Goal: Task Accomplishment & Management: Use online tool/utility

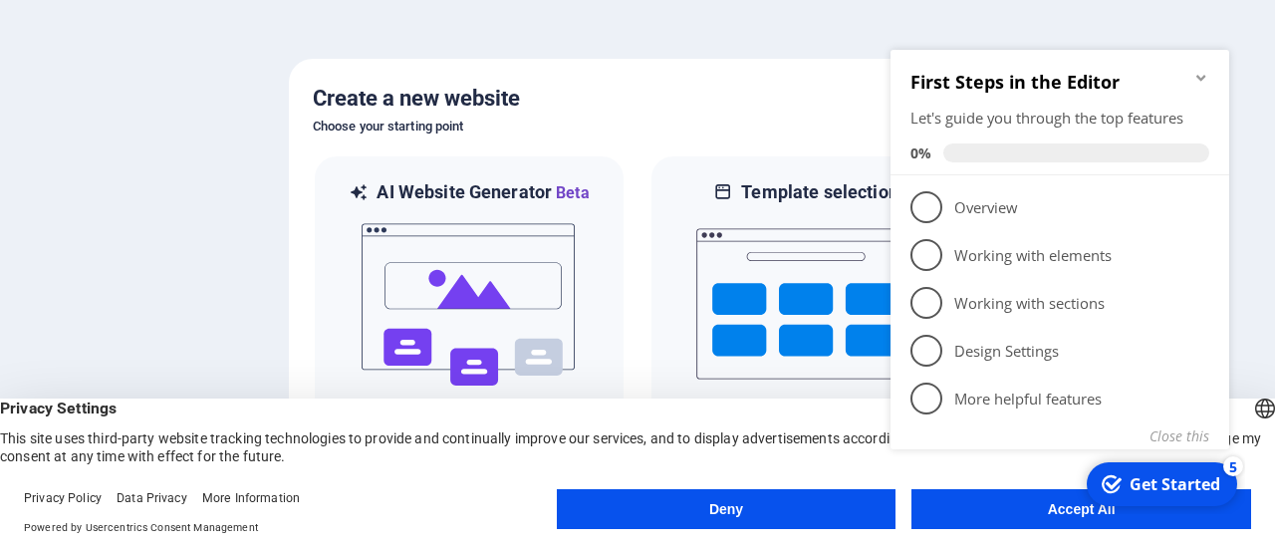
click at [744, 46] on div at bounding box center [637, 274] width 1275 height 549
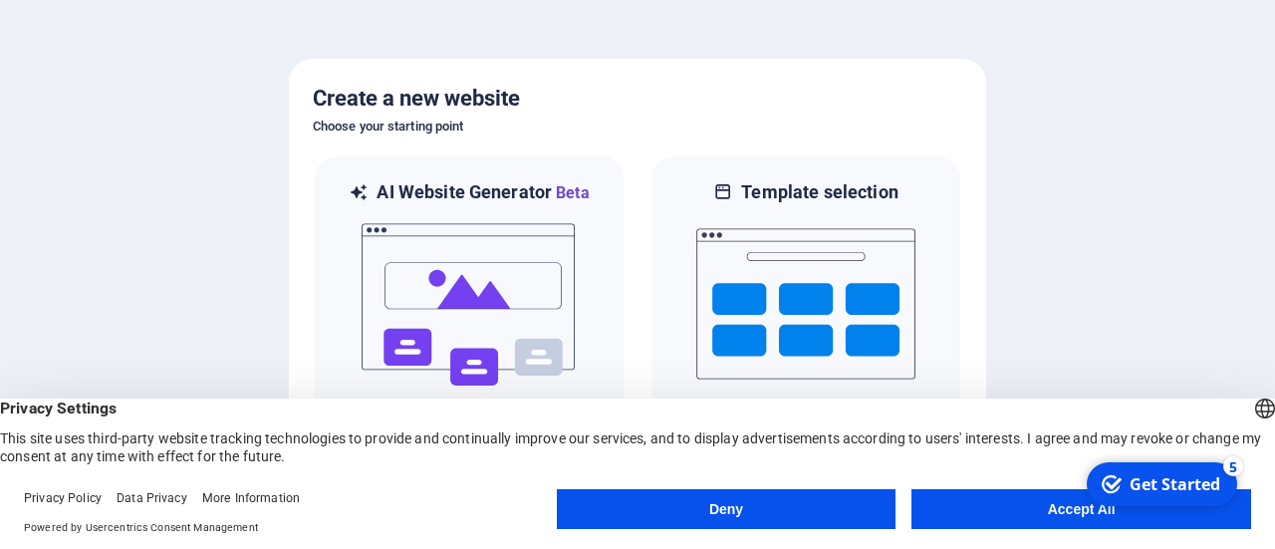
click at [1030, 500] on button "Accept All" at bounding box center [1082, 509] width 340 height 40
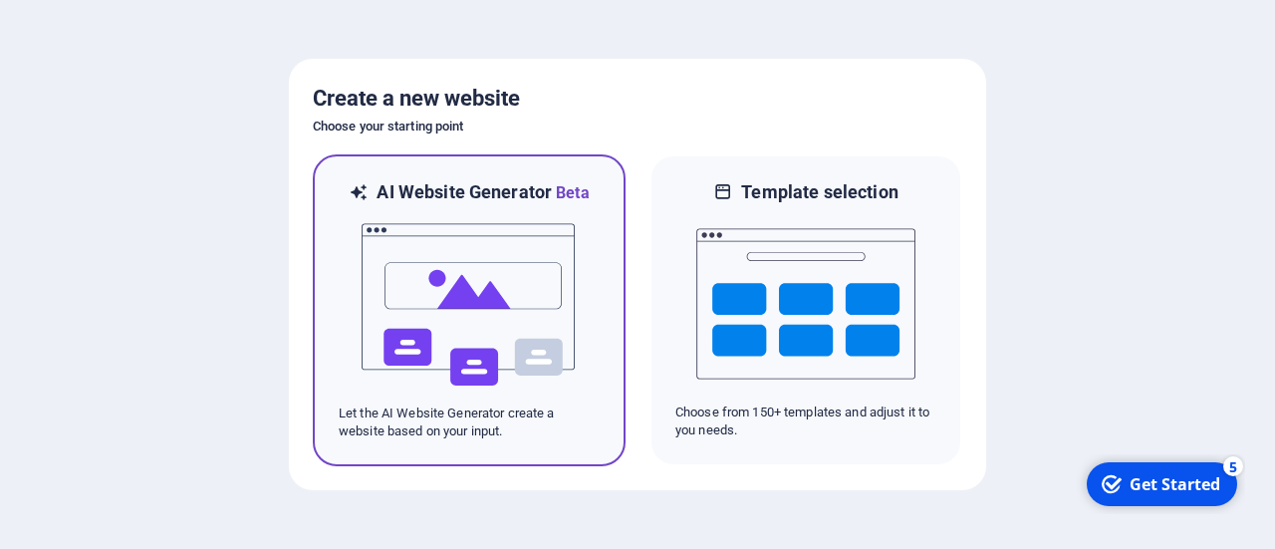
click at [446, 283] on img at bounding box center [469, 304] width 219 height 199
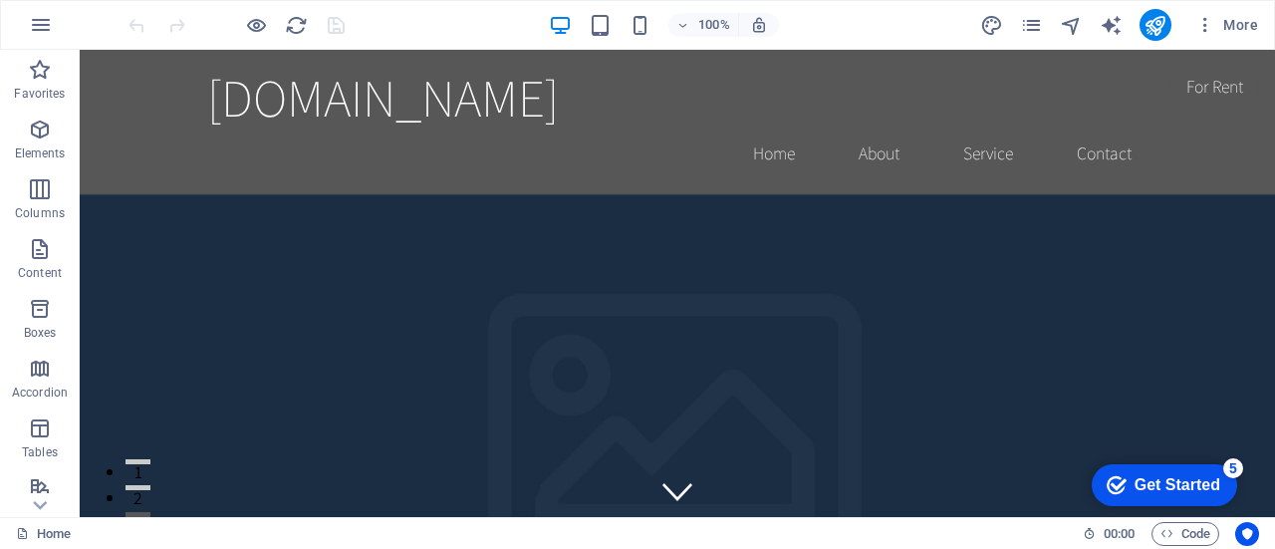
drag, startPoint x: 1266, startPoint y: 73, endPoint x: 1350, endPoint y: 87, distance: 85.8
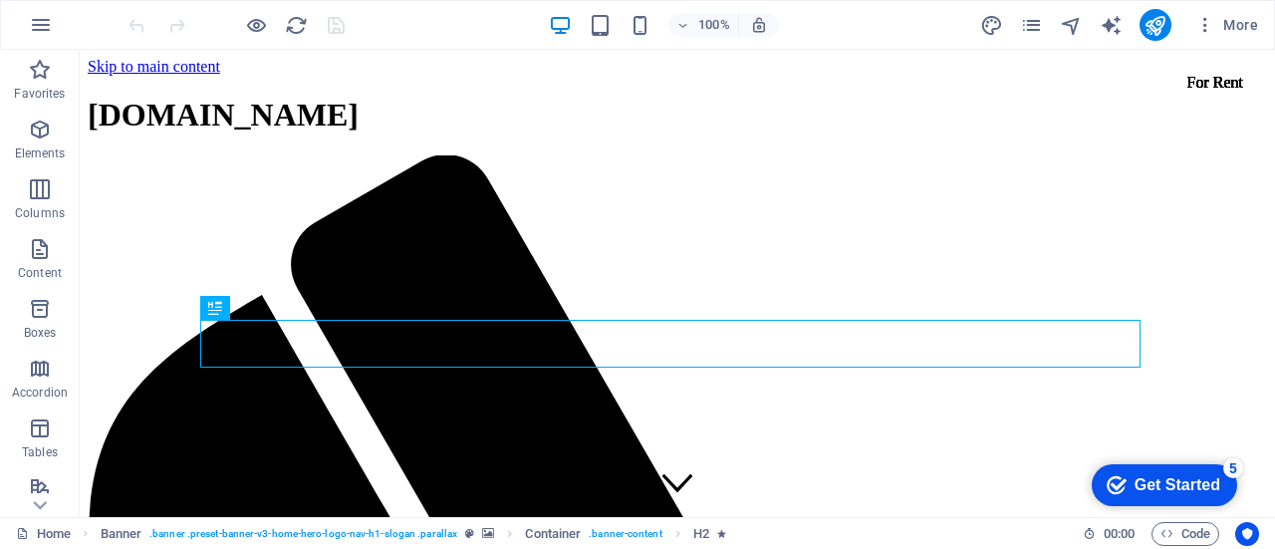
click at [1164, 487] on div "Get Started" at bounding box center [1178, 485] width 86 height 18
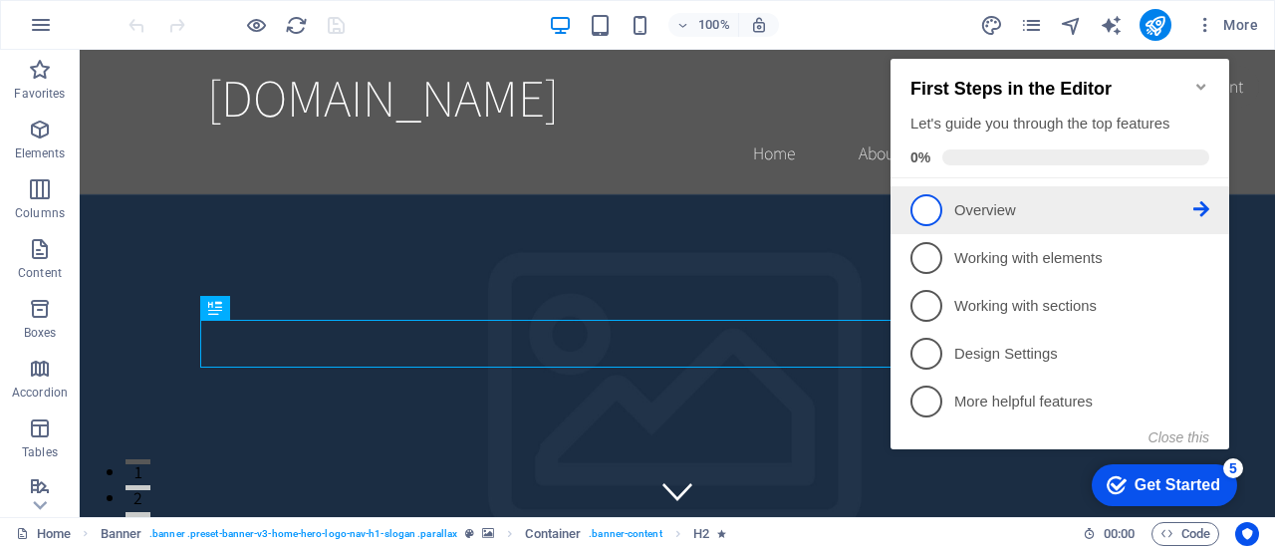
click at [985, 210] on p "Overview - incomplete" at bounding box center [1074, 210] width 239 height 21
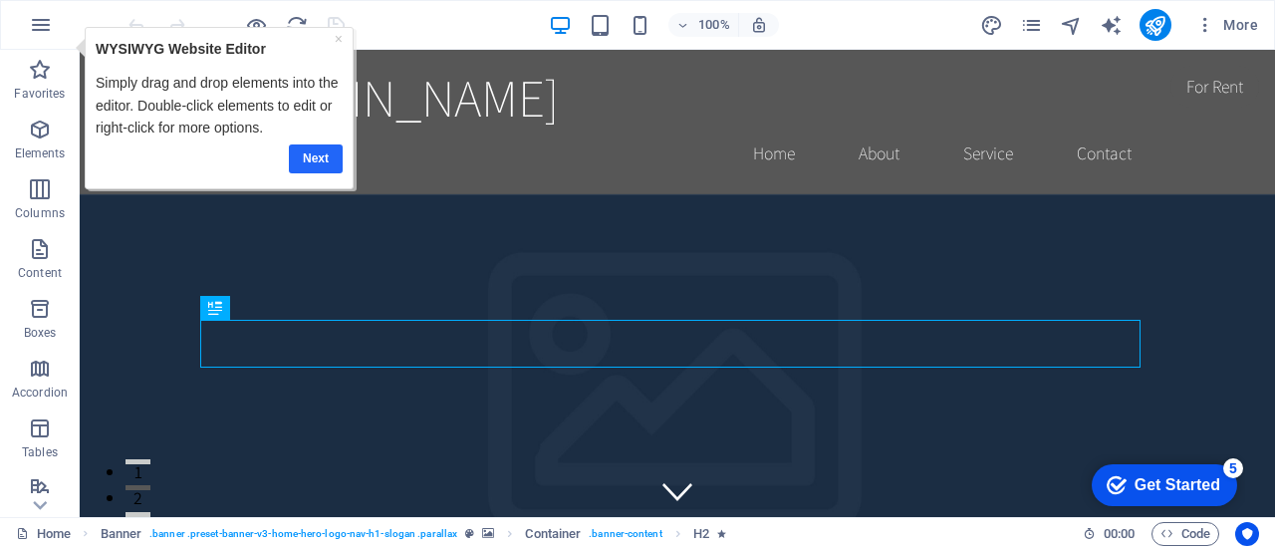
click at [313, 155] on link "Next" at bounding box center [315, 158] width 54 height 29
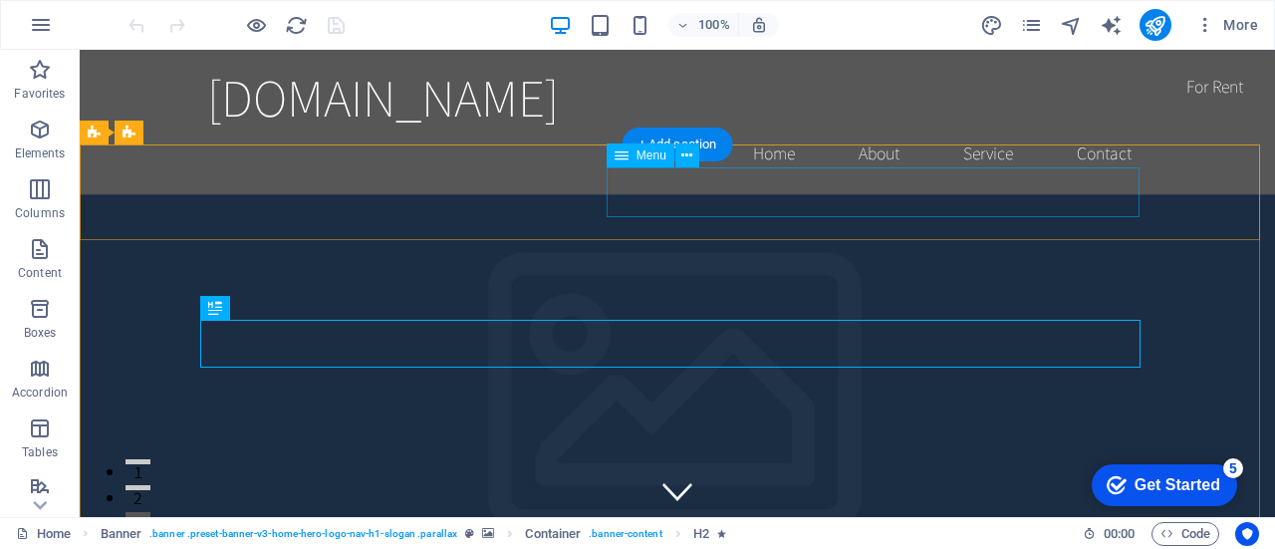
select select
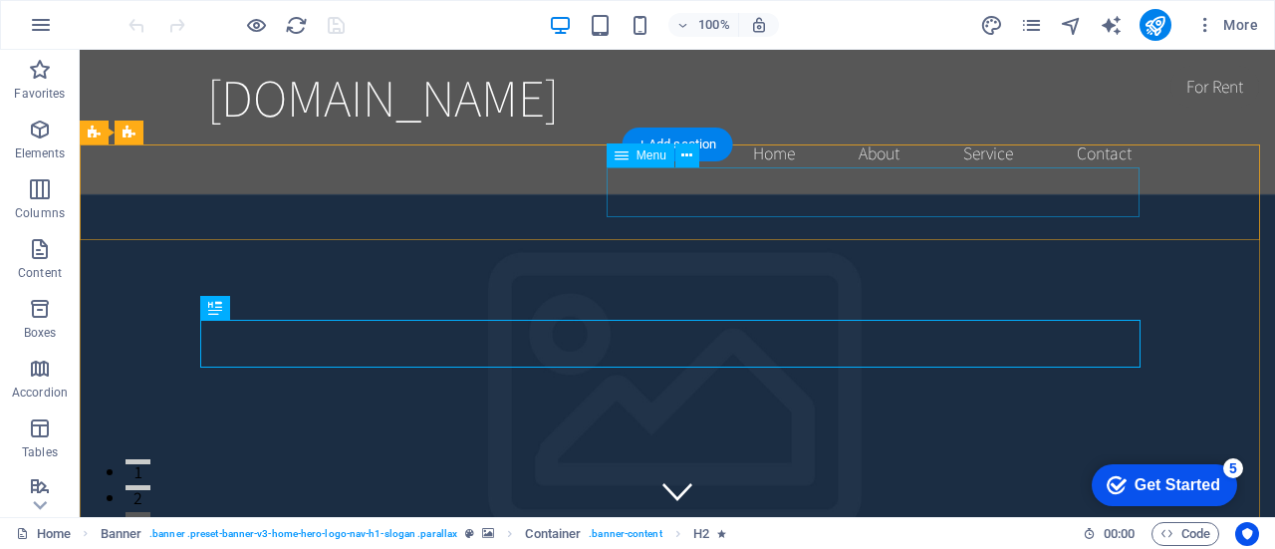
select select
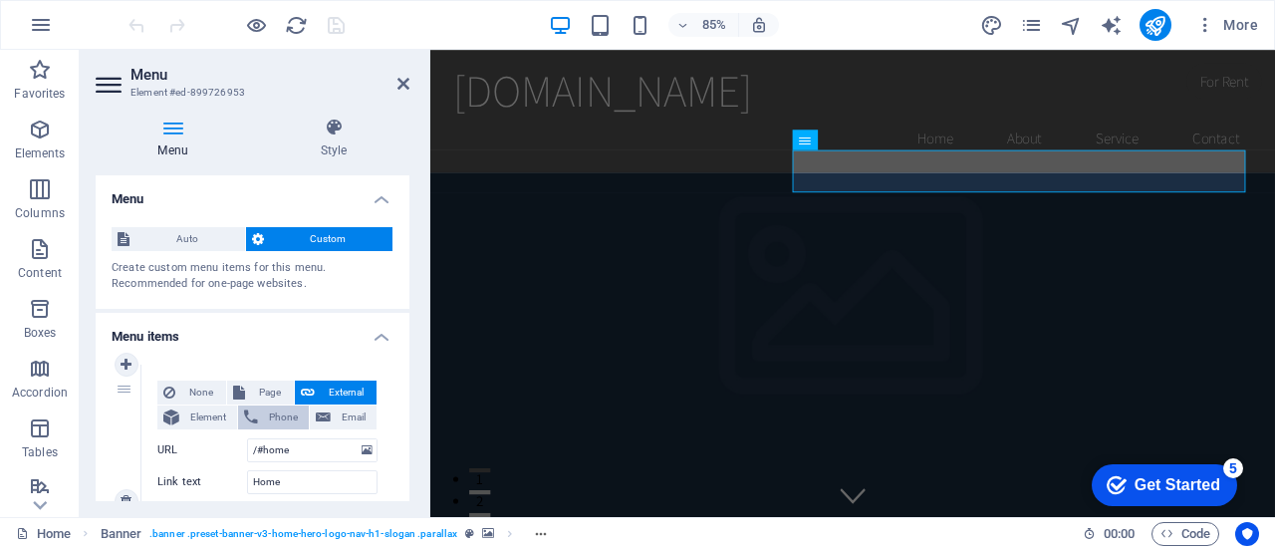
click at [276, 422] on span "Phone" at bounding box center [283, 418] width 39 height 24
select select
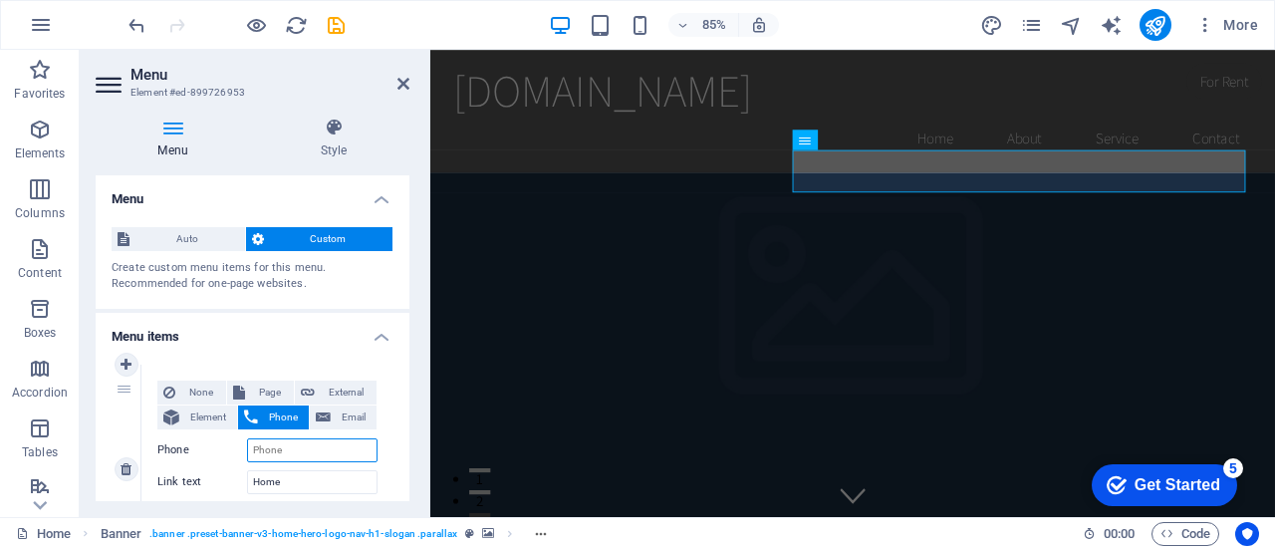
click at [309, 450] on input "Phone" at bounding box center [312, 450] width 131 height 24
type input "256"
select select
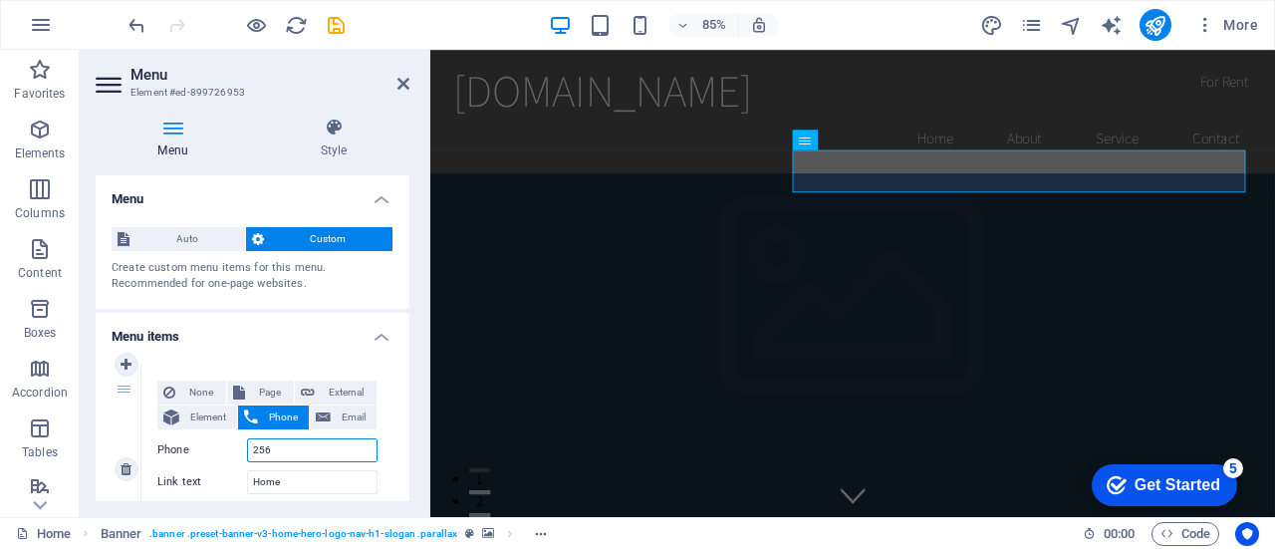
select select
paste input "0756266266"
type input "2560756266266"
select select
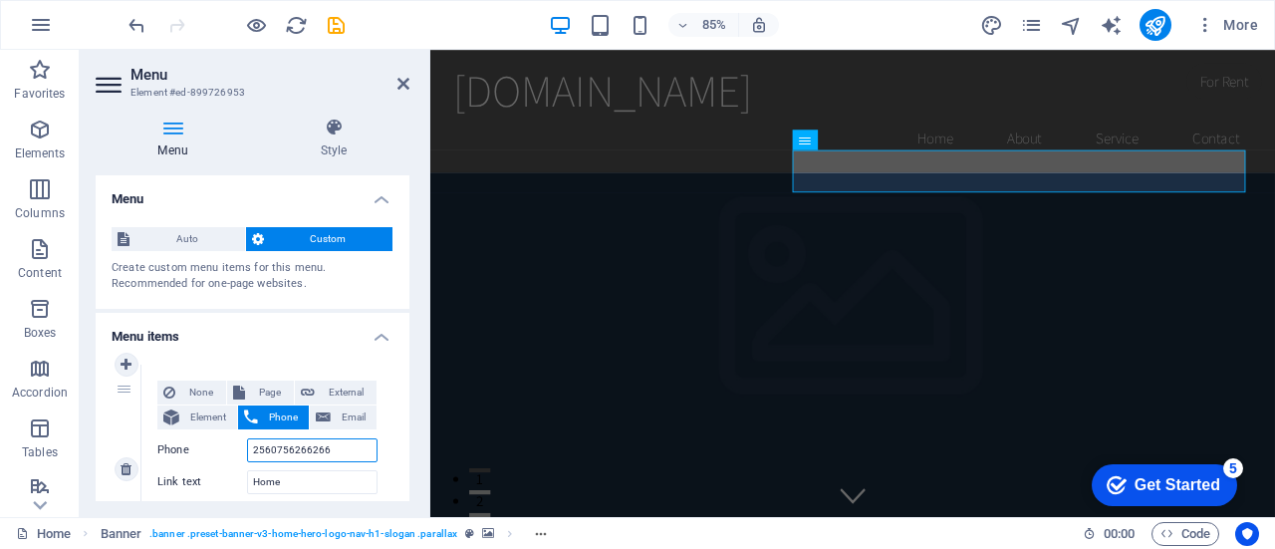
select select
click at [278, 450] on input "2560756266266" at bounding box center [312, 450] width 131 height 24
type input "25656266266"
select select
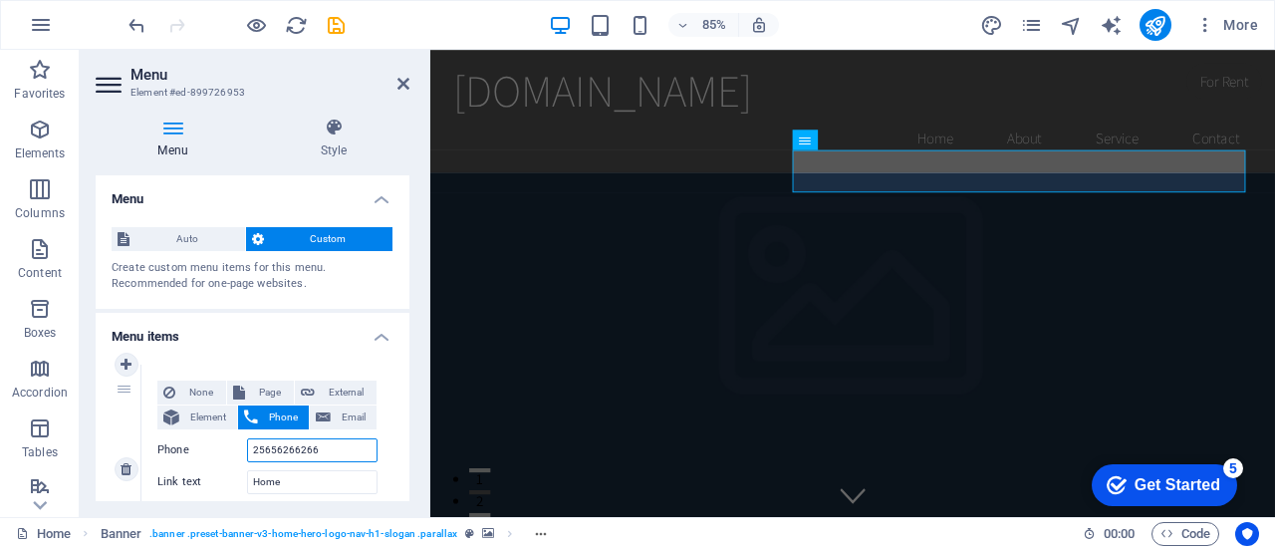
select select
type input "256756266266"
select select
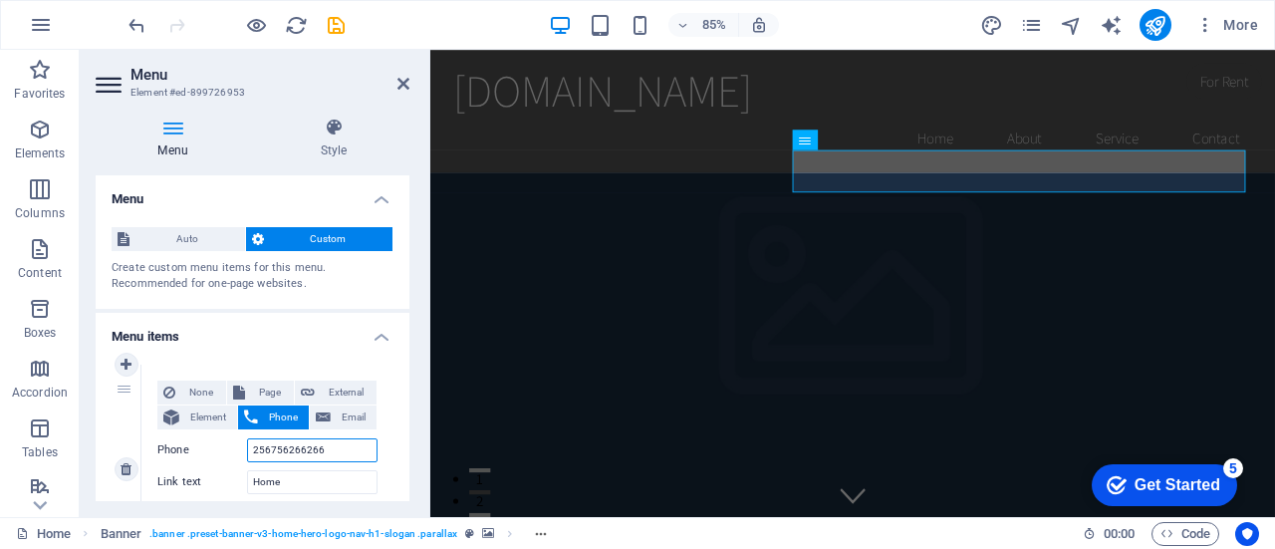
select select
type input "=256756266266"
select select
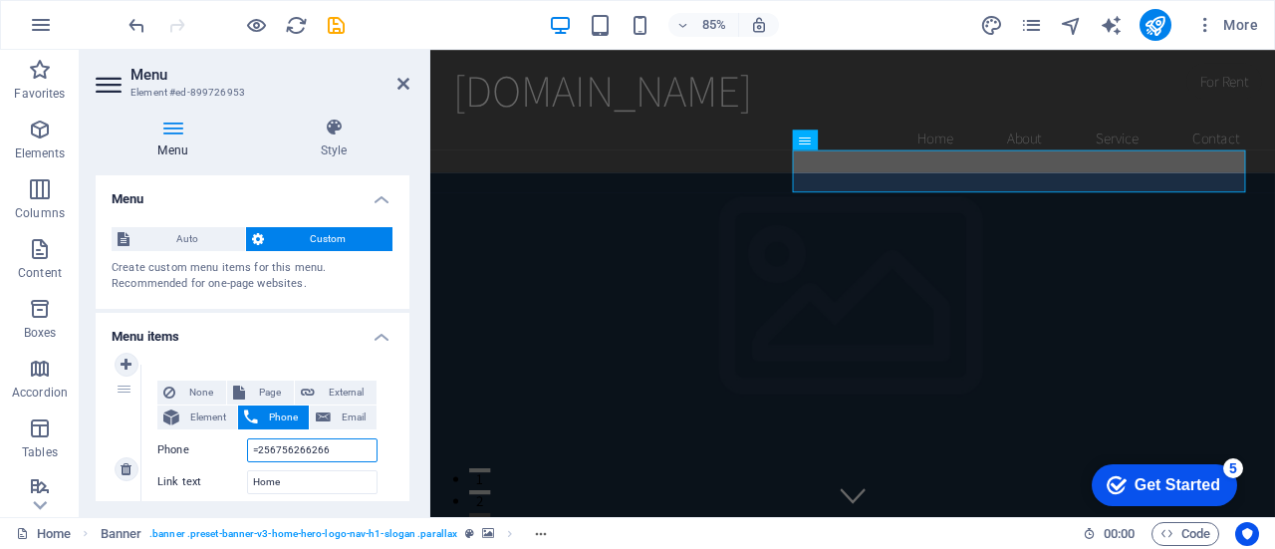
select select
type input "+256756266266"
select select
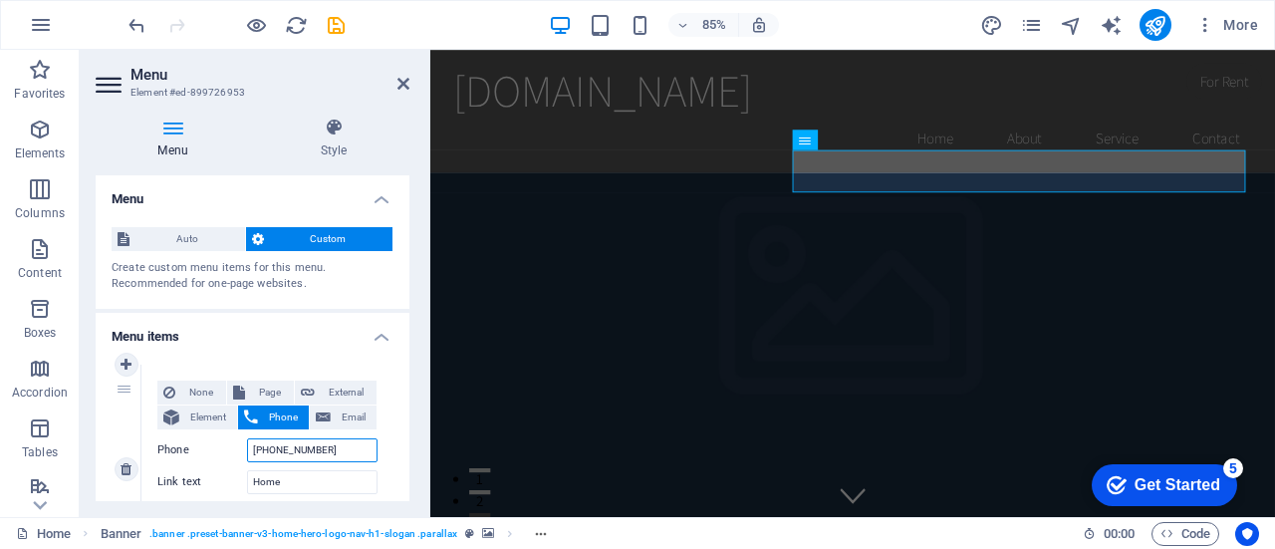
select select
type input "+256756266266"
click at [308, 344] on h4 "Menu items" at bounding box center [253, 331] width 314 height 36
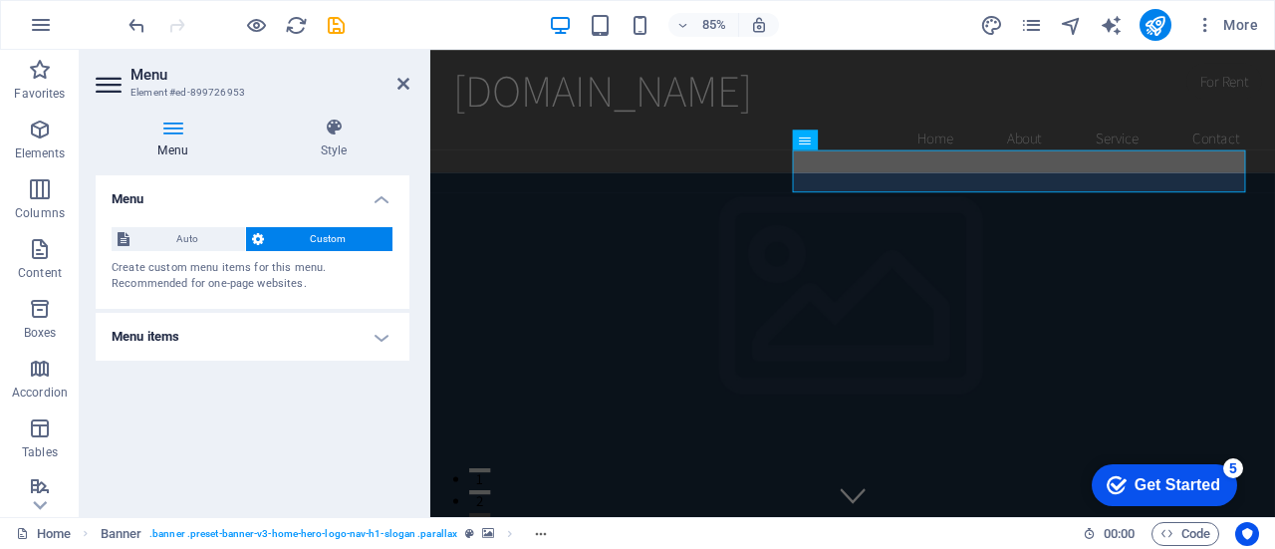
click at [386, 329] on h4 "Menu items" at bounding box center [253, 337] width 314 height 48
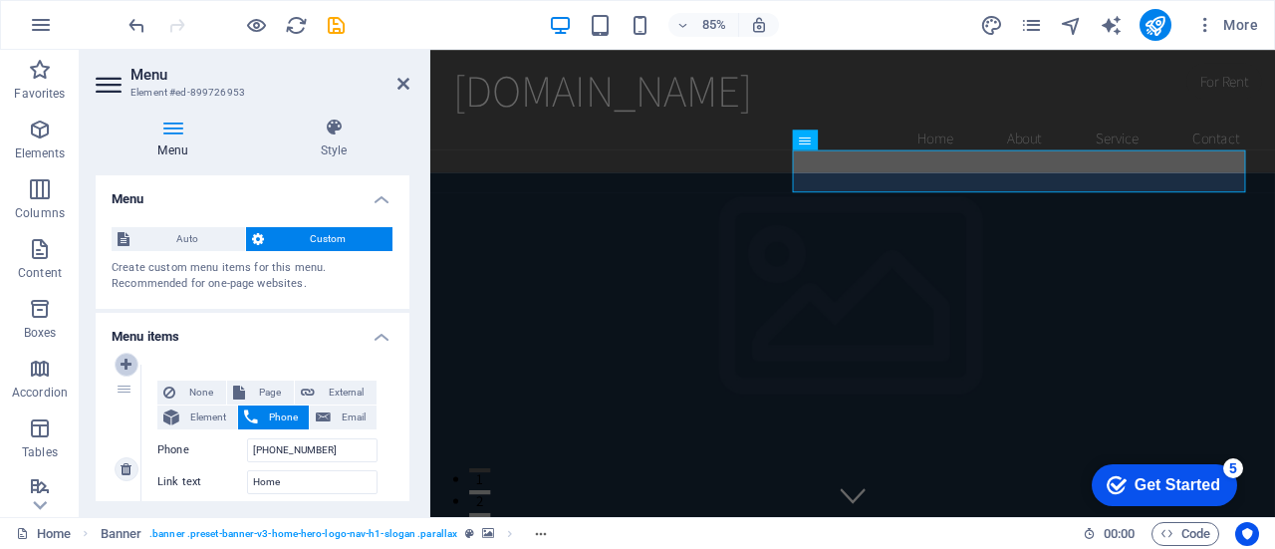
click at [127, 364] on icon at bounding box center [126, 365] width 11 height 14
select select
type input "+256756266266"
type input "Home"
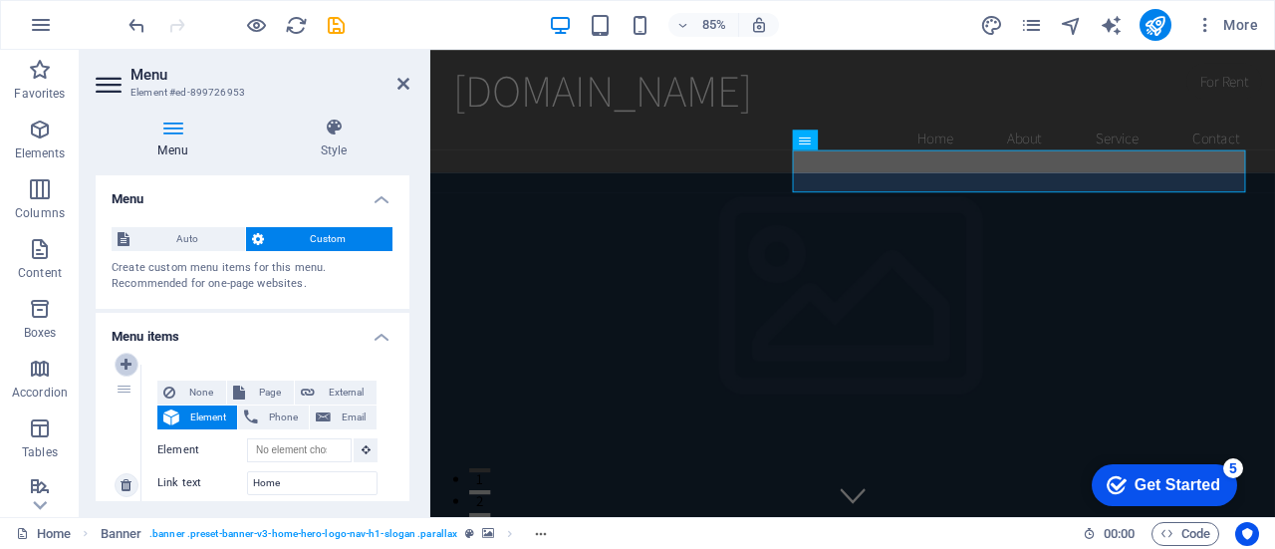
type input "/#about"
type input "About"
select select
type input "/#services"
type input "Services"
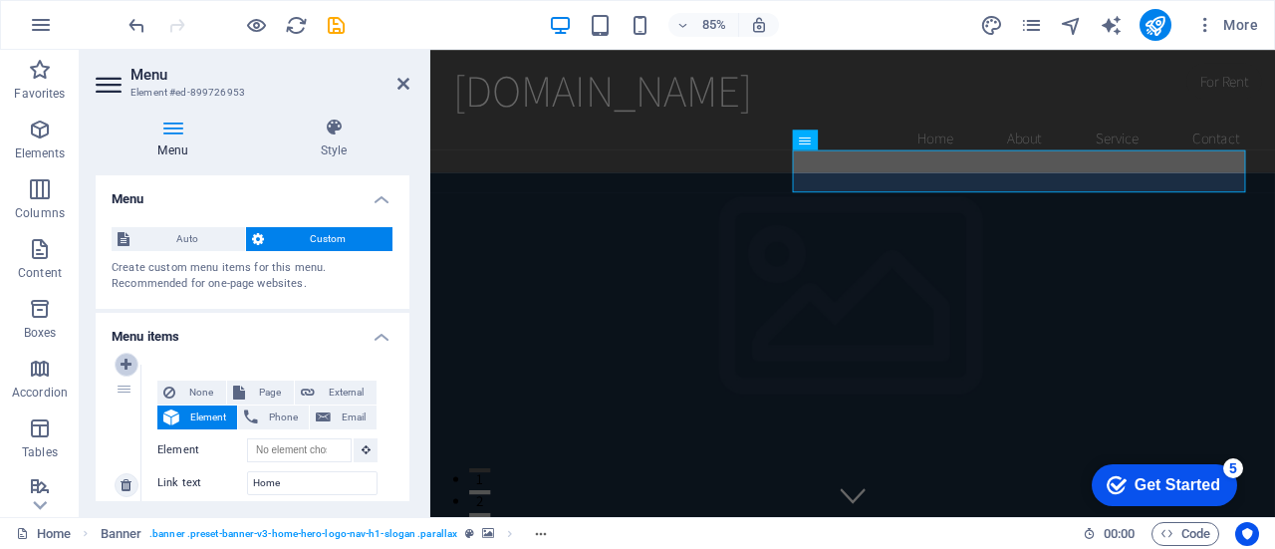
select select
type input "/#book-online"
type input "Book Online"
select select
click at [280, 419] on span "Phone" at bounding box center [283, 418] width 39 height 24
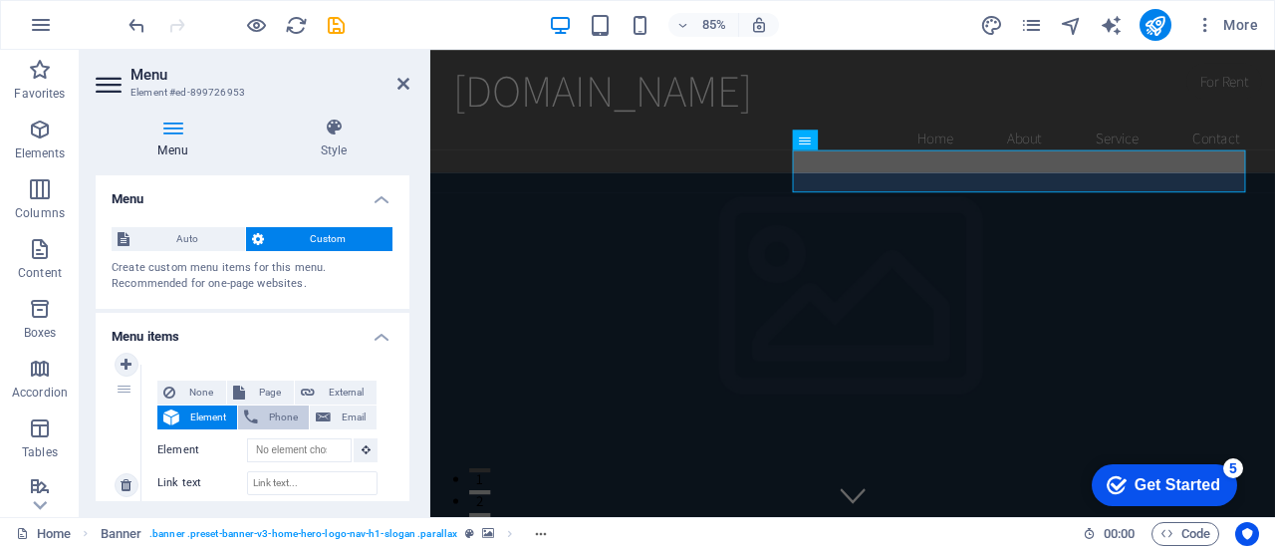
select select
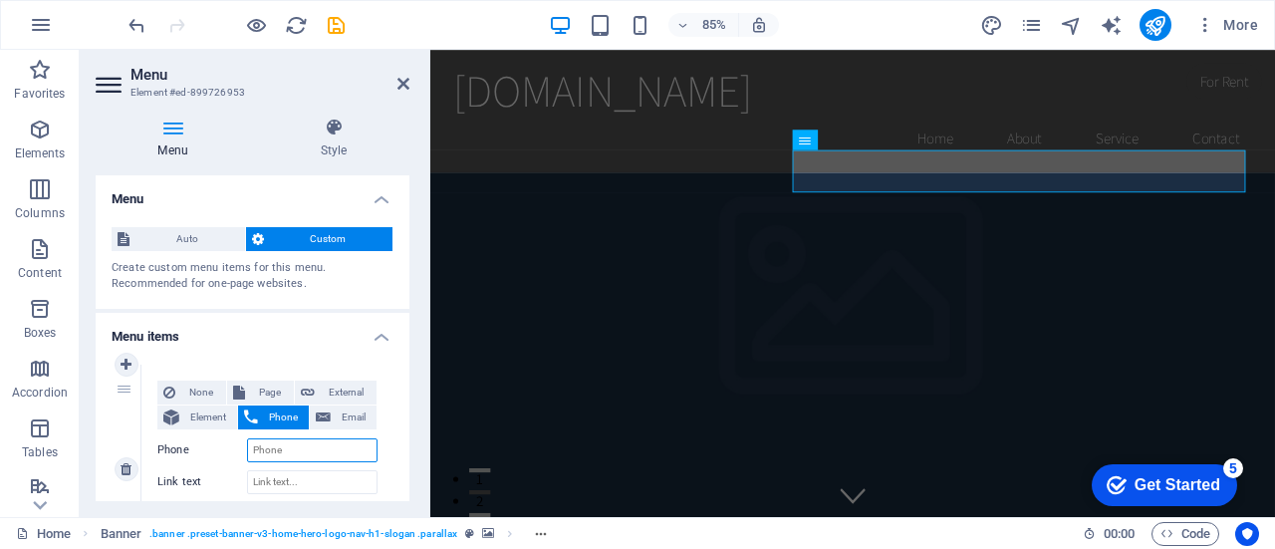
click at [280, 447] on input "Phone" at bounding box center [312, 450] width 131 height 24
paste input "0756266266"
type input "0756266266"
select select
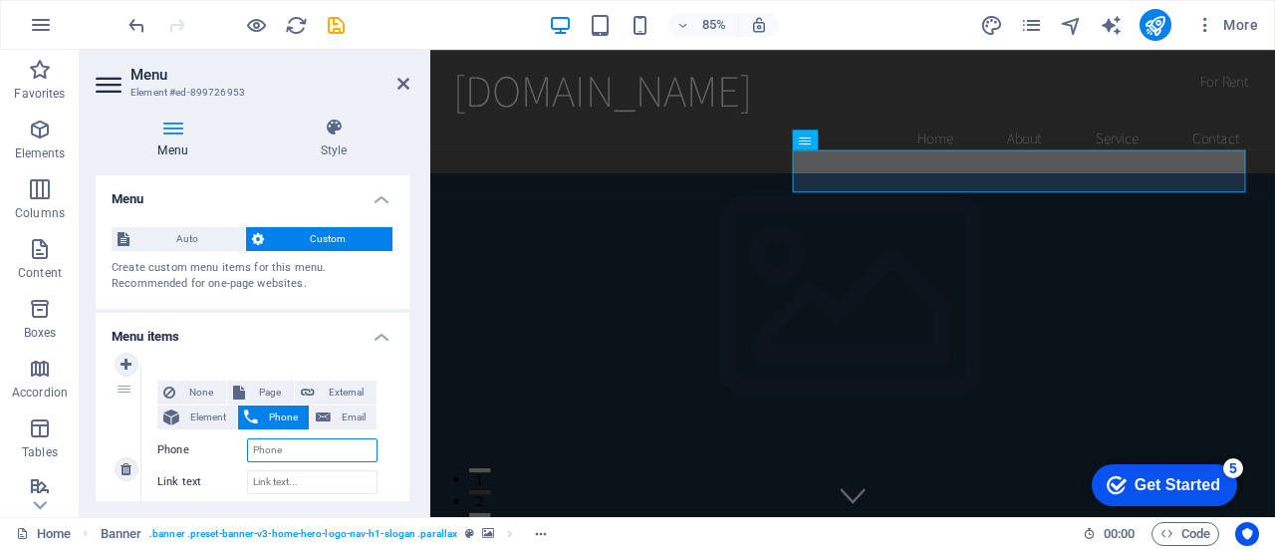
select select
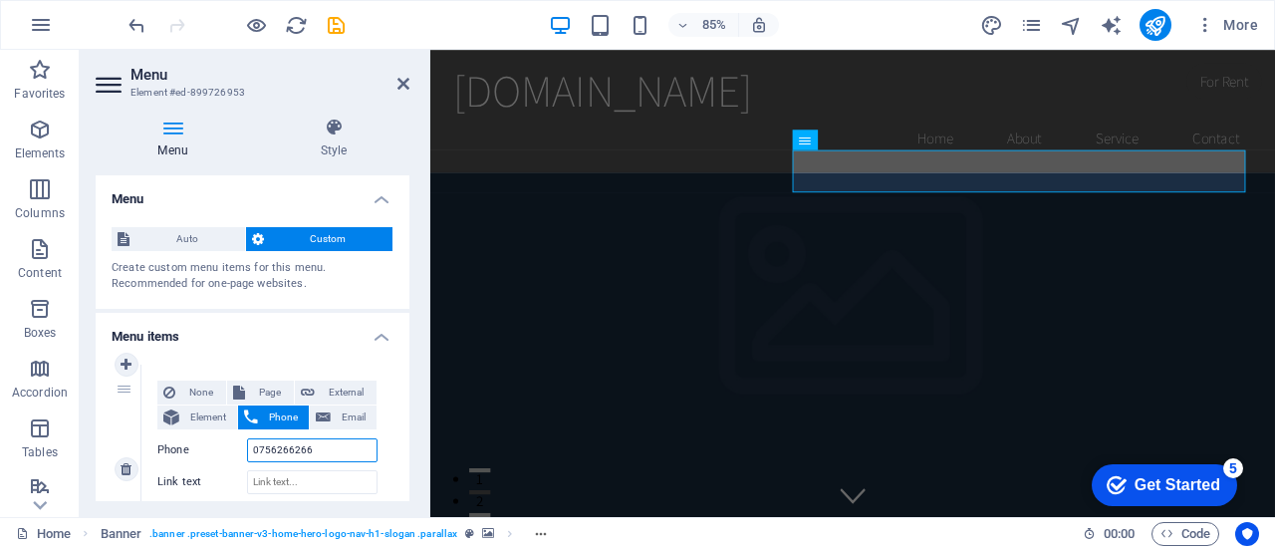
select select
click at [260, 448] on input "0756266266" at bounding box center [312, 450] width 131 height 24
type input "756266266"
select select
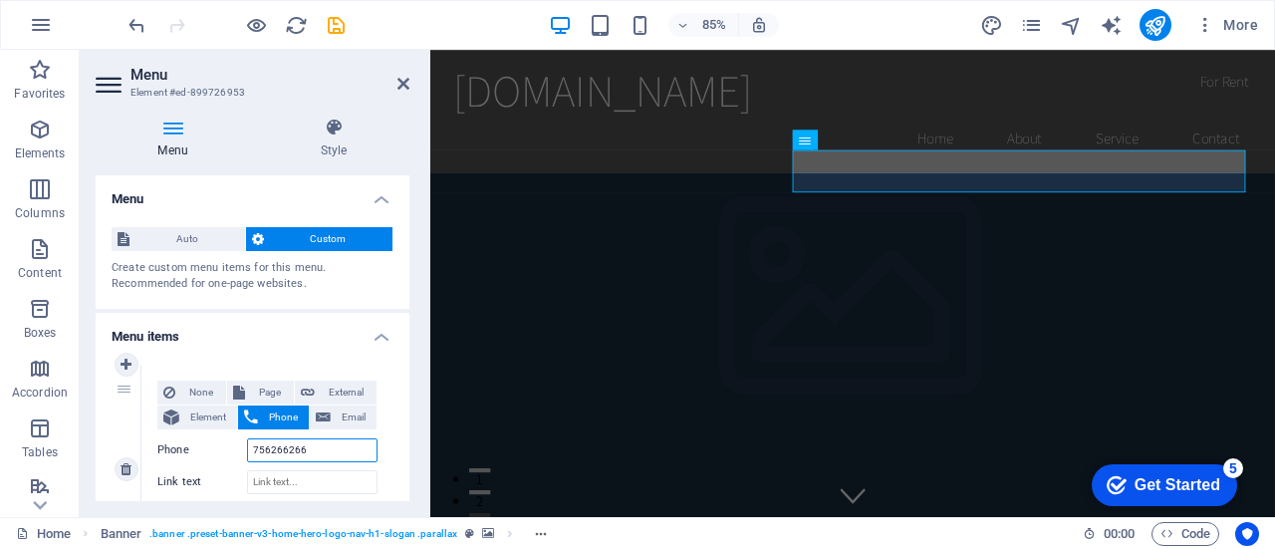
select select
type input "=2756266266"
select select
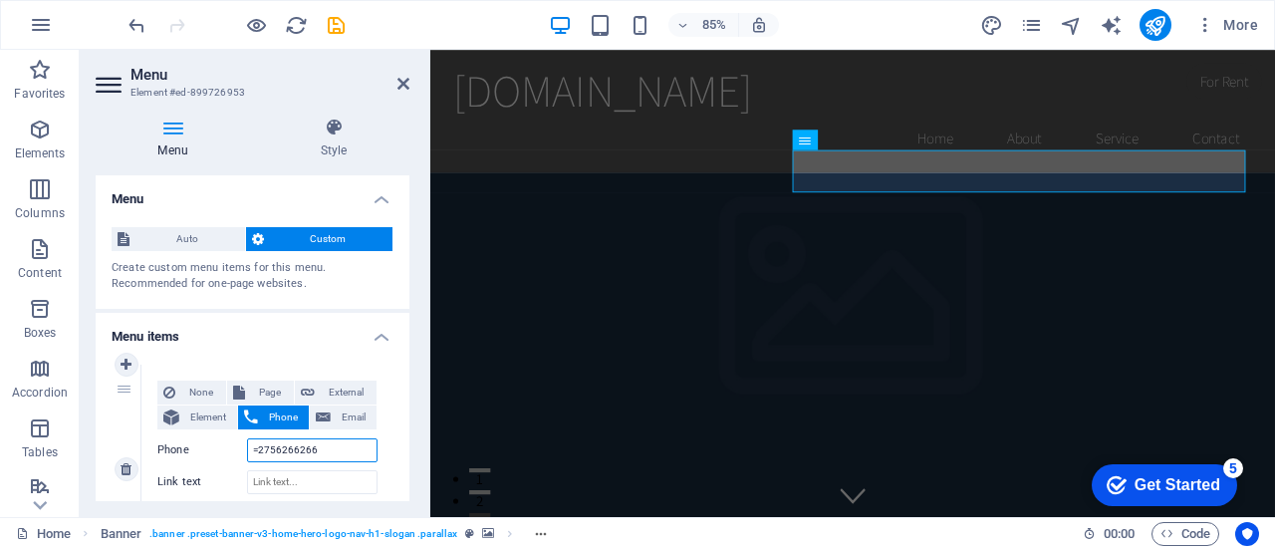
select select
type input "=256756266266"
select select
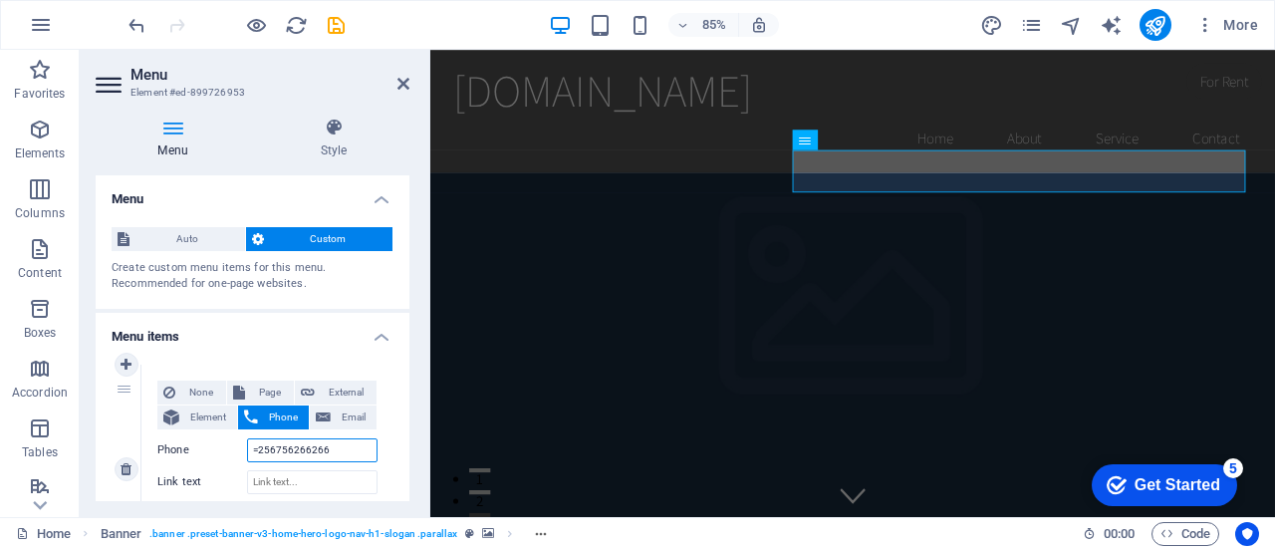
select select
type input "756266266"
select select
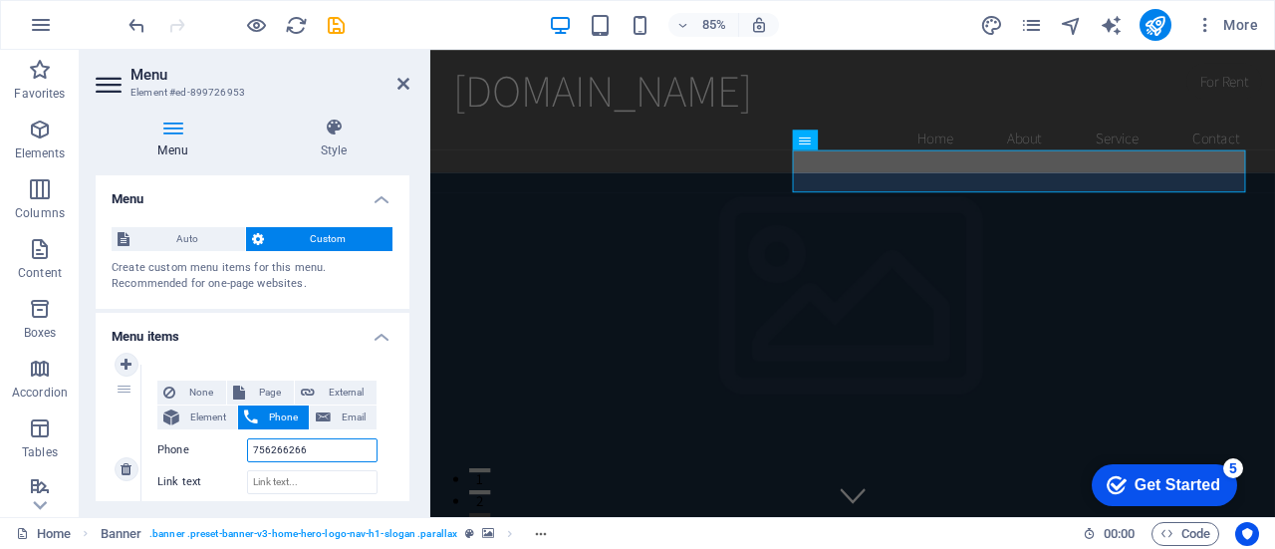
select select
type input "=256756266266"
select select
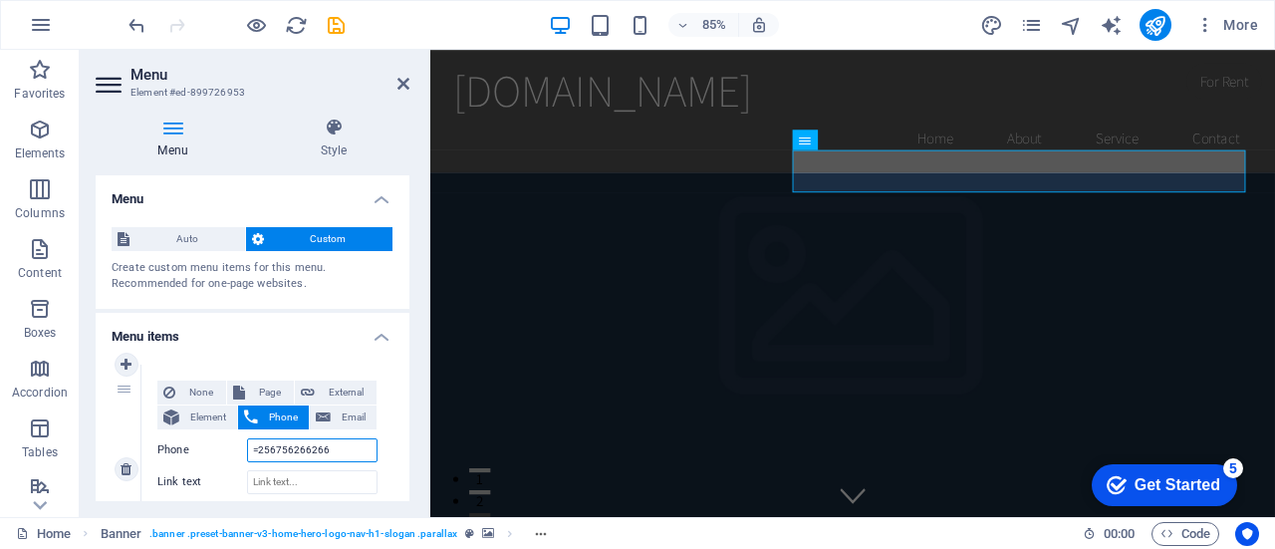
select select
type input "=256756266266"
click at [326, 341] on h4 "Menu items" at bounding box center [253, 331] width 314 height 36
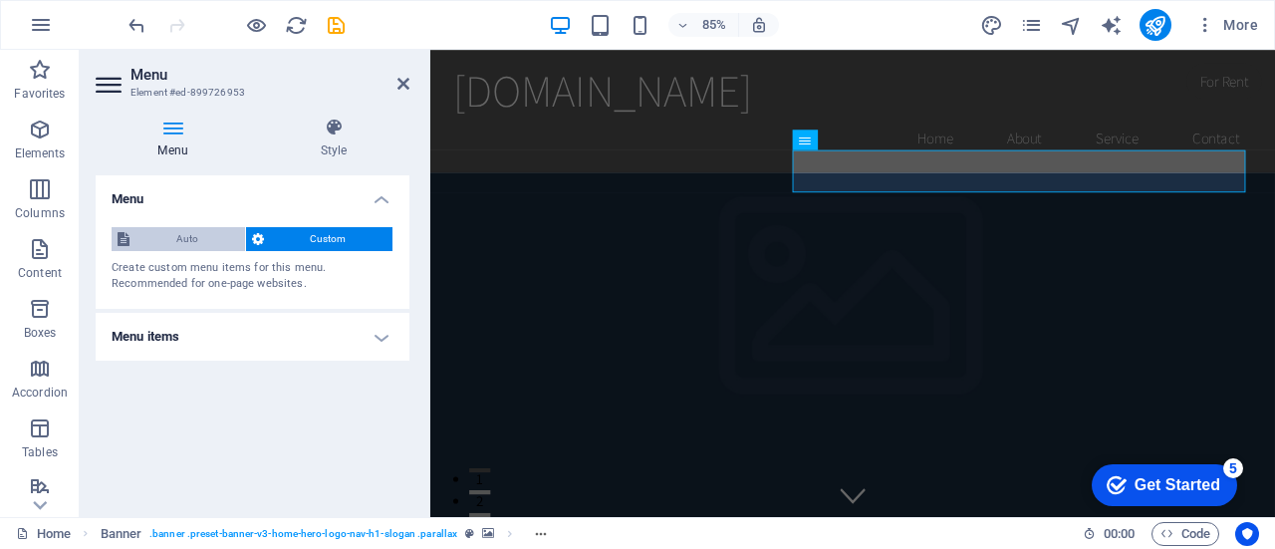
click at [192, 240] on span "Auto" at bounding box center [188, 239] width 104 height 24
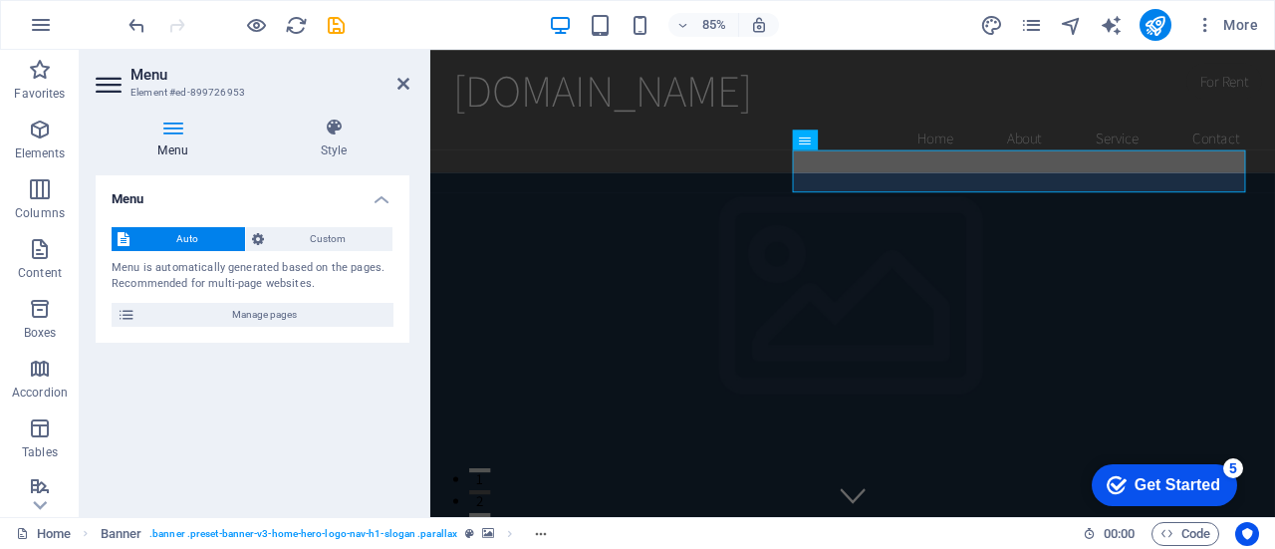
click at [400, 75] on h2 "Menu" at bounding box center [270, 75] width 279 height 18
click at [416, 75] on aside "Menu Element #ed-899726953 Menu Style Menu Auto Custom Menu is automatically ge…" at bounding box center [255, 283] width 351 height 467
click at [405, 85] on icon at bounding box center [404, 84] width 12 height 16
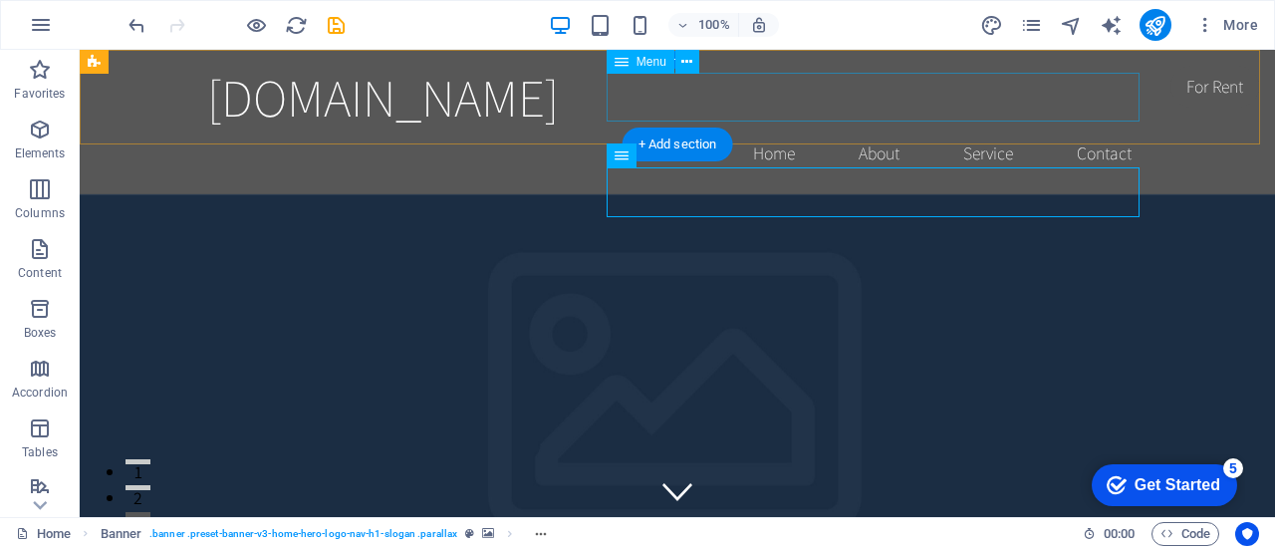
click at [1081, 129] on nav "Home About Service Contact" at bounding box center [677, 154] width 941 height 50
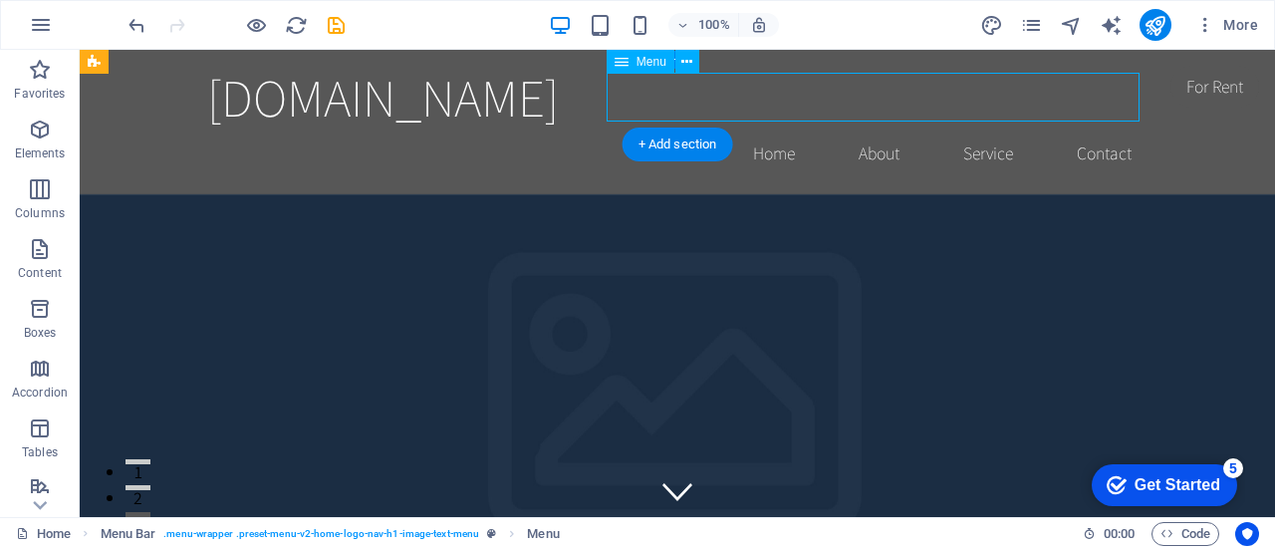
click at [1081, 129] on nav "Home About Service Contact" at bounding box center [677, 154] width 941 height 50
select select
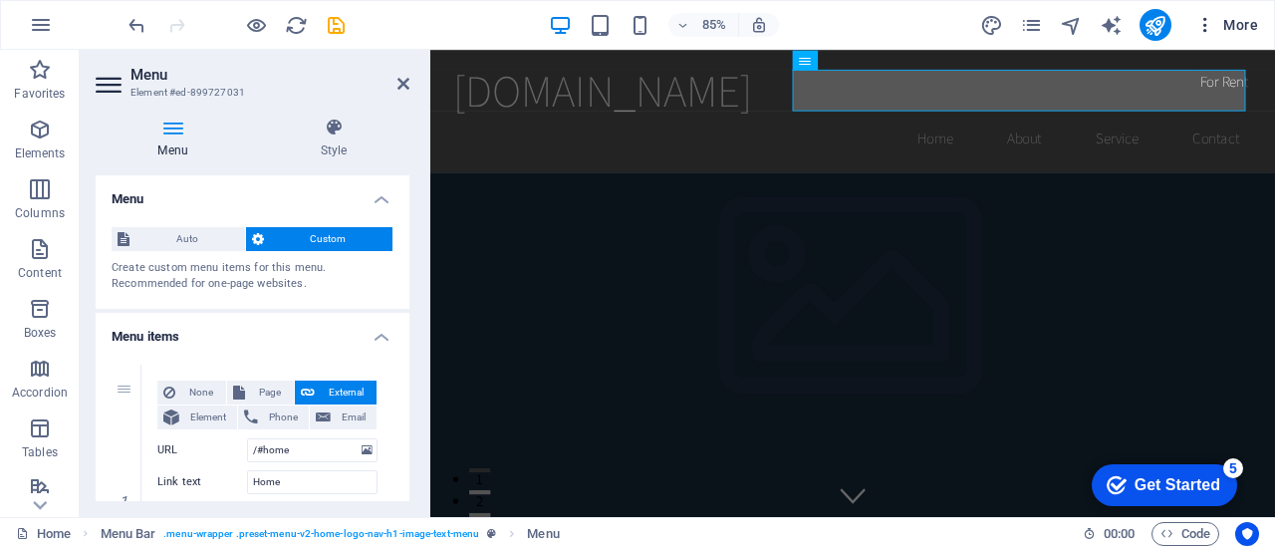
click at [1244, 28] on span "More" at bounding box center [1227, 25] width 63 height 20
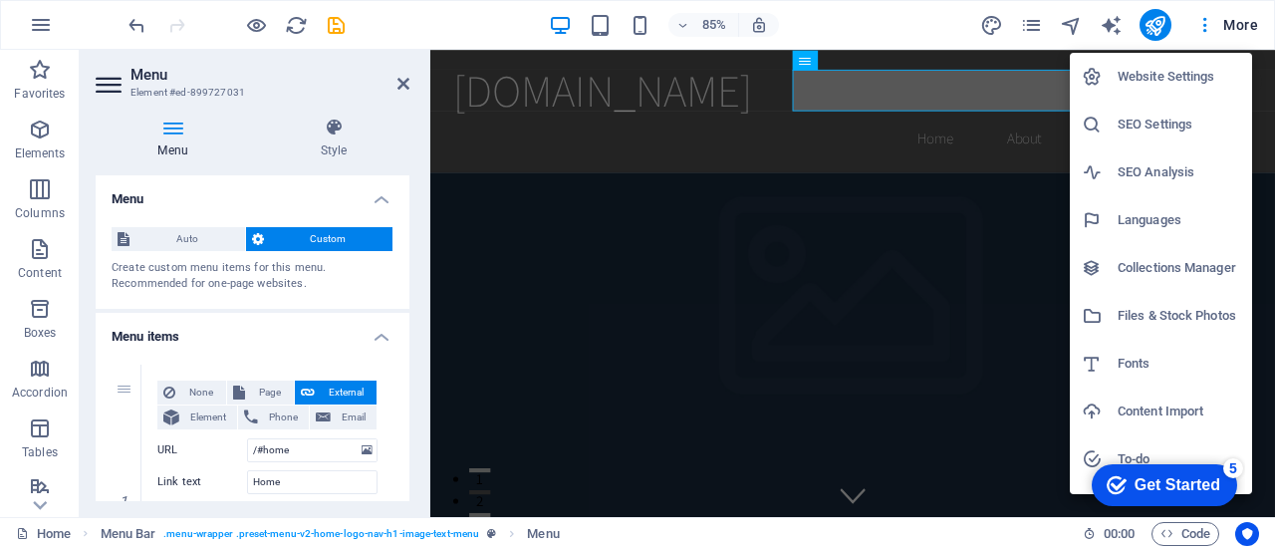
click at [1203, 18] on div at bounding box center [637, 274] width 1275 height 549
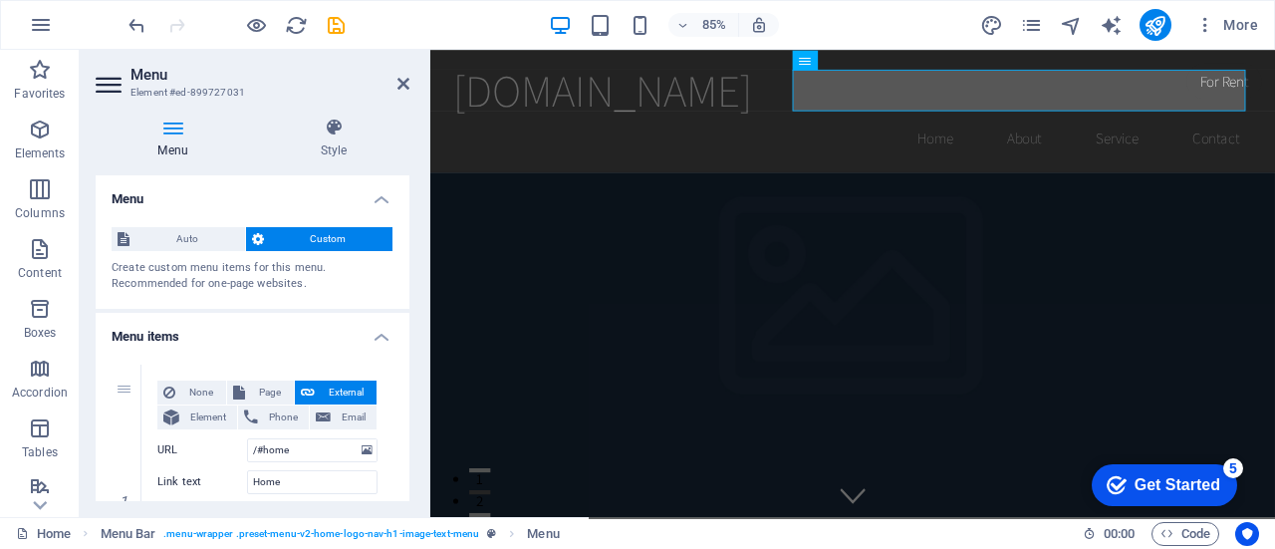
click at [1203, 18] on icon "button" at bounding box center [1206, 25] width 20 height 20
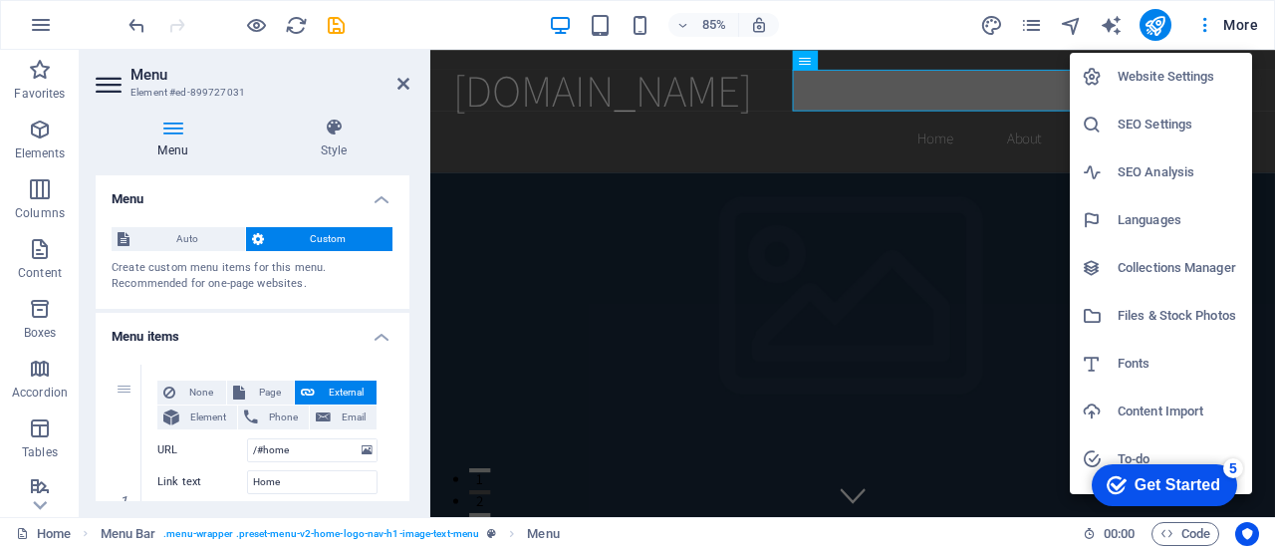
click at [1201, 20] on div at bounding box center [637, 274] width 1275 height 549
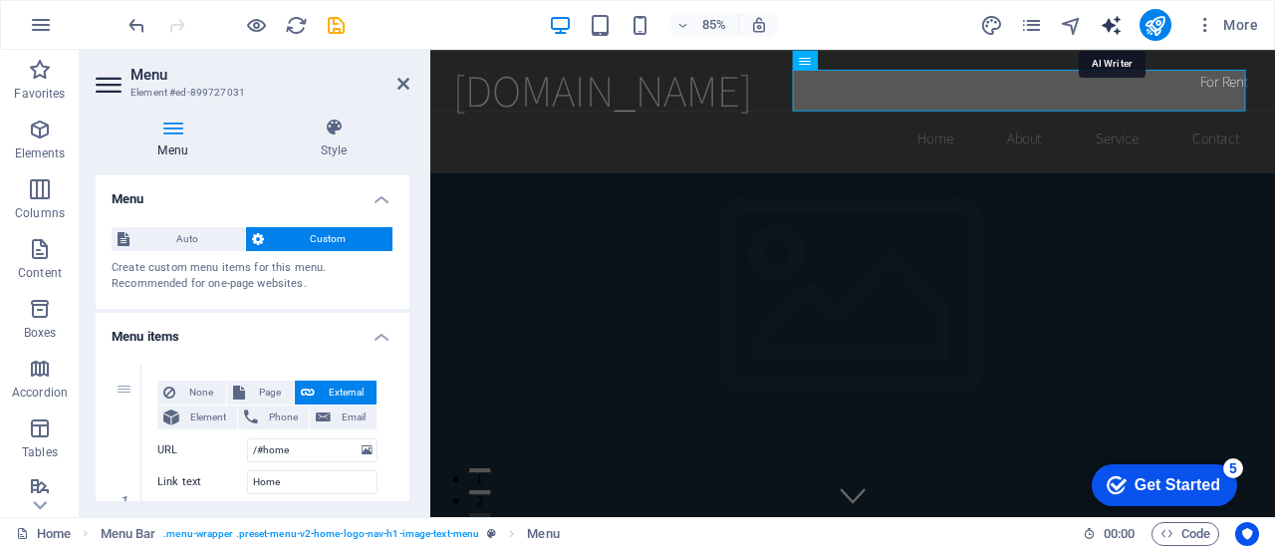
click at [1118, 19] on icon "text_generator" at bounding box center [1111, 25] width 23 height 23
select select "English"
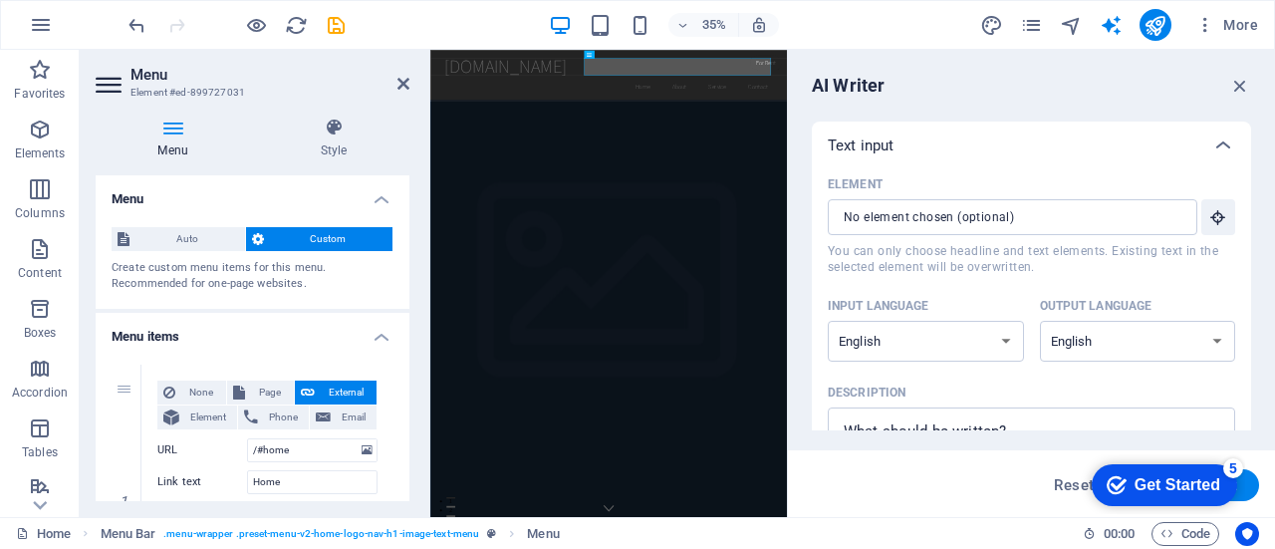
drag, startPoint x: 1252, startPoint y: 137, endPoint x: 1258, endPoint y: 250, distance: 113.8
click at [1258, 250] on div "AI Writer Text input Element ​ You can only choose headline and text elements. …" at bounding box center [1031, 283] width 487 height 467
click at [1247, 81] on icon "button" at bounding box center [1241, 86] width 22 height 22
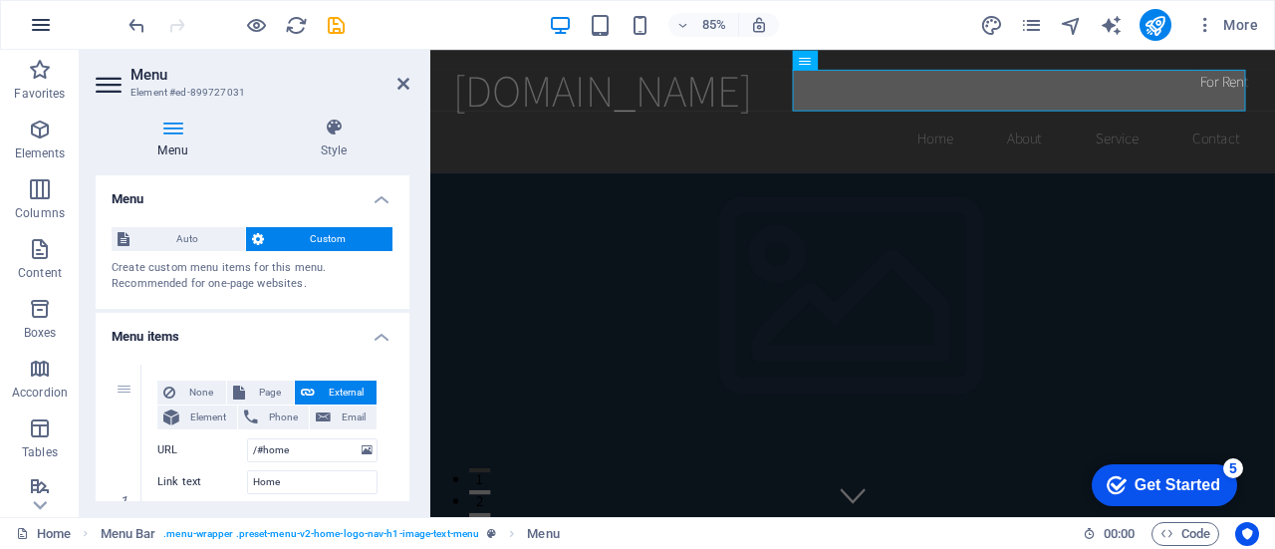
click at [47, 31] on icon "button" at bounding box center [41, 25] width 24 height 24
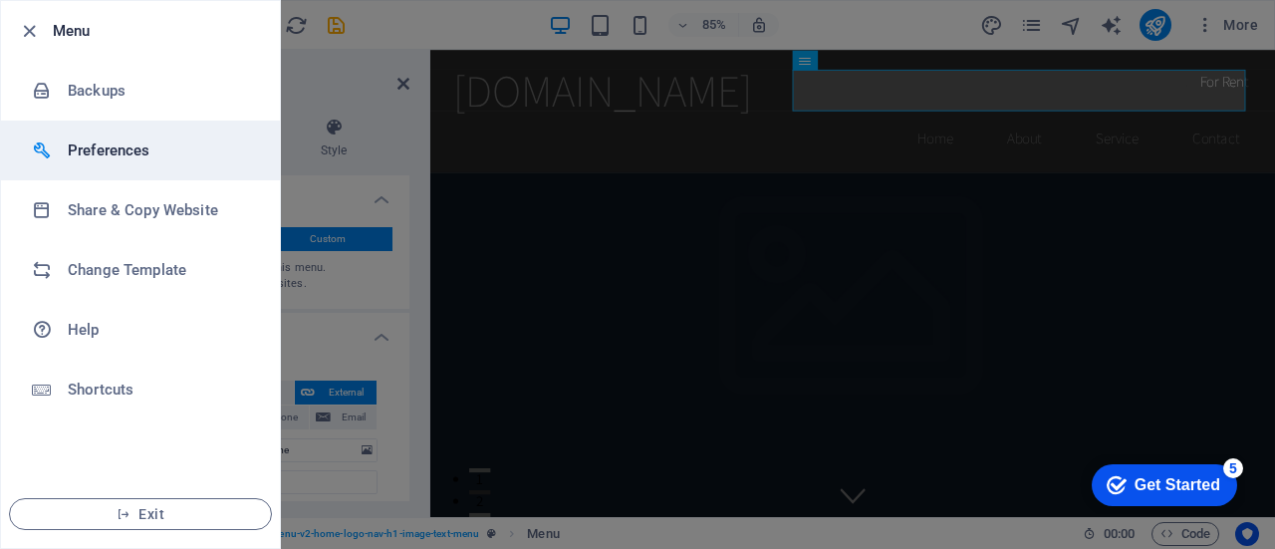
click at [108, 159] on h6 "Preferences" at bounding box center [160, 151] width 184 height 24
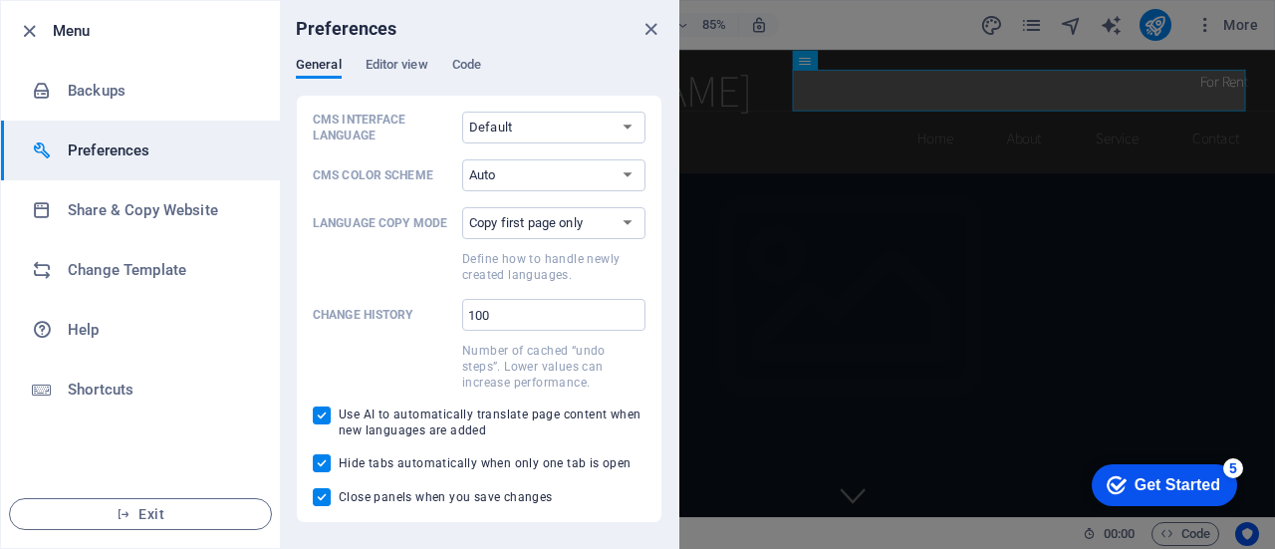
click at [393, 50] on div "Preferences" at bounding box center [479, 29] width 399 height 56
click at [394, 66] on span "Editor view" at bounding box center [397, 67] width 63 height 28
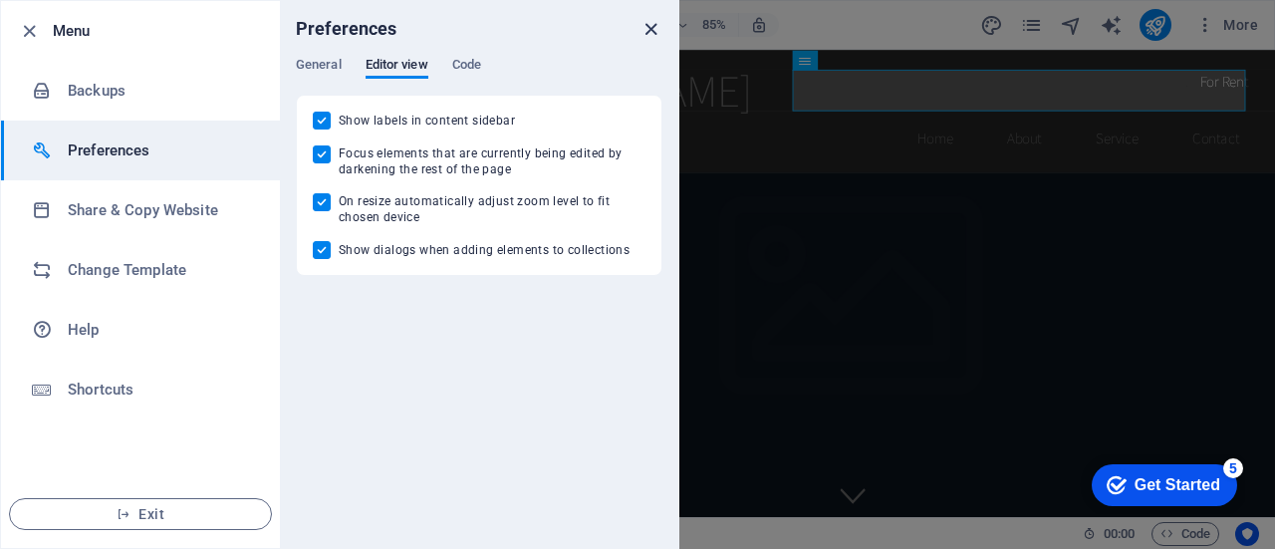
click at [648, 33] on icon "close" at bounding box center [651, 29] width 23 height 23
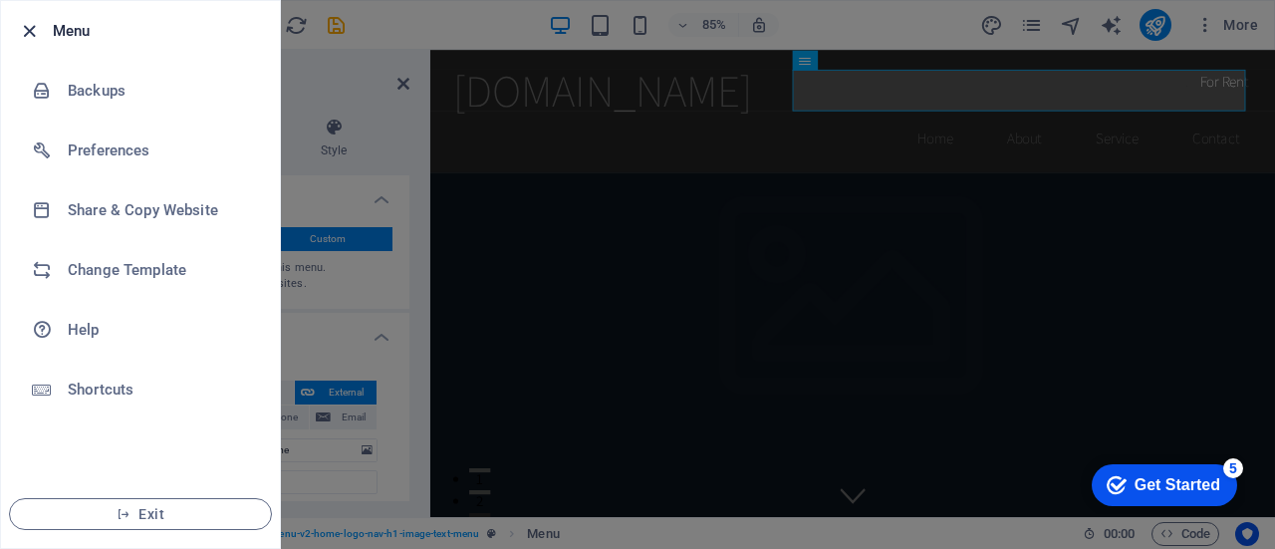
click at [28, 27] on icon "button" at bounding box center [29, 31] width 23 height 23
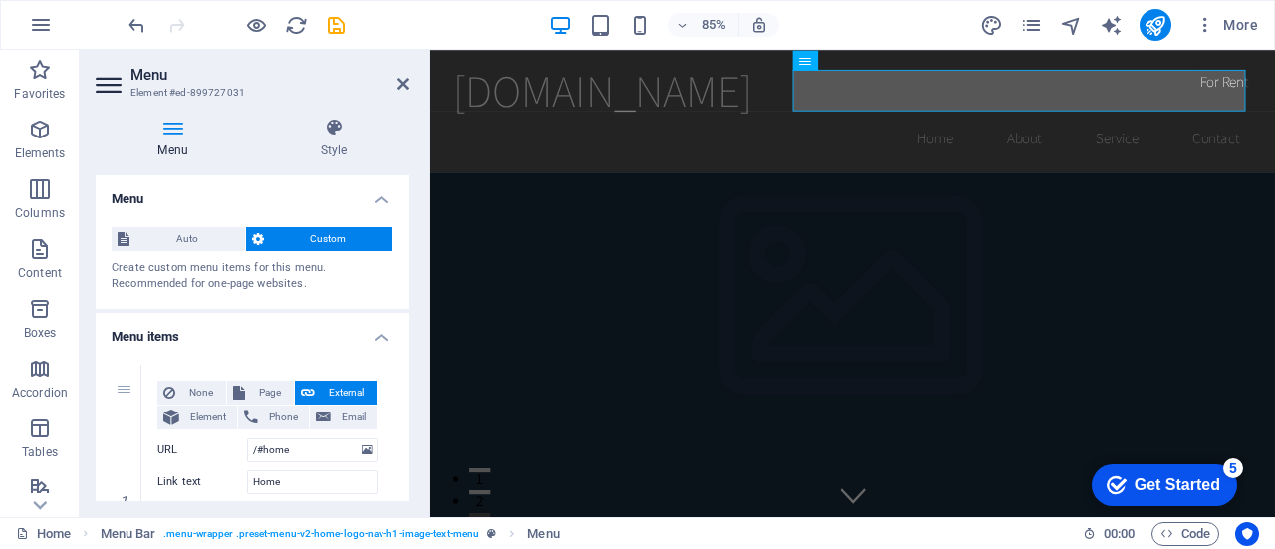
click at [877, 20] on div "85% More" at bounding box center [696, 25] width 1142 height 32
click at [1040, 24] on icon "pages" at bounding box center [1031, 25] width 23 height 23
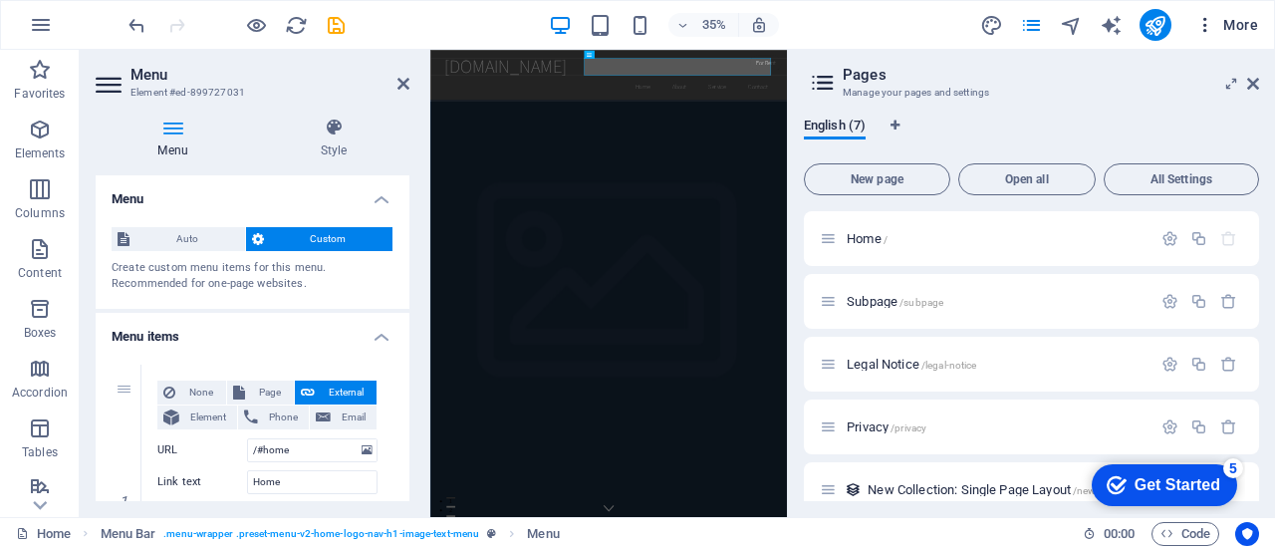
click at [1235, 27] on span "More" at bounding box center [1227, 25] width 63 height 20
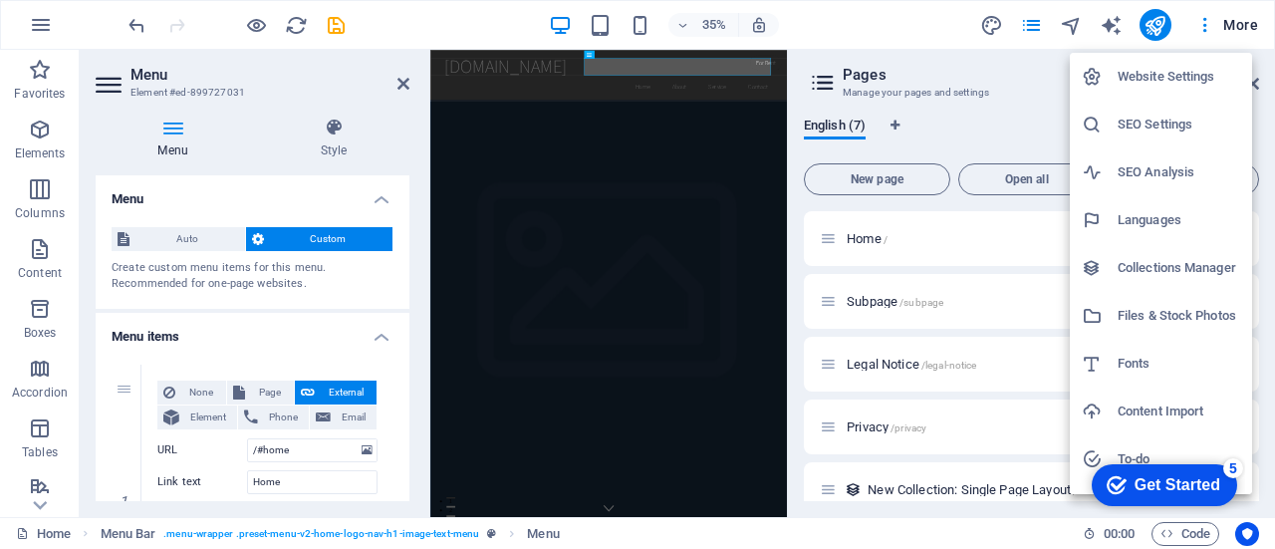
click at [1160, 80] on h6 "Website Settings" at bounding box center [1179, 77] width 123 height 24
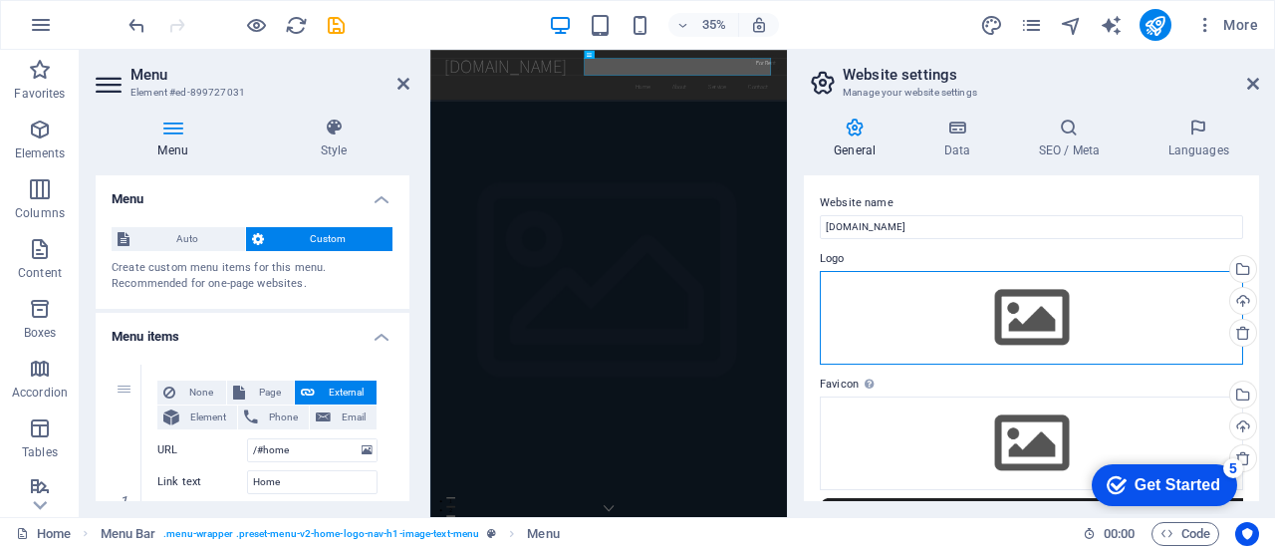
click at [954, 300] on div "Drag files here, click to choose files or select files from Files or our free s…" at bounding box center [1031, 318] width 423 height 94
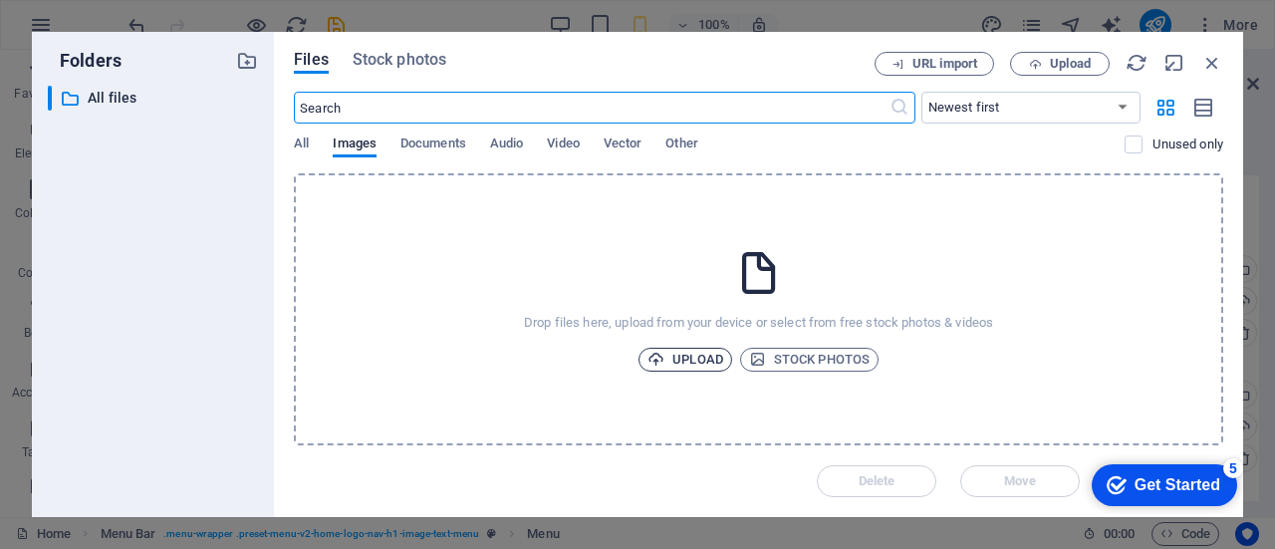
click at [693, 352] on span "Upload" at bounding box center [686, 360] width 76 height 24
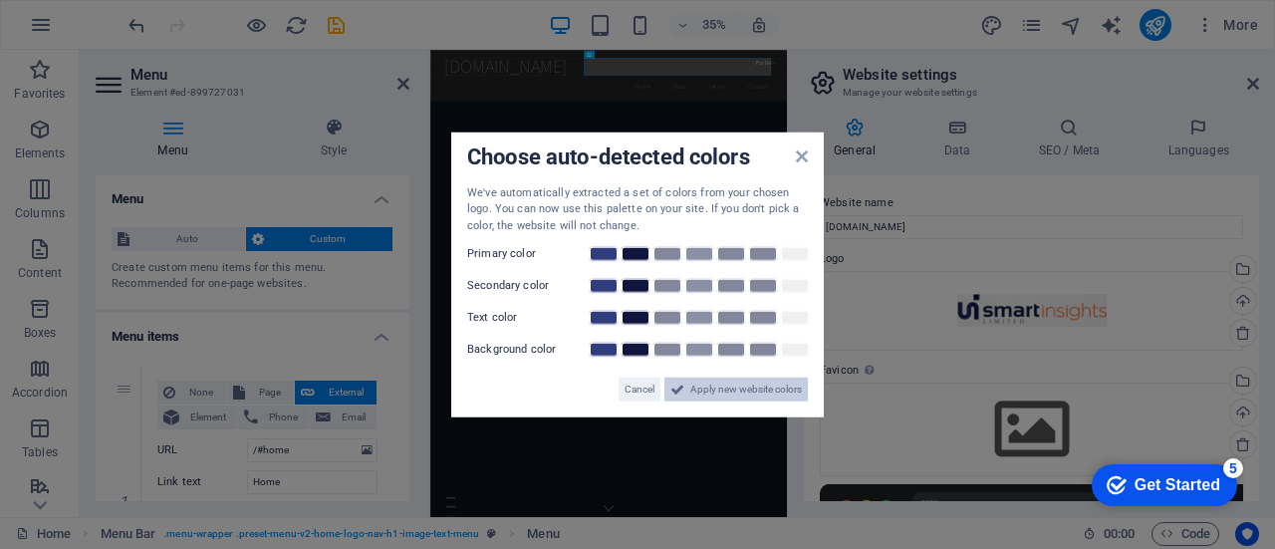
click at [739, 387] on span "Apply new website colors" at bounding box center [747, 390] width 112 height 24
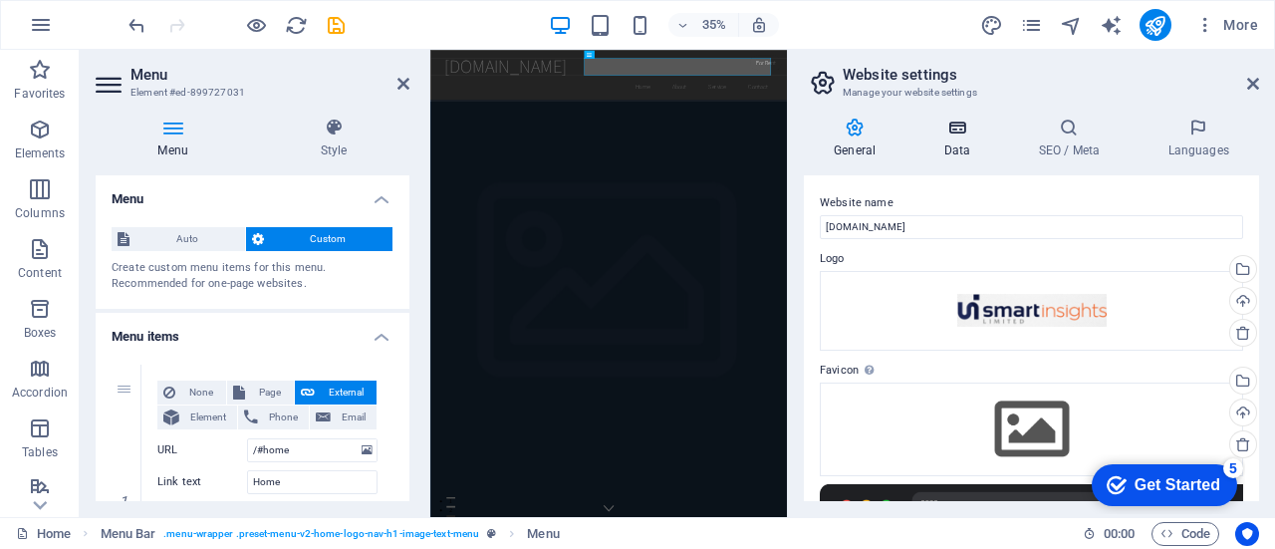
click at [955, 129] on icon at bounding box center [957, 128] width 87 height 20
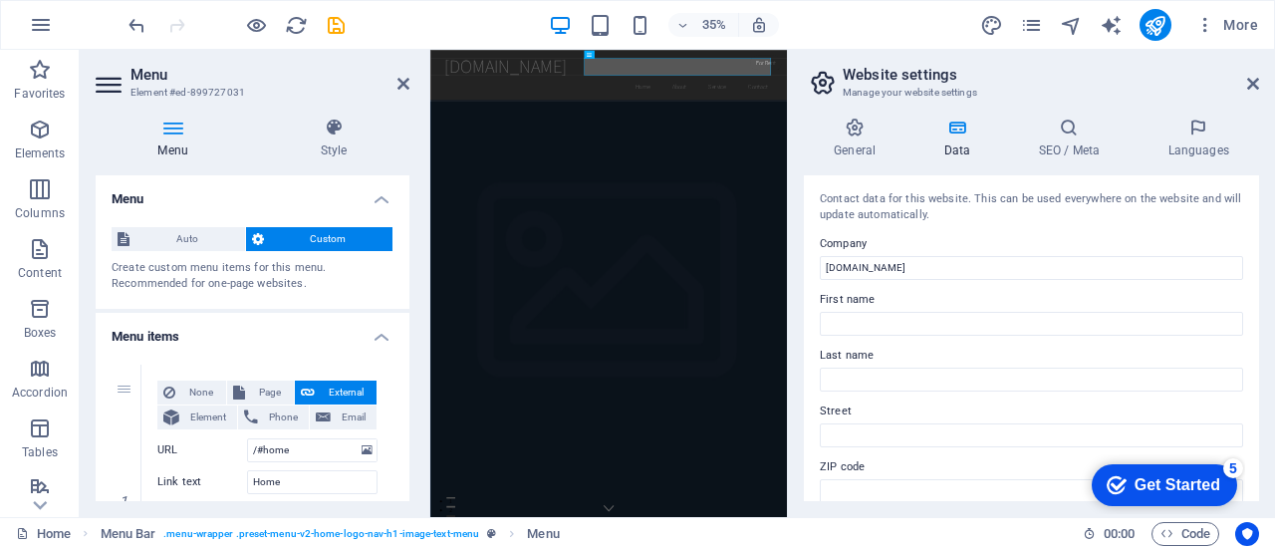
drag, startPoint x: 1260, startPoint y: 207, endPoint x: 1264, endPoint y: 325, distance: 117.7
click at [1264, 325] on div "General Data SEO / Meta Languages Website name smartinsights.co.ug Logo Drag fi…" at bounding box center [1031, 310] width 487 height 416
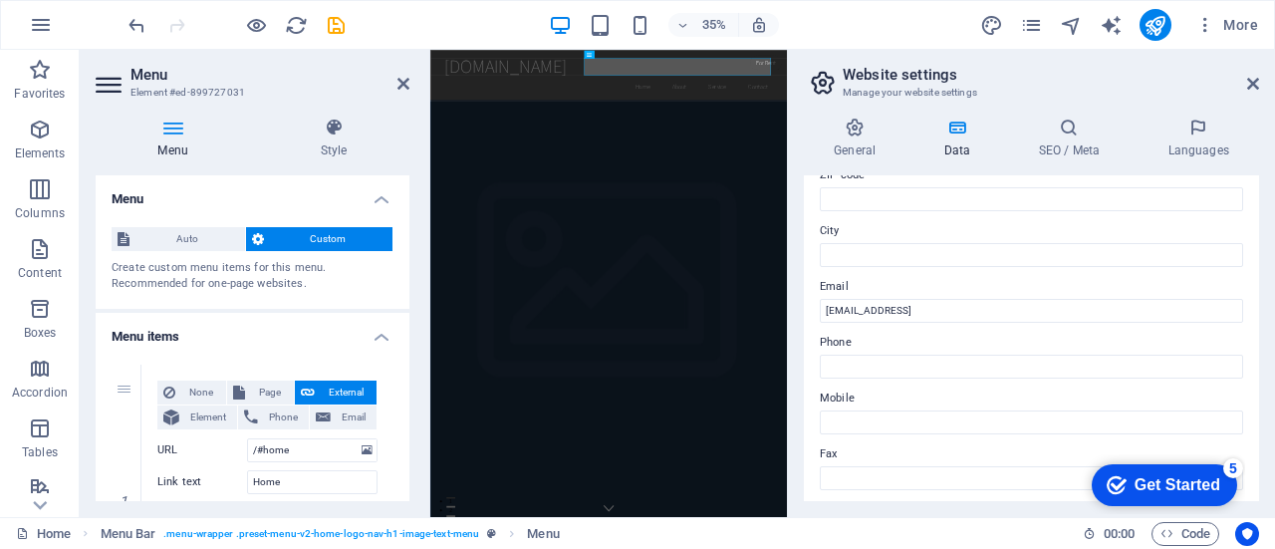
scroll to position [296, 0]
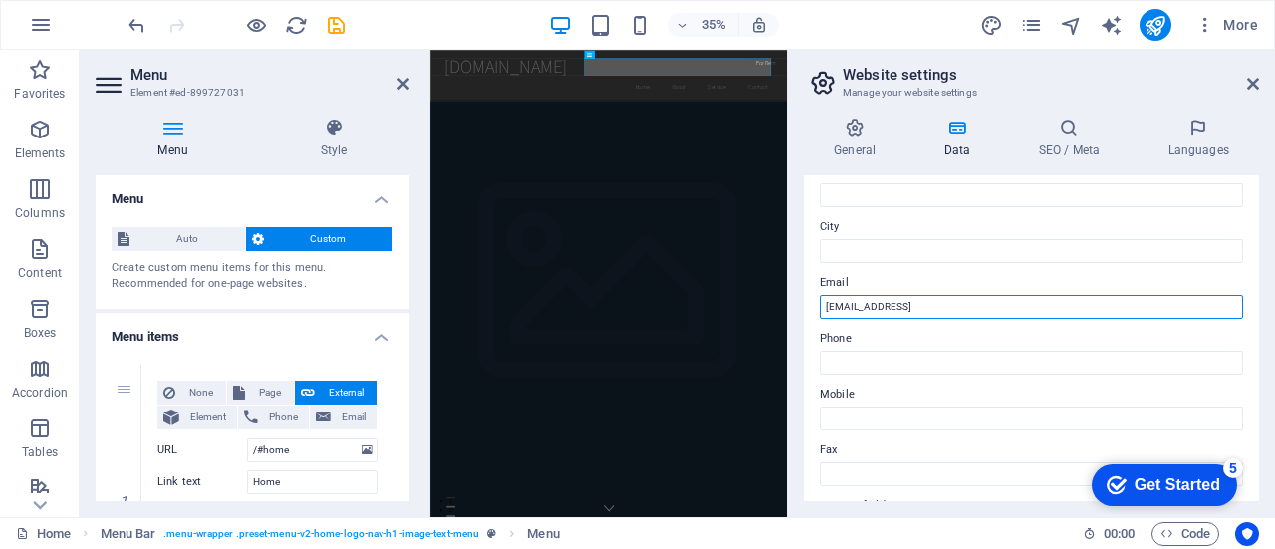
drag, startPoint x: 1490, startPoint y: 353, endPoint x: 851, endPoint y: 749, distance: 751.8
drag, startPoint x: 1490, startPoint y: 353, endPoint x: 982, endPoint y: 765, distance: 654.6
type input "info@smartinisight.co.ug"
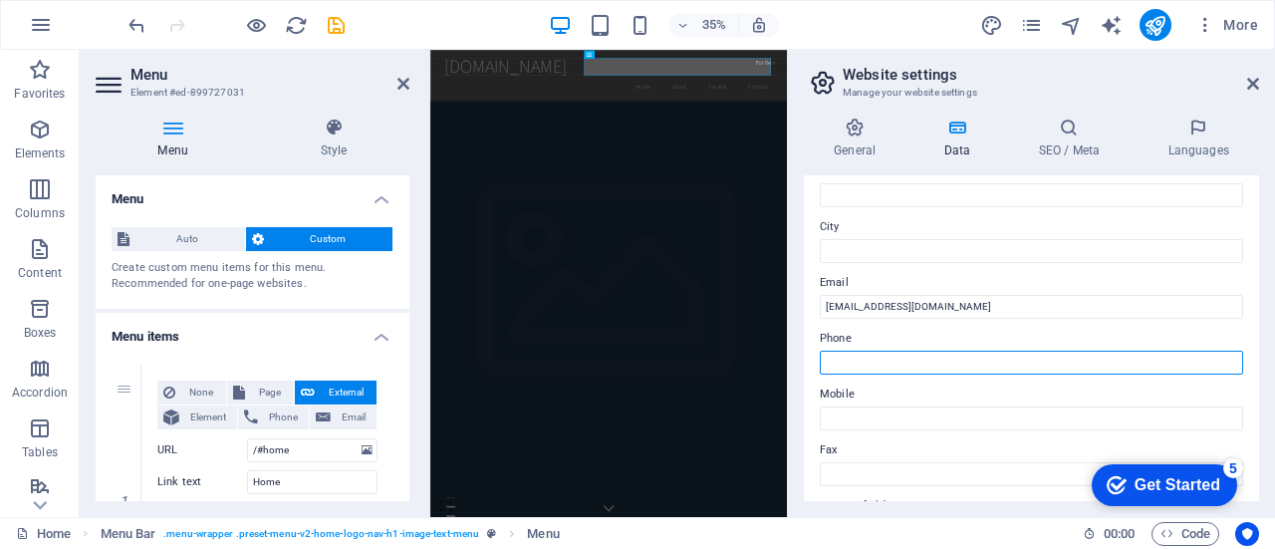
click at [871, 372] on input "Phone" at bounding box center [1031, 363] width 423 height 24
click at [854, 357] on input "Phone" at bounding box center [1031, 363] width 423 height 24
paste input "0756266266"
click at [830, 363] on input "0756266266" at bounding box center [1031, 363] width 423 height 24
drag, startPoint x: 913, startPoint y: 359, endPoint x: 804, endPoint y: 368, distance: 109.0
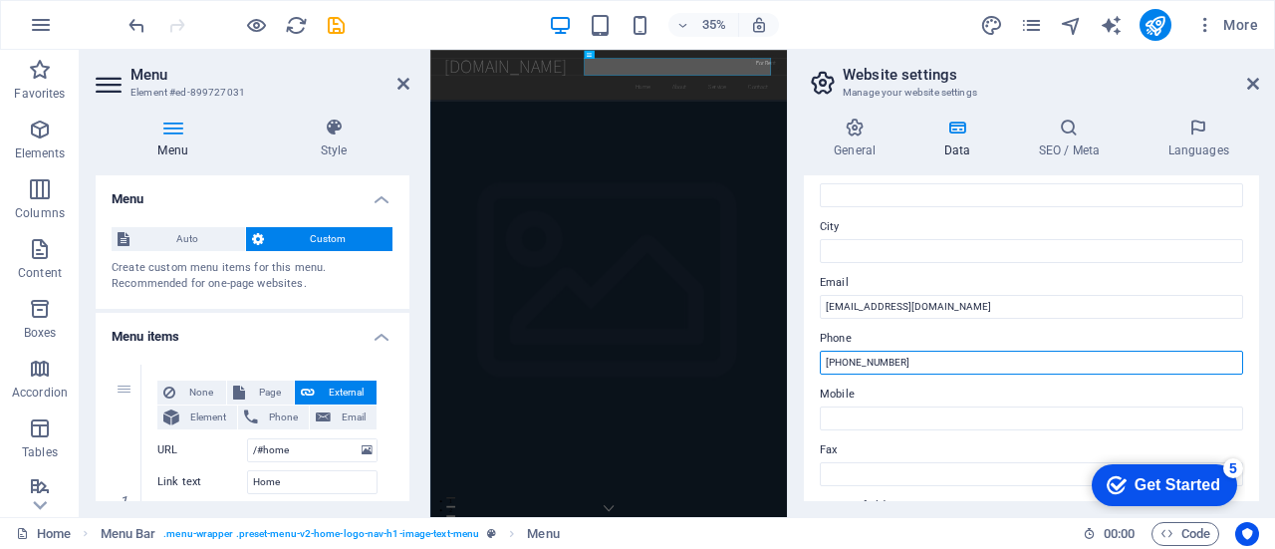
click at [804, 368] on div "Contact data for this website. This can be used everywhere on the website and w…" at bounding box center [1031, 338] width 455 height 326
type input "+256756266266"
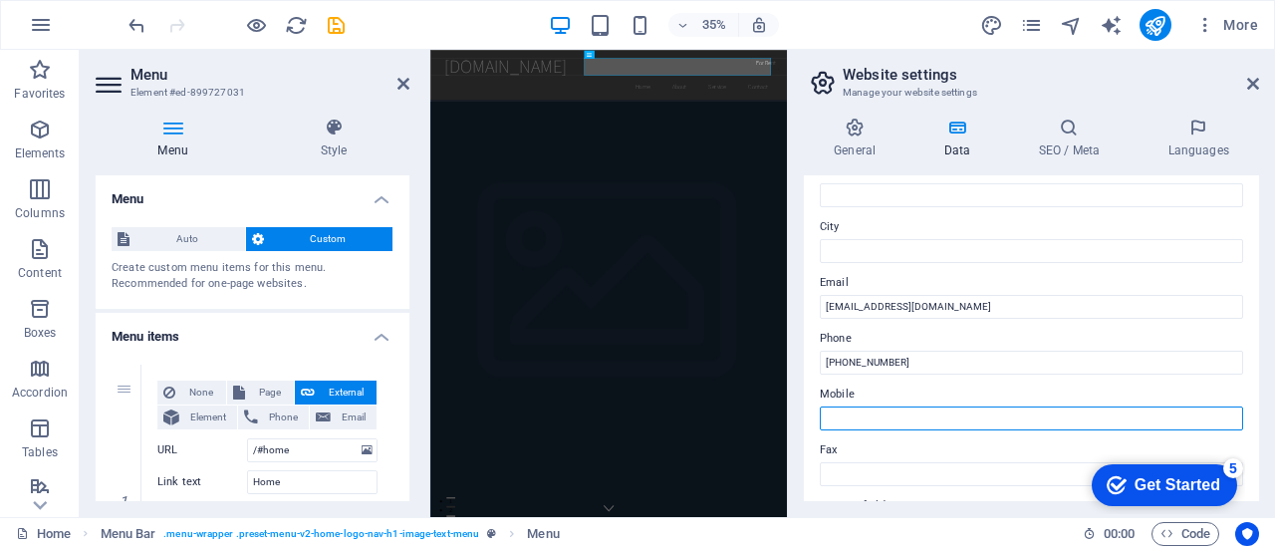
click at [834, 418] on input "Mobile" at bounding box center [1031, 419] width 423 height 24
paste input "+256756266266"
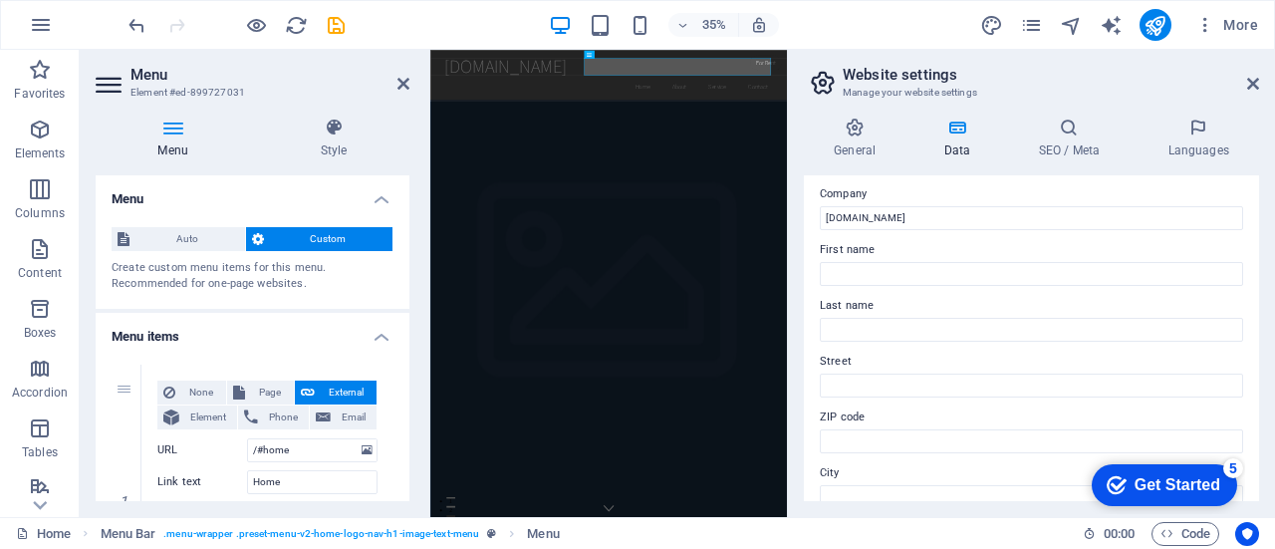
scroll to position [106, 0]
type input "+256756266266"
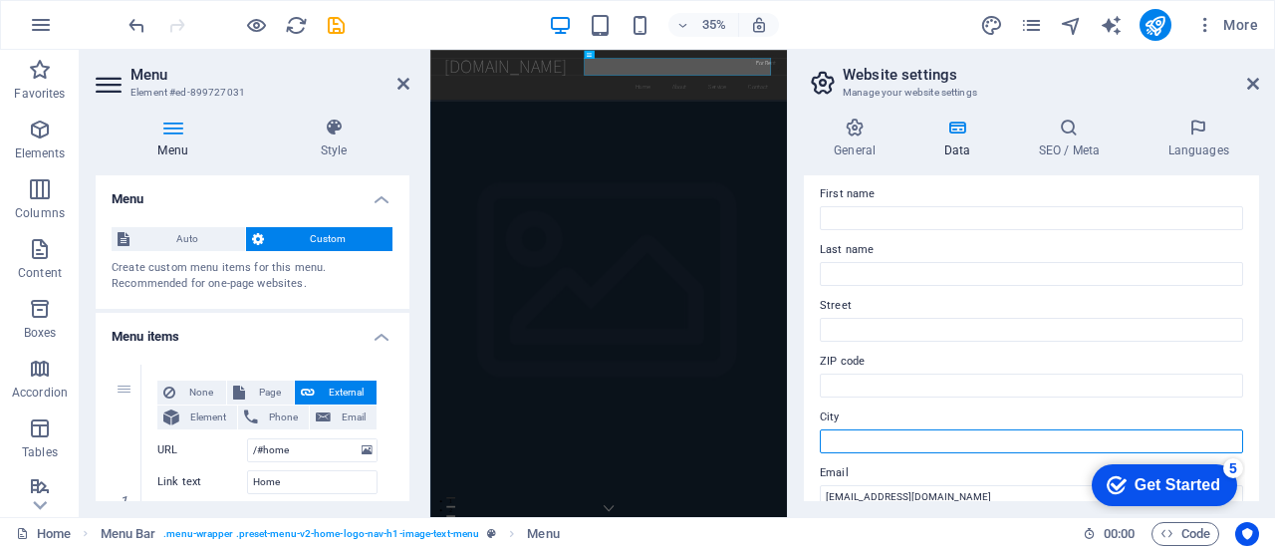
click at [848, 439] on input "City" at bounding box center [1031, 441] width 423 height 24
type input "Kampala"
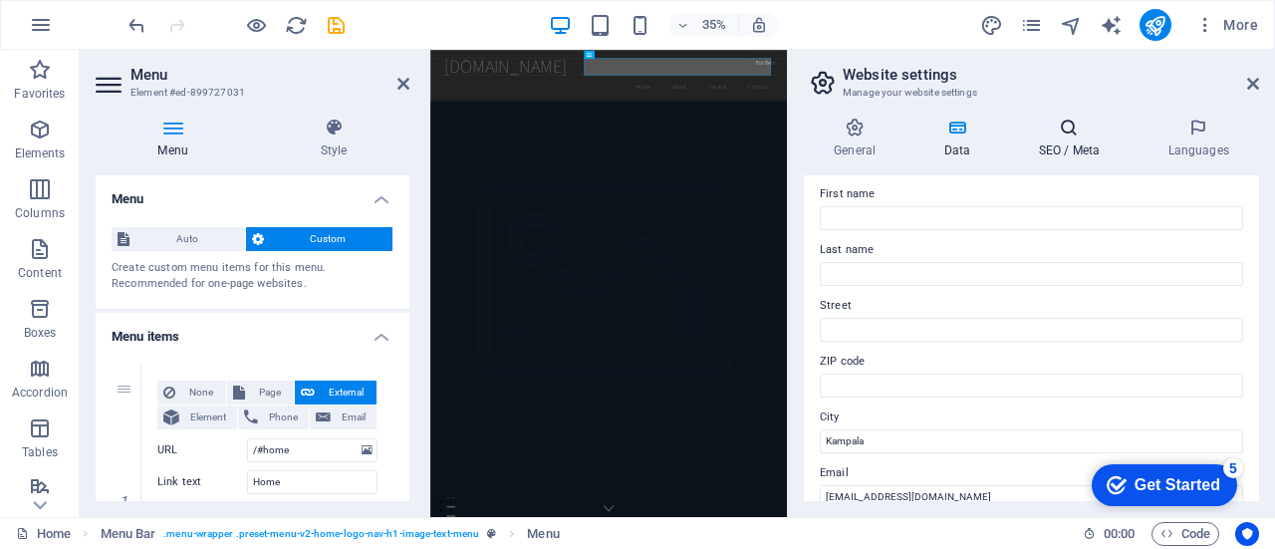
click at [1074, 136] on icon at bounding box center [1069, 128] width 122 height 20
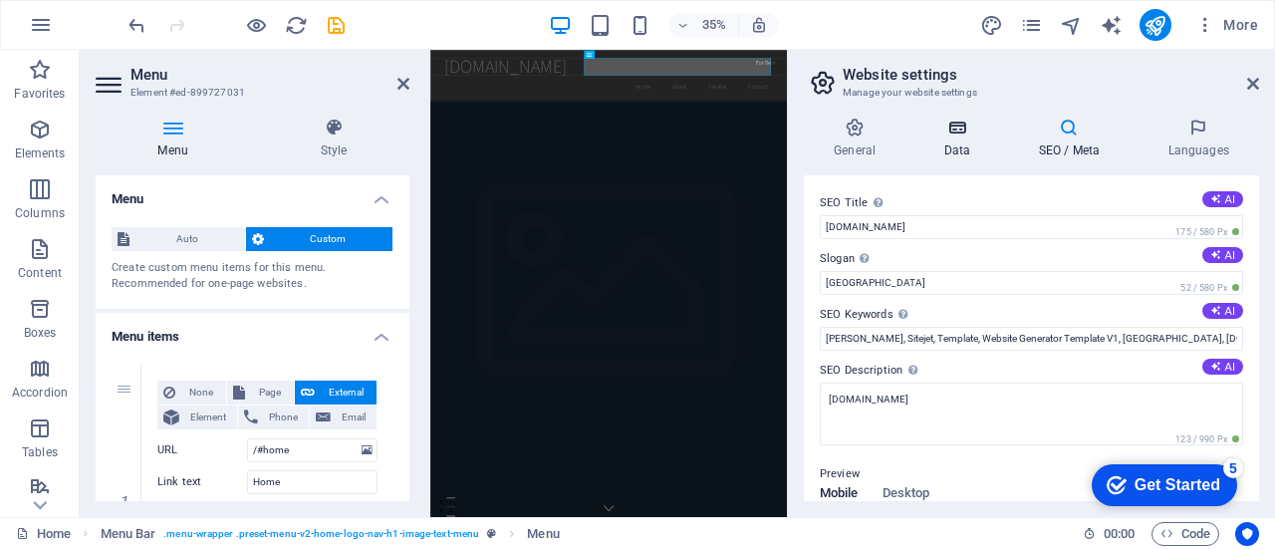
click at [948, 142] on h4 "Data" at bounding box center [961, 139] width 95 height 42
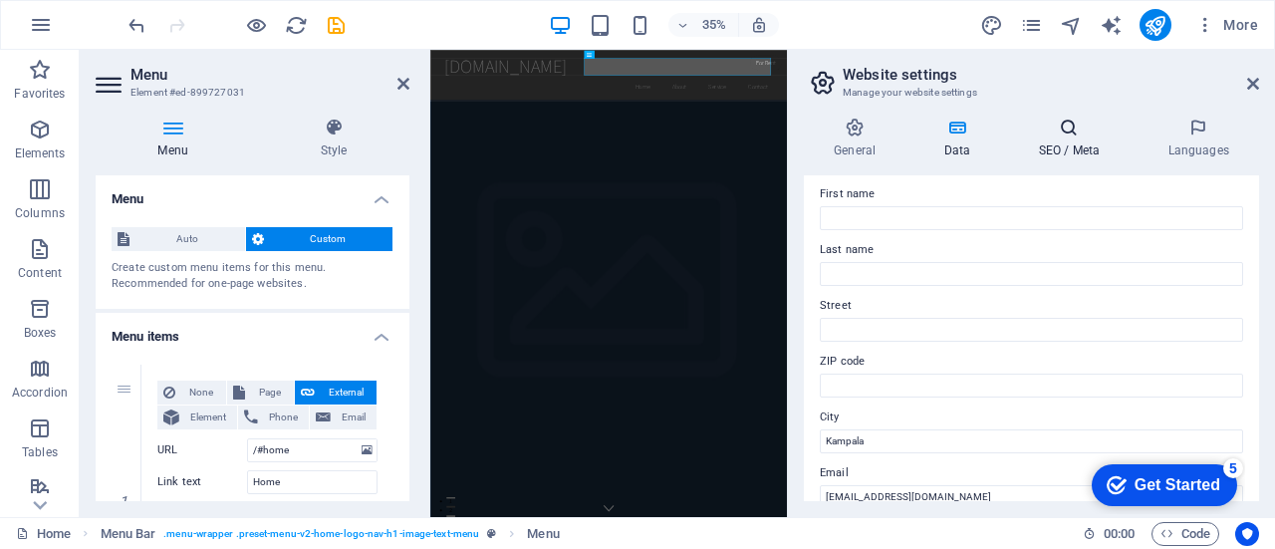
click at [1081, 130] on icon at bounding box center [1069, 128] width 122 height 20
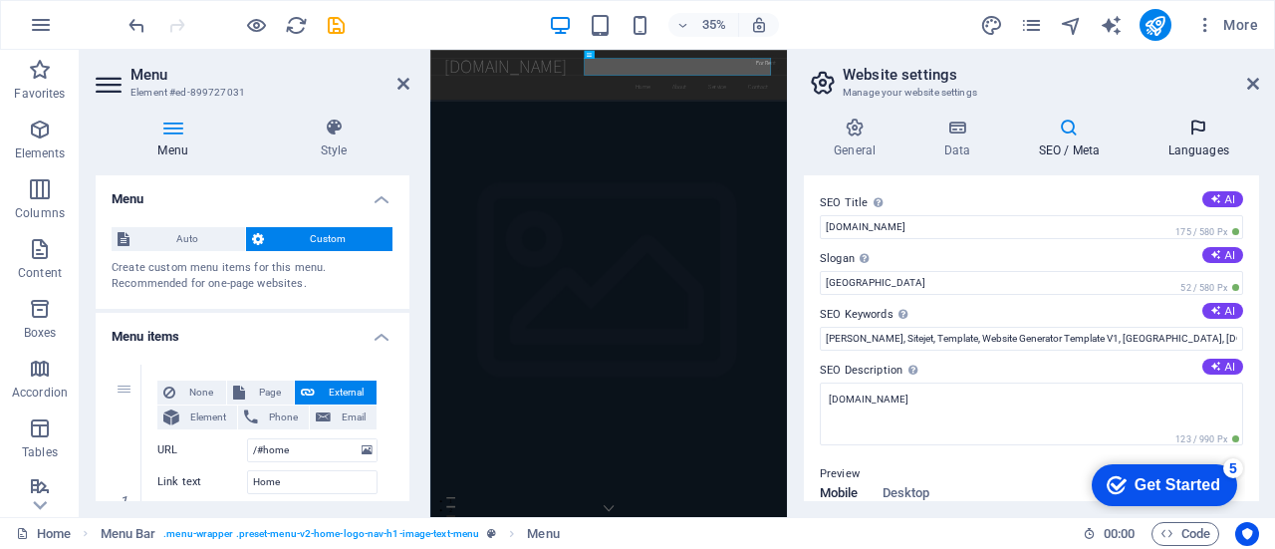
click at [1217, 133] on icon at bounding box center [1199, 128] width 122 height 20
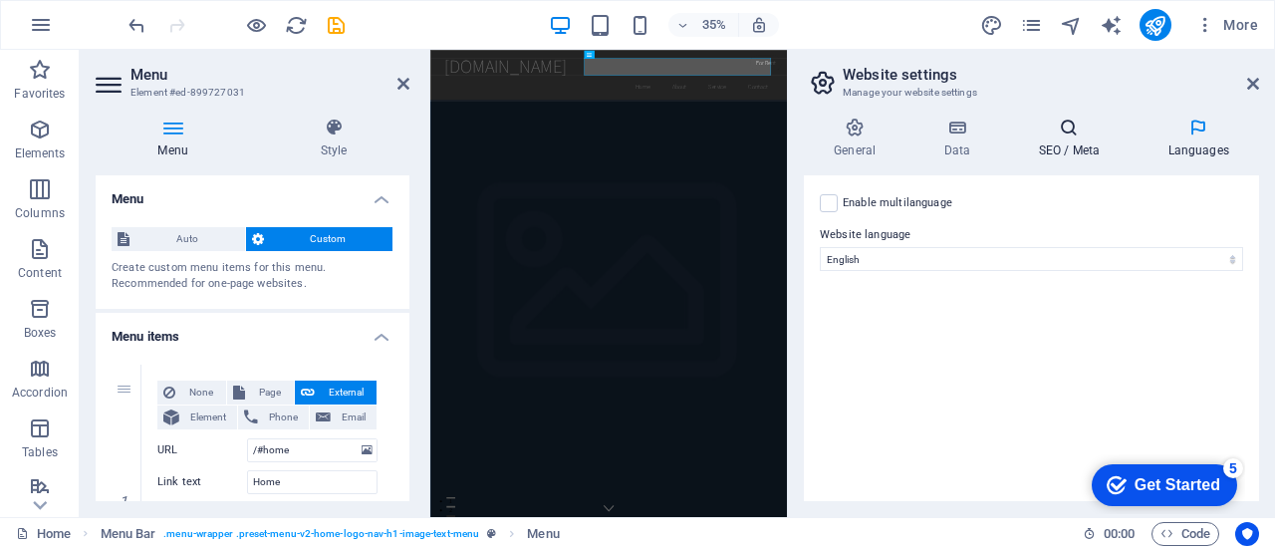
click at [1073, 136] on icon at bounding box center [1069, 128] width 122 height 20
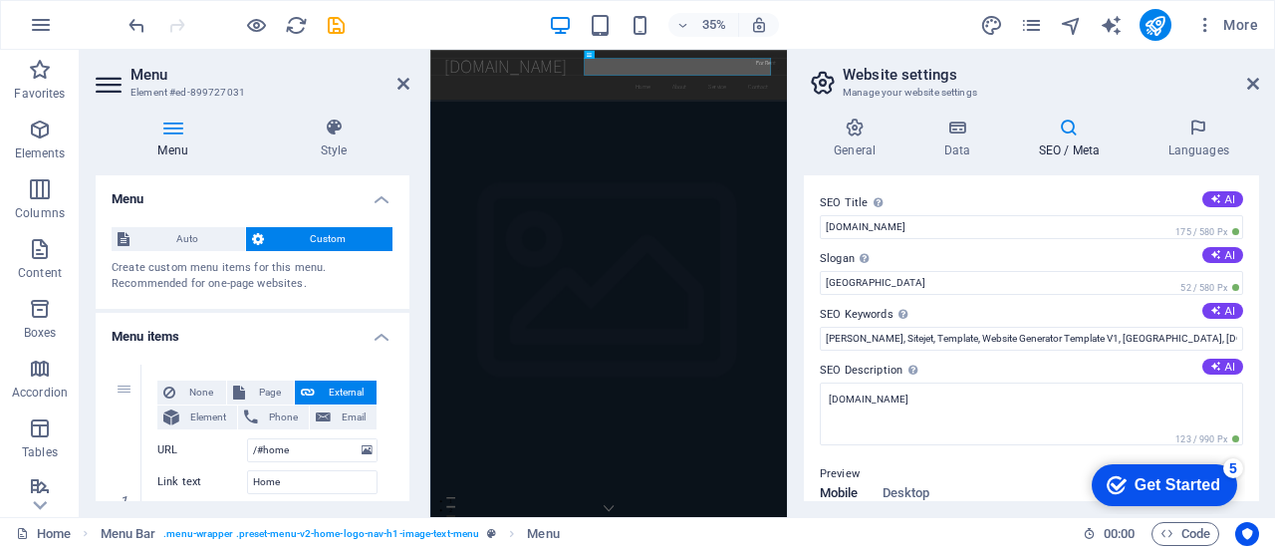
drag, startPoint x: 1261, startPoint y: 191, endPoint x: 1266, endPoint y: 256, distance: 65.0
click at [1266, 256] on div "General Data SEO / Meta Languages Website name smartinsights.co.ug Logo Drag fi…" at bounding box center [1031, 310] width 487 height 416
drag, startPoint x: 1262, startPoint y: 210, endPoint x: 1263, endPoint y: 243, distance: 32.9
click at [1263, 243] on div "General Data SEO / Meta Languages Website name smartinsights.co.ug Logo Drag fi…" at bounding box center [1031, 310] width 487 height 416
click at [1070, 127] on icon at bounding box center [1069, 128] width 122 height 20
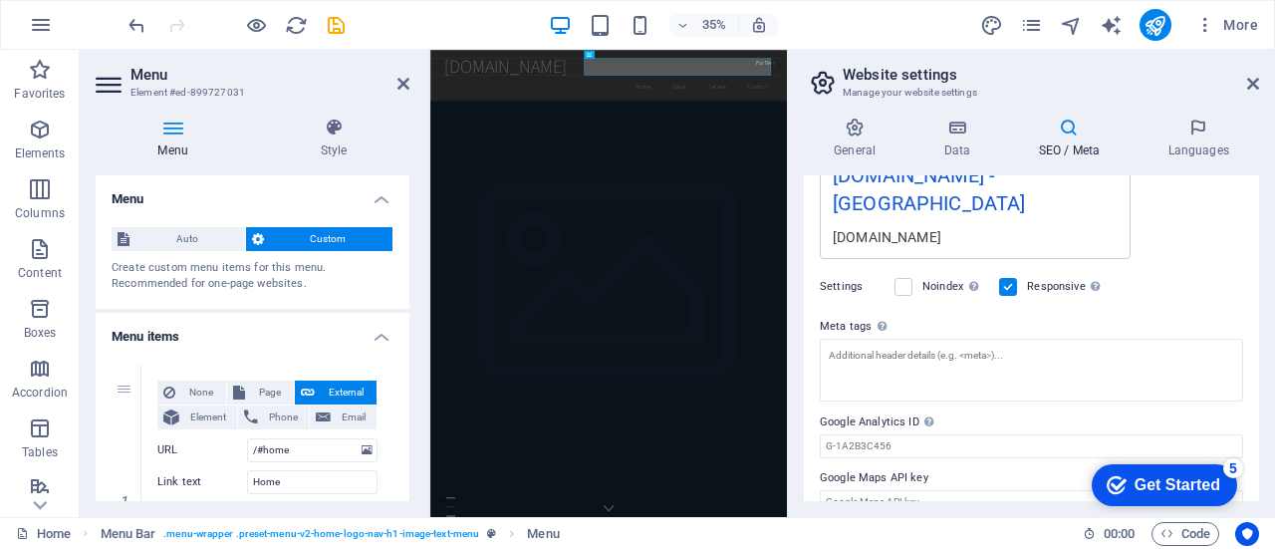
scroll to position [0, 0]
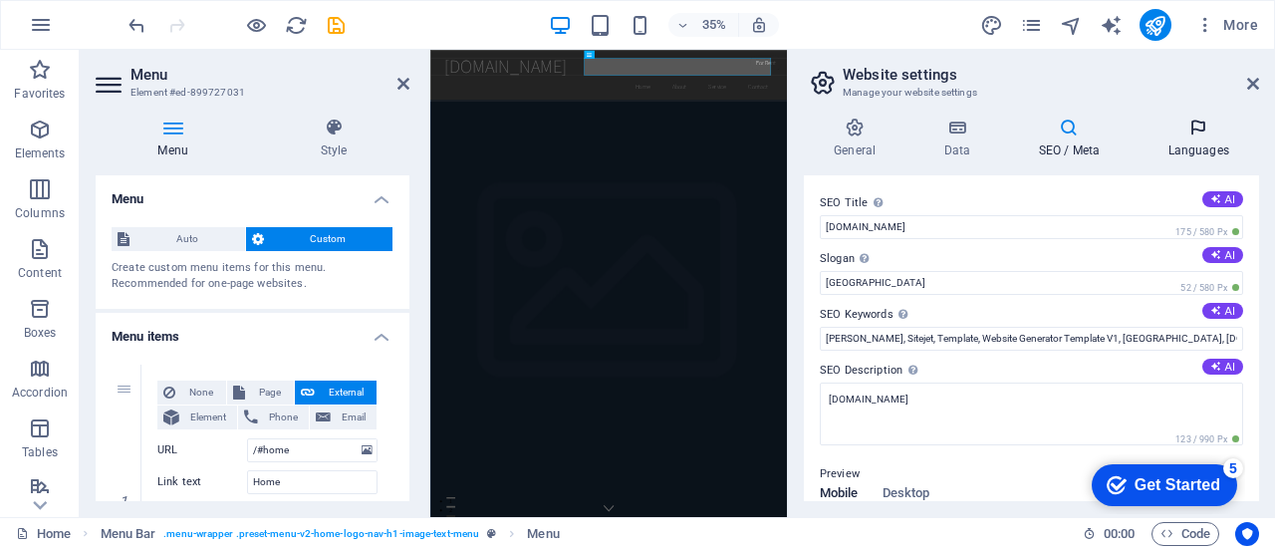
click at [1206, 132] on icon at bounding box center [1199, 128] width 122 height 20
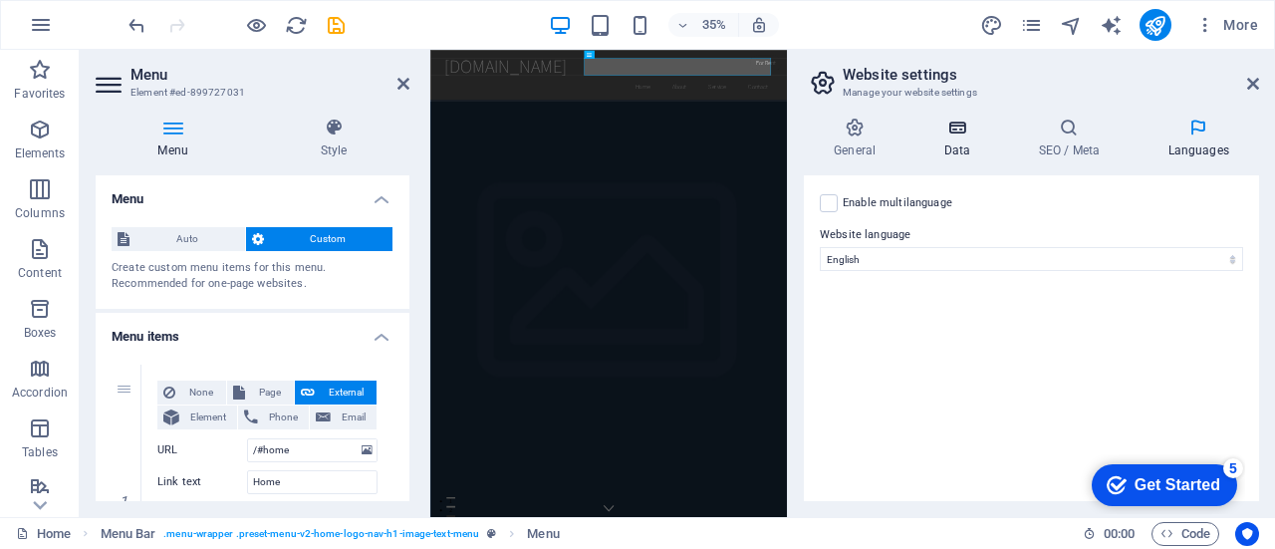
click at [955, 136] on icon at bounding box center [957, 128] width 87 height 20
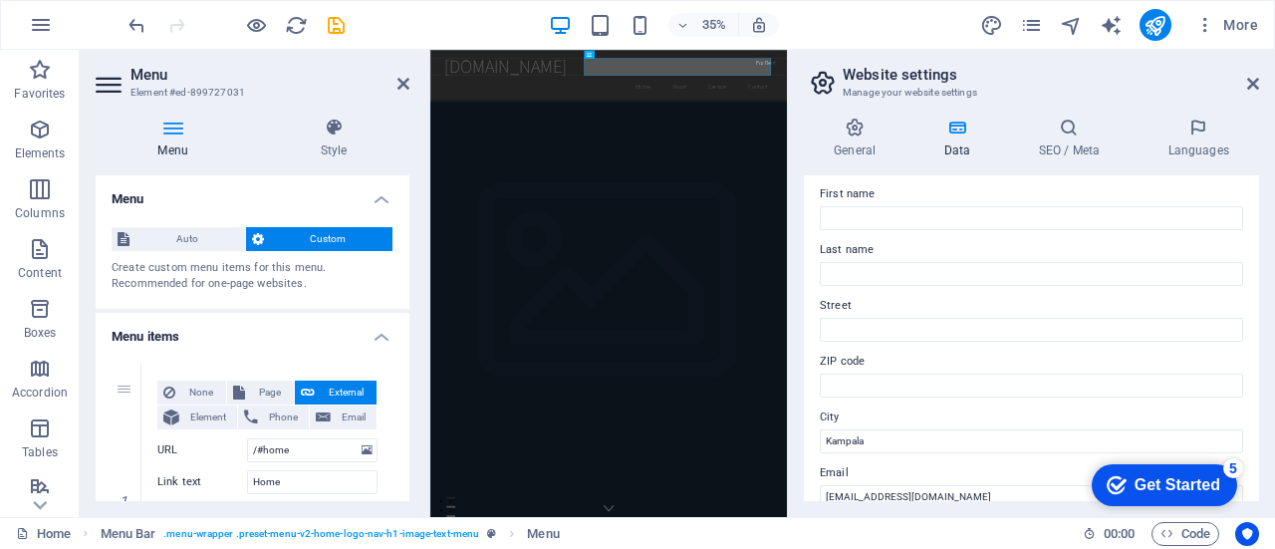
drag, startPoint x: 1260, startPoint y: 245, endPoint x: 1274, endPoint y: 423, distance: 179.0
click at [1274, 423] on div "General Data SEO / Meta Languages Website name smartinsights.co.ug Logo Drag fi…" at bounding box center [1031, 310] width 487 height 416
drag, startPoint x: 1260, startPoint y: 292, endPoint x: 1274, endPoint y: 419, distance: 127.4
click at [1274, 419] on div "General Data SEO / Meta Languages Website name smartinsights.co.ug Logo Drag fi…" at bounding box center [1031, 310] width 487 height 416
drag, startPoint x: 1255, startPoint y: 268, endPoint x: 1260, endPoint y: 378, distance: 109.7
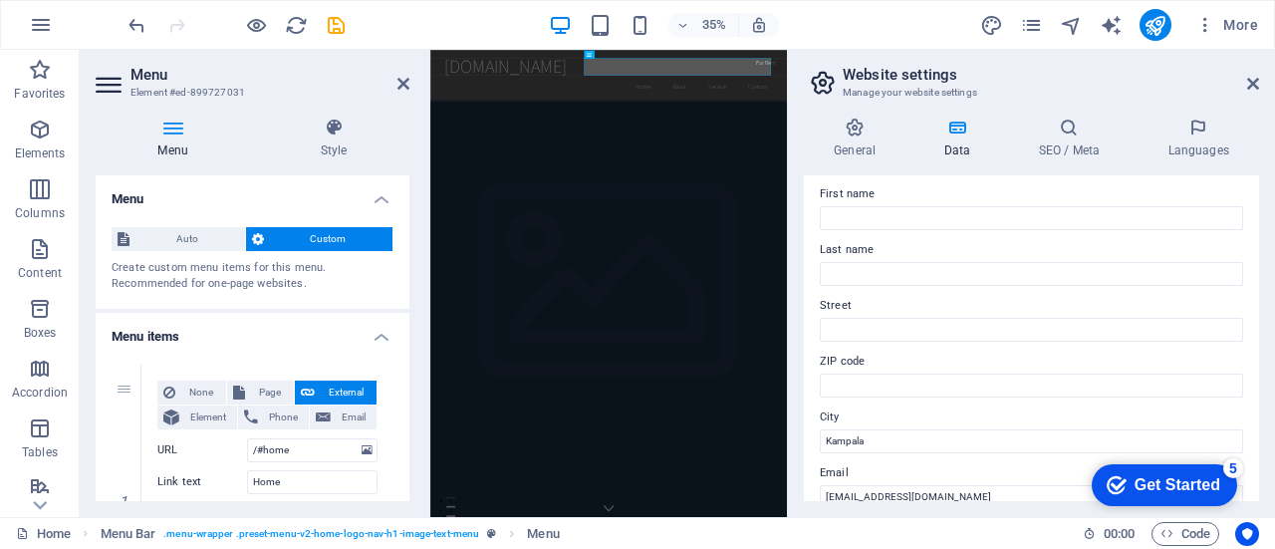
click at [1260, 378] on div "General Data SEO / Meta Languages Website name smartinsights.co.ug Logo Drag fi…" at bounding box center [1031, 310] width 487 height 416
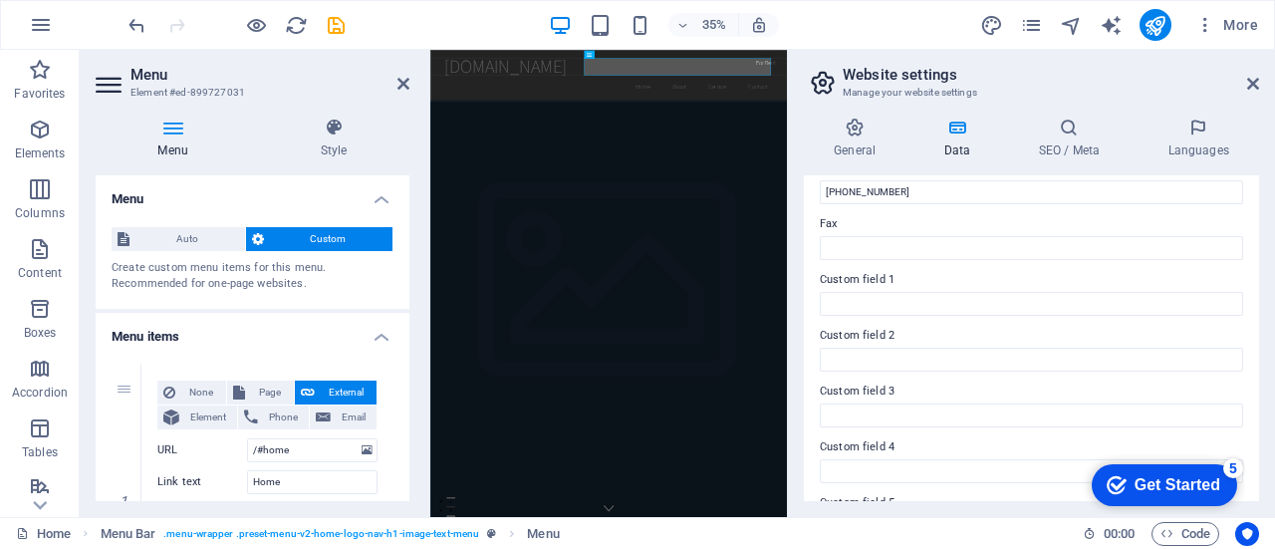
scroll to position [631, 0]
click at [829, 130] on icon at bounding box center [855, 128] width 102 height 20
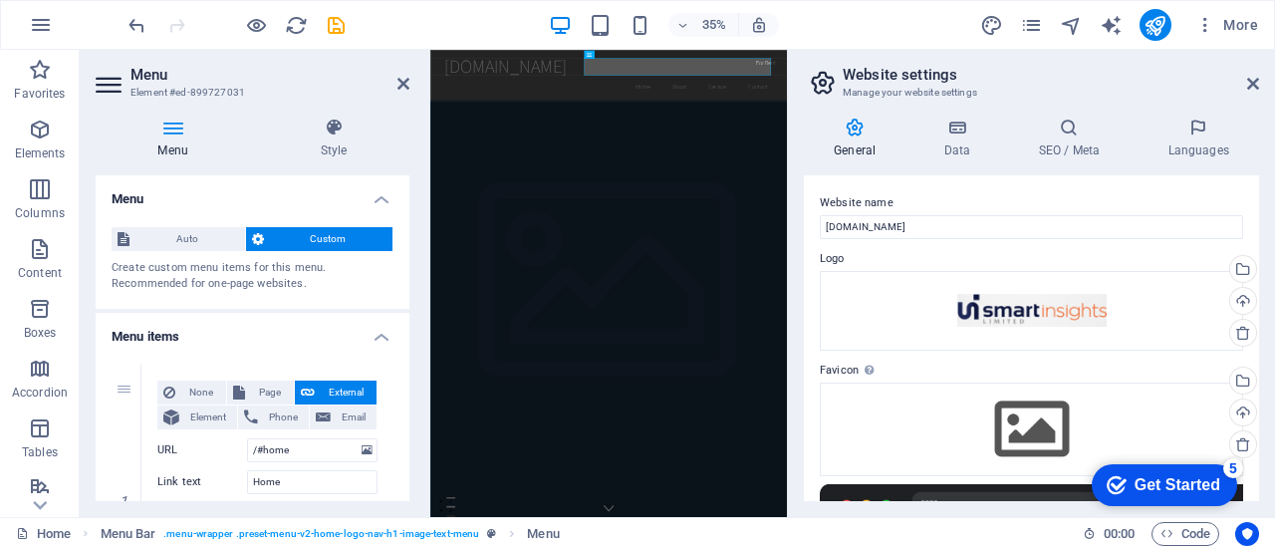
drag, startPoint x: 1260, startPoint y: 299, endPoint x: 1264, endPoint y: 375, distance: 75.8
click at [1264, 375] on div "General Data SEO / Meta Languages Website name smartinsights.co.ug Logo Drag fi…" at bounding box center [1031, 310] width 487 height 416
drag, startPoint x: 1260, startPoint y: 308, endPoint x: 1258, endPoint y: 344, distance: 35.9
click at [1258, 344] on div "General Data SEO / Meta Languages Website name smartinsights.co.ug Logo Drag fi…" at bounding box center [1031, 310] width 487 height 416
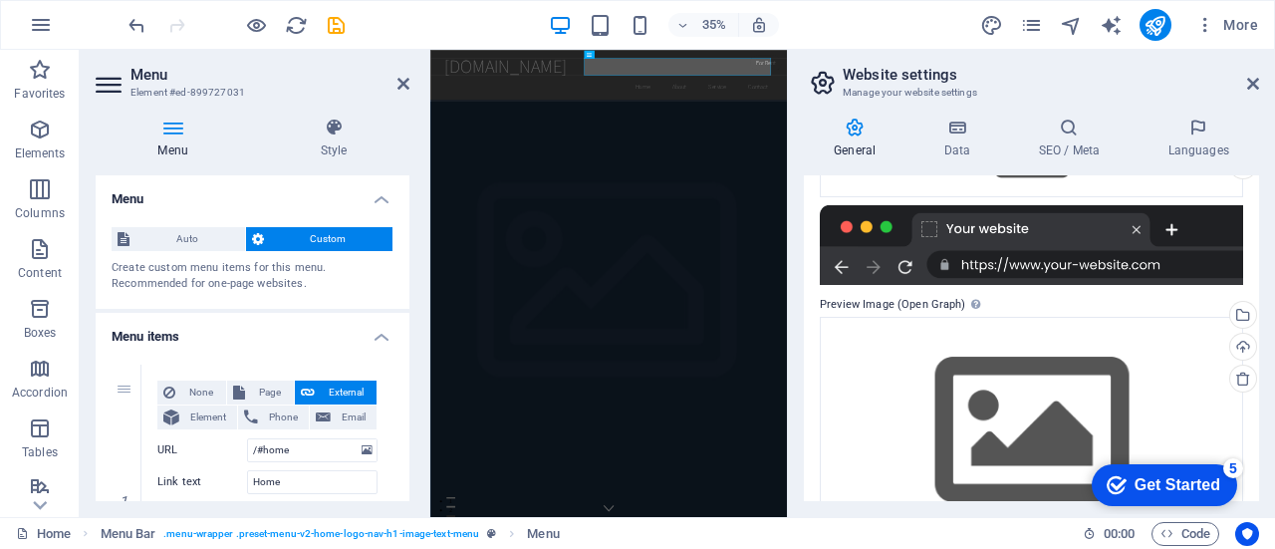
scroll to position [339, 0]
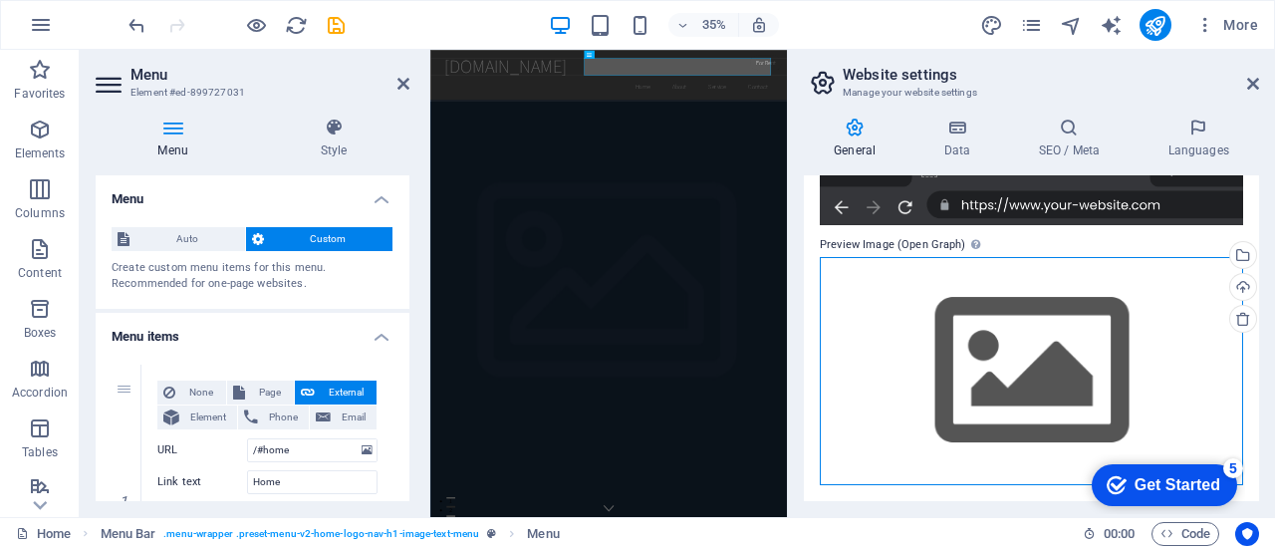
click at [1032, 358] on div "Drag files here, click to choose files or select files from Files or our free s…" at bounding box center [1031, 371] width 423 height 228
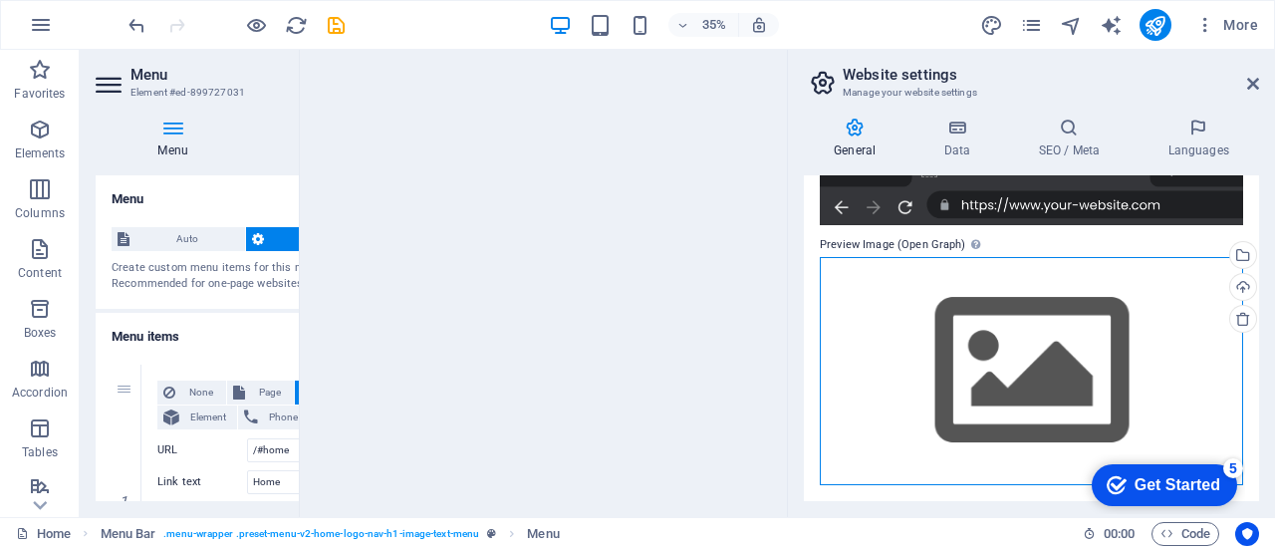
click at [1032, 358] on div "Drag files here, click to choose files or select files from Files or our free s…" at bounding box center [1031, 371] width 423 height 228
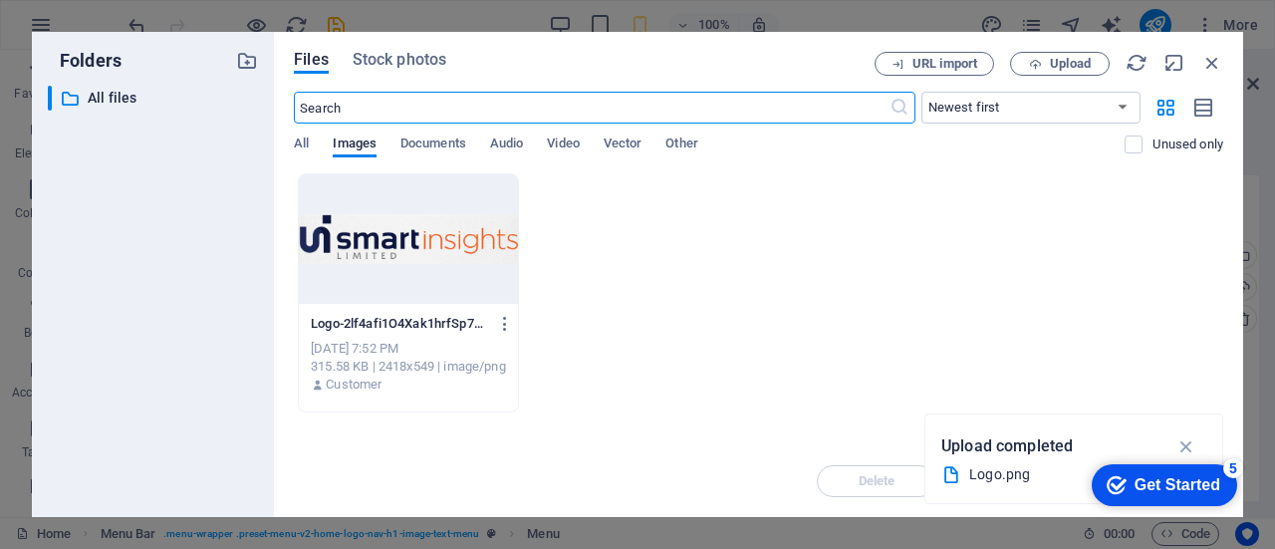
click at [1159, 478] on div "Get Started" at bounding box center [1178, 485] width 86 height 18
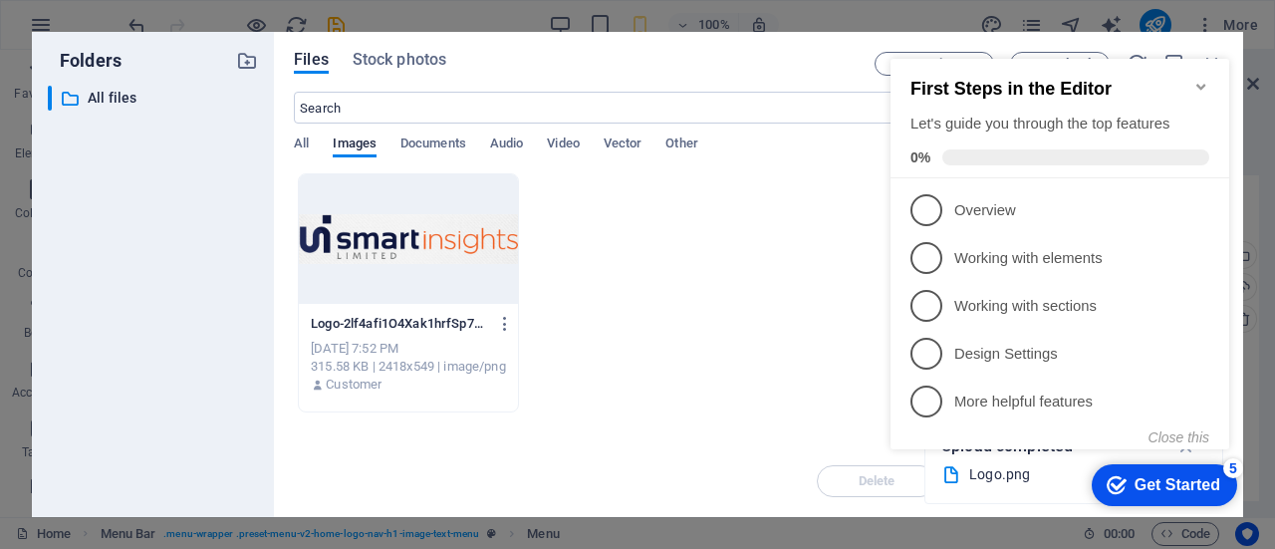
click at [1159, 478] on div "Get Started" at bounding box center [1178, 485] width 86 height 18
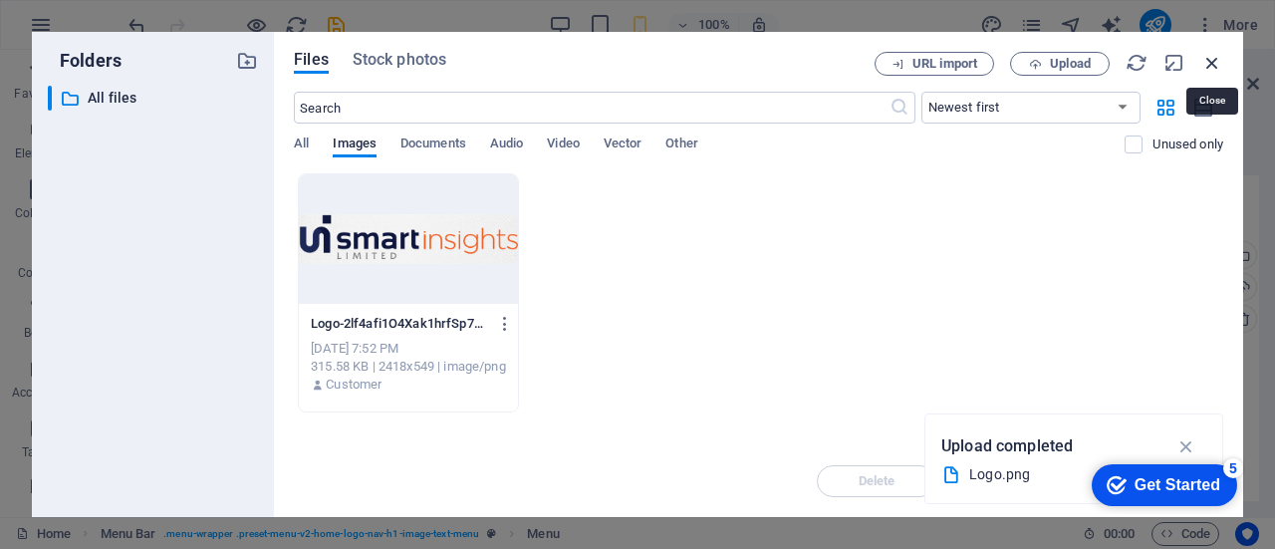
click at [1216, 64] on icon "button" at bounding box center [1213, 63] width 22 height 22
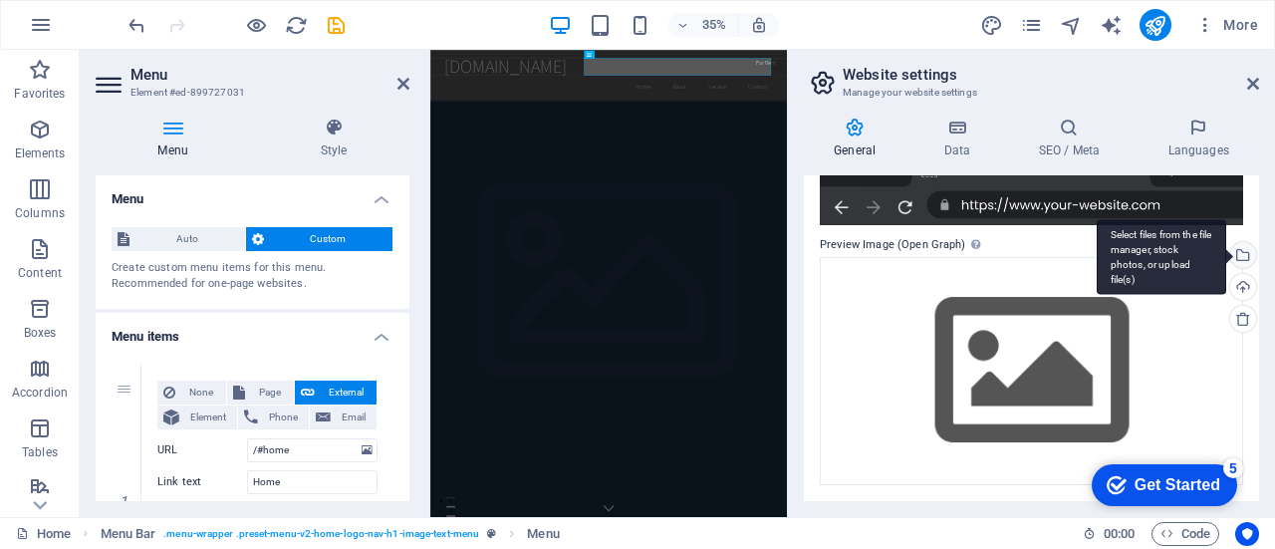
click at [1238, 254] on div "Select files from the file manager, stock photos, or upload file(s)" at bounding box center [1242, 257] width 30 height 30
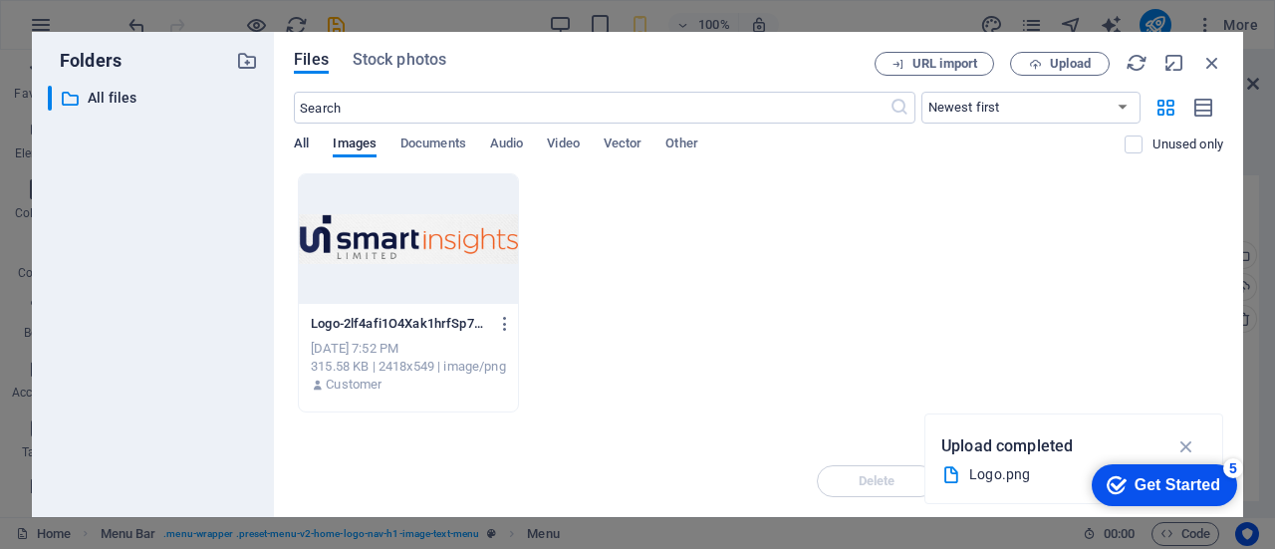
click at [299, 144] on span "All" at bounding box center [301, 146] width 15 height 28
click at [383, 138] on div "All Images Documents Audio Video Vector Other" at bounding box center [709, 155] width 831 height 38
click at [368, 141] on span "Images" at bounding box center [355, 146] width 44 height 28
click at [1186, 444] on icon "button" at bounding box center [1187, 446] width 23 height 22
drag, startPoint x: 1165, startPoint y: 483, endPoint x: 1163, endPoint y: 361, distance: 122.6
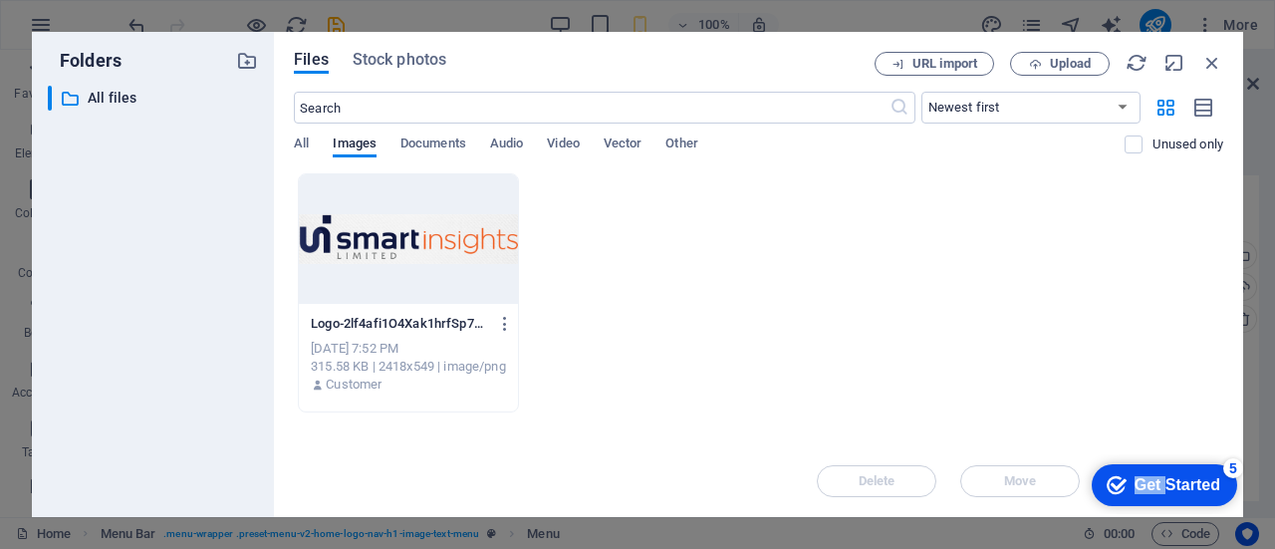
click html "checkmark Get Started 5 First Steps in the Editor Let's guide you through the t…"
click at [1067, 66] on span "Upload" at bounding box center [1070, 64] width 41 height 12
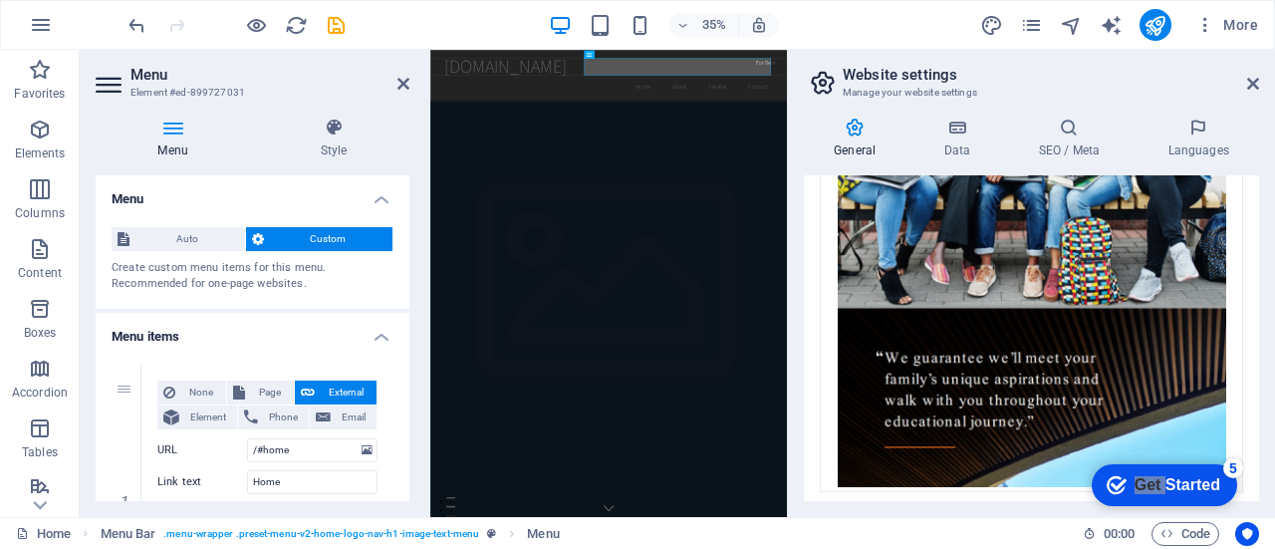
scroll to position [594, 0]
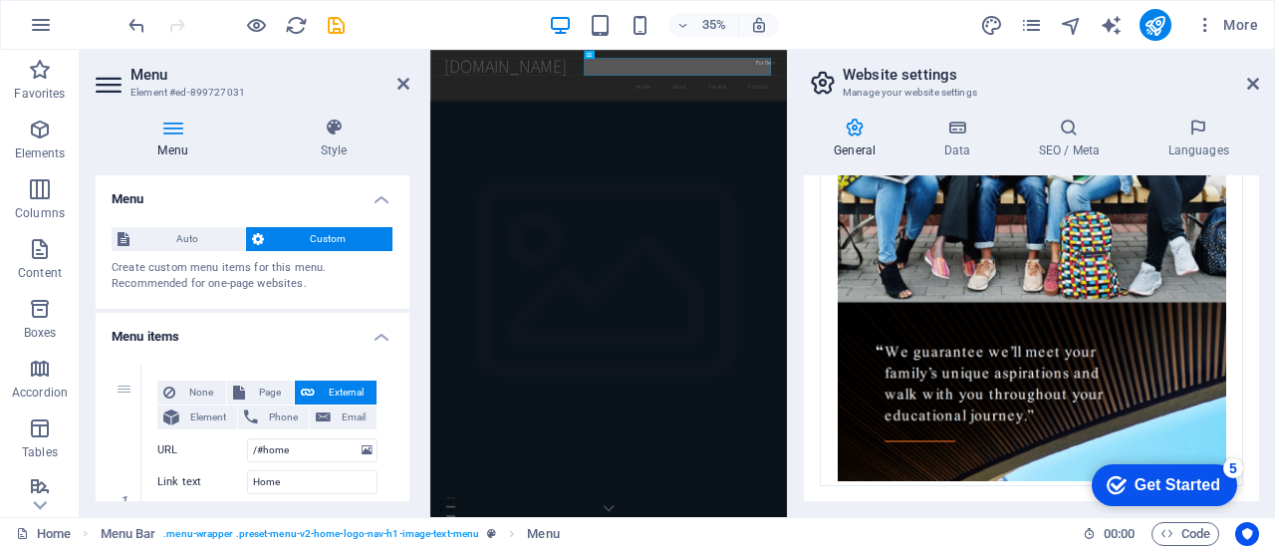
click at [1183, 472] on div "checkmark Get Started 5" at bounding box center [1164, 485] width 145 height 42
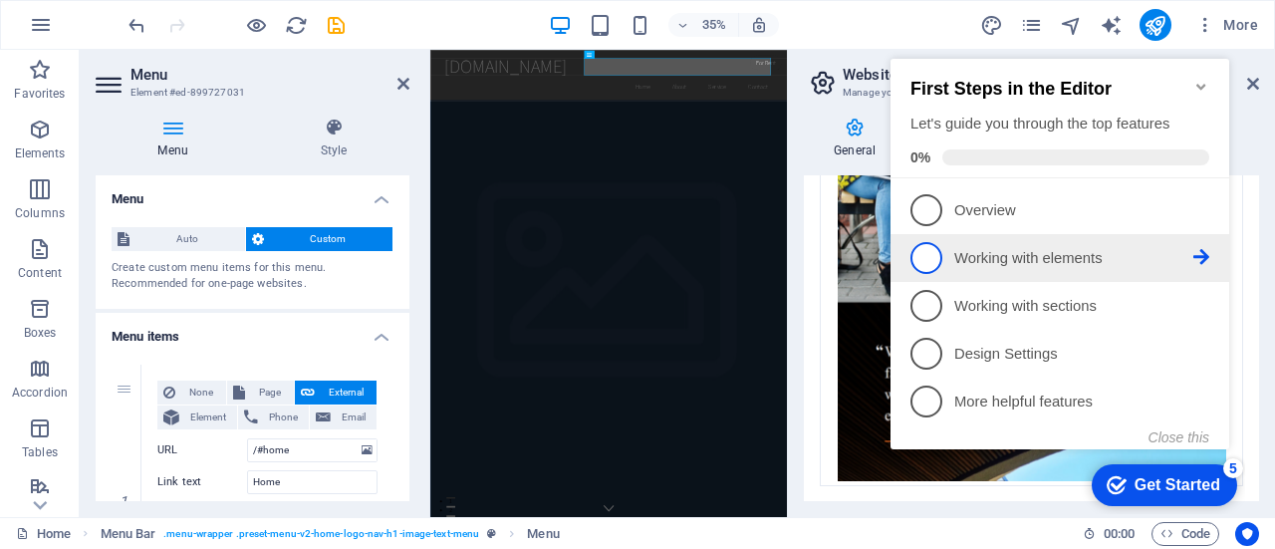
click at [1017, 256] on p "Working with elements - incomplete" at bounding box center [1074, 258] width 239 height 21
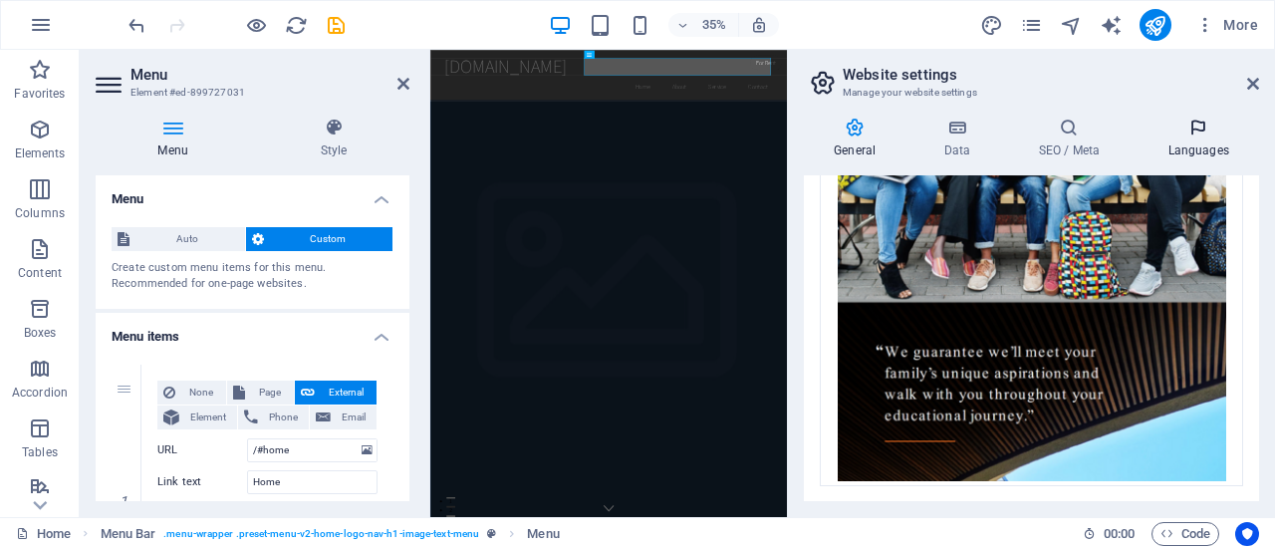
scroll to position [0, 0]
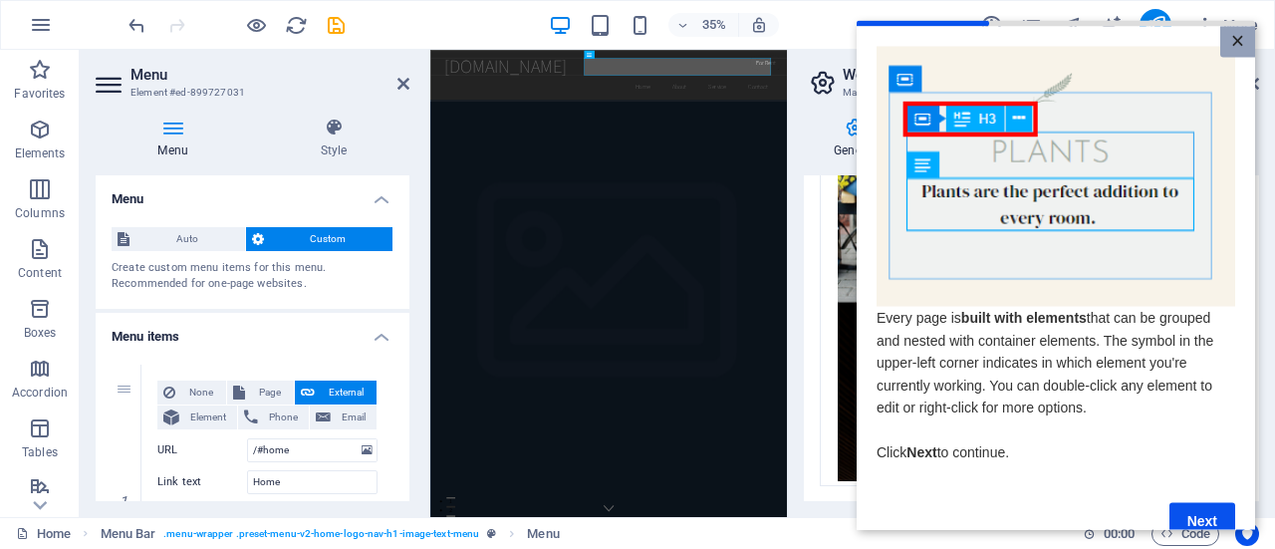
click at [1239, 36] on link "×" at bounding box center [1238, 41] width 35 height 31
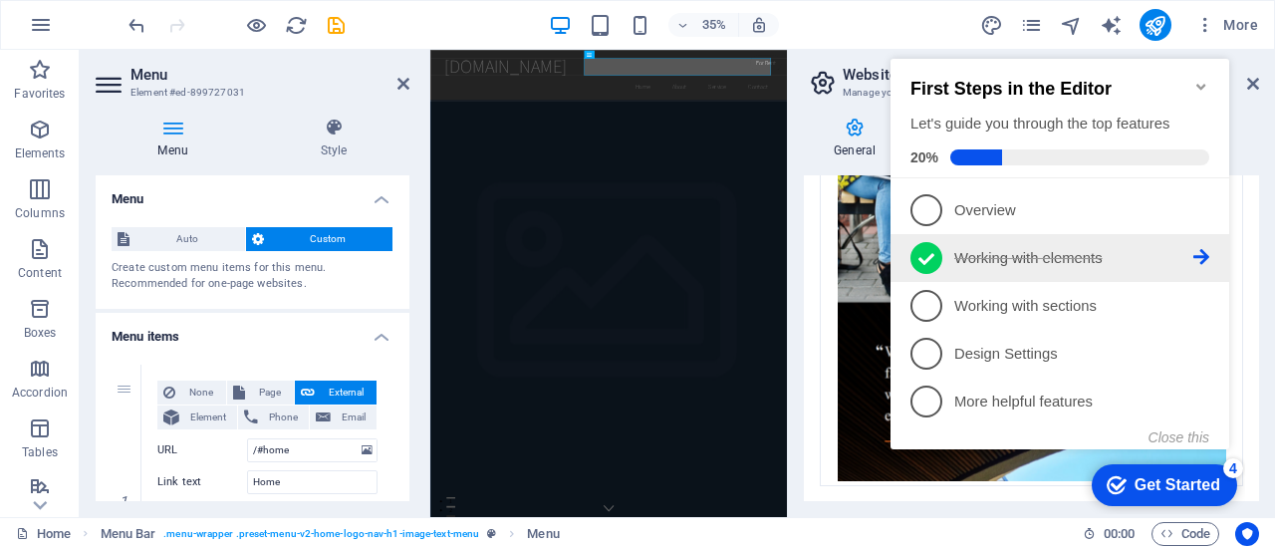
click at [942, 260] on span "2" at bounding box center [927, 258] width 32 height 32
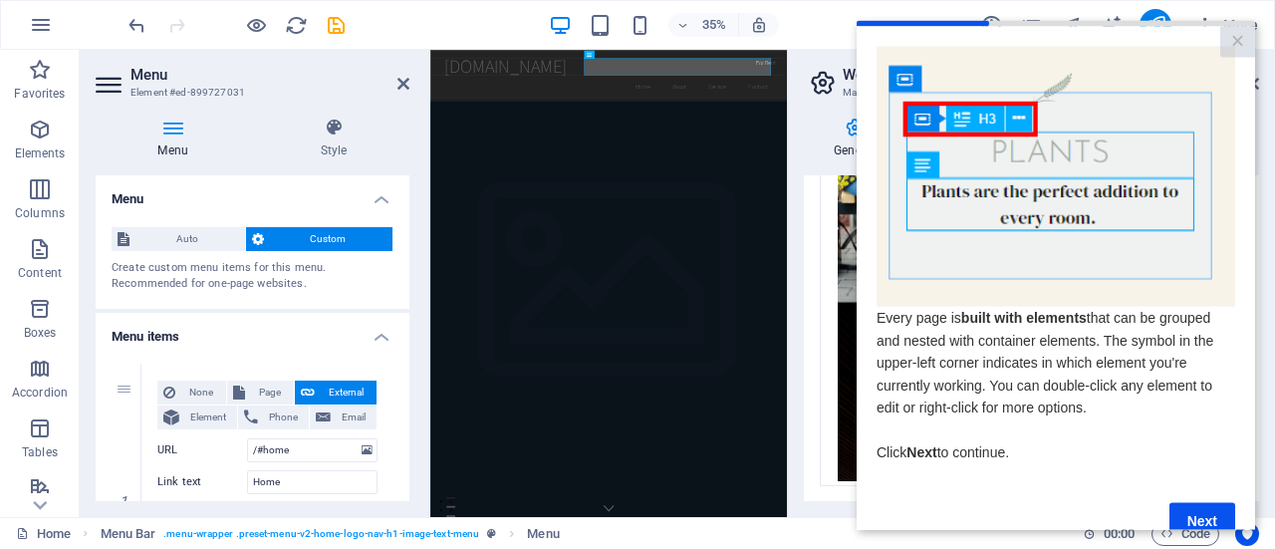
scroll to position [50, 0]
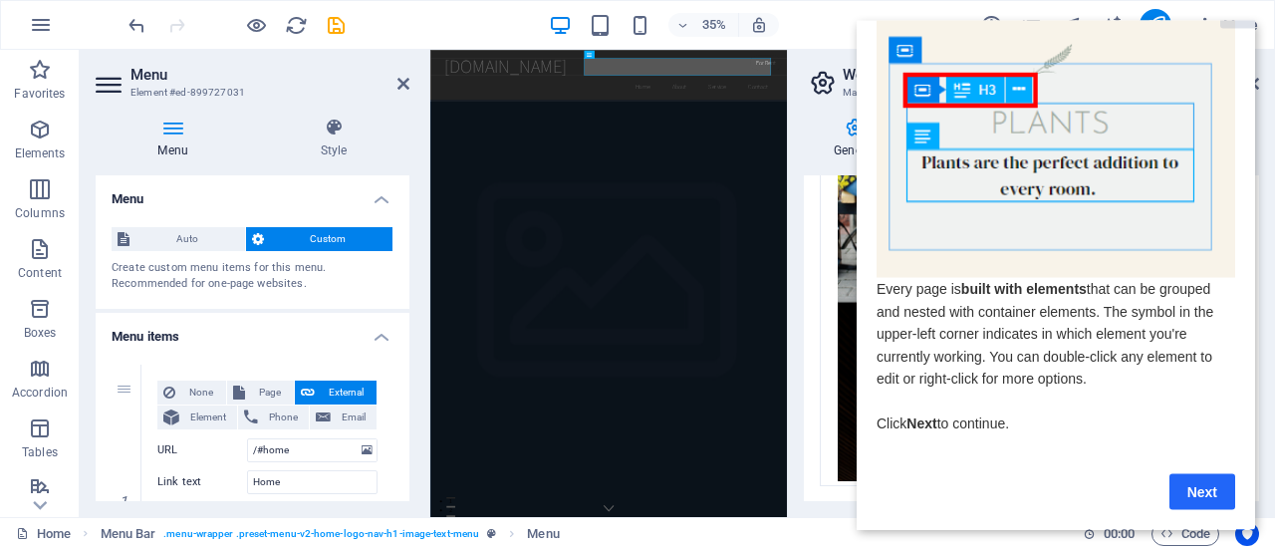
click at [1186, 482] on link "Next" at bounding box center [1203, 491] width 66 height 36
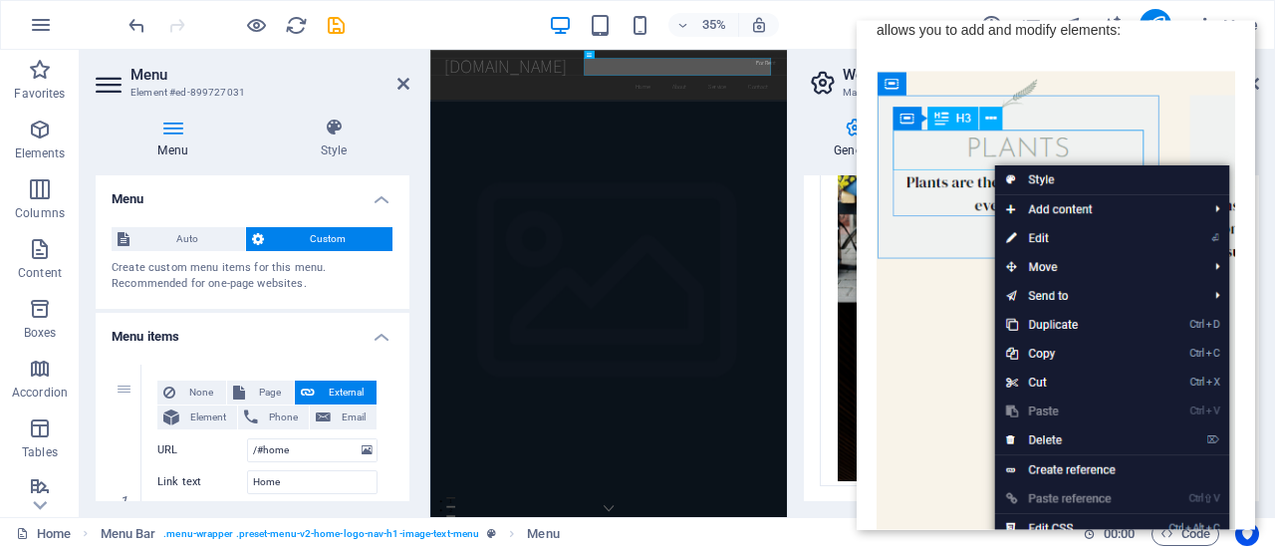
scroll to position [0, 0]
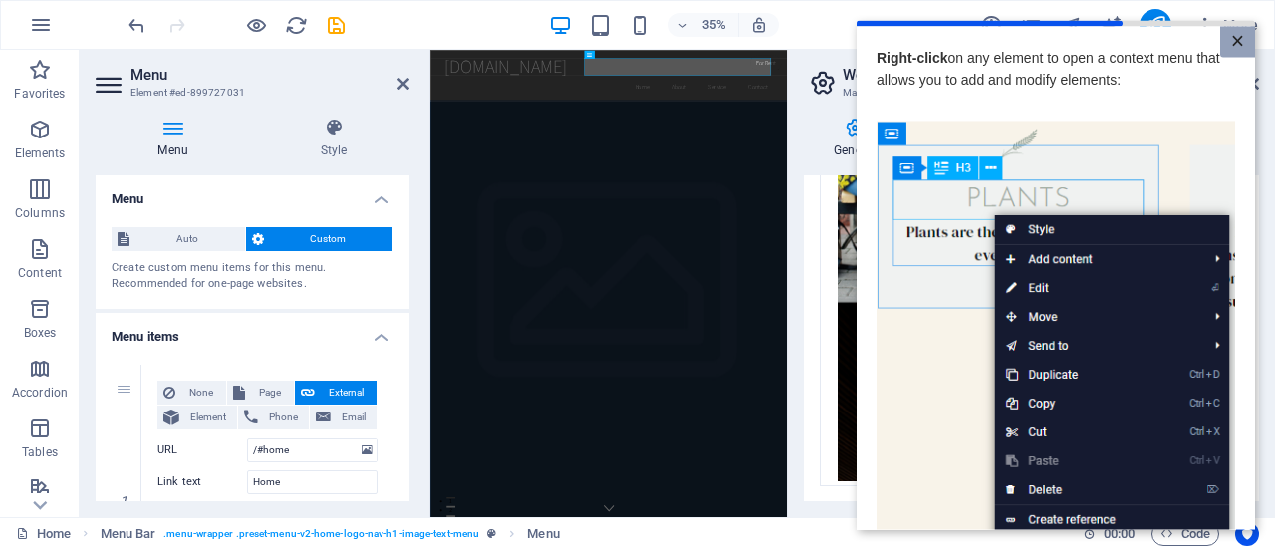
click at [1233, 32] on link "×" at bounding box center [1238, 41] width 35 height 31
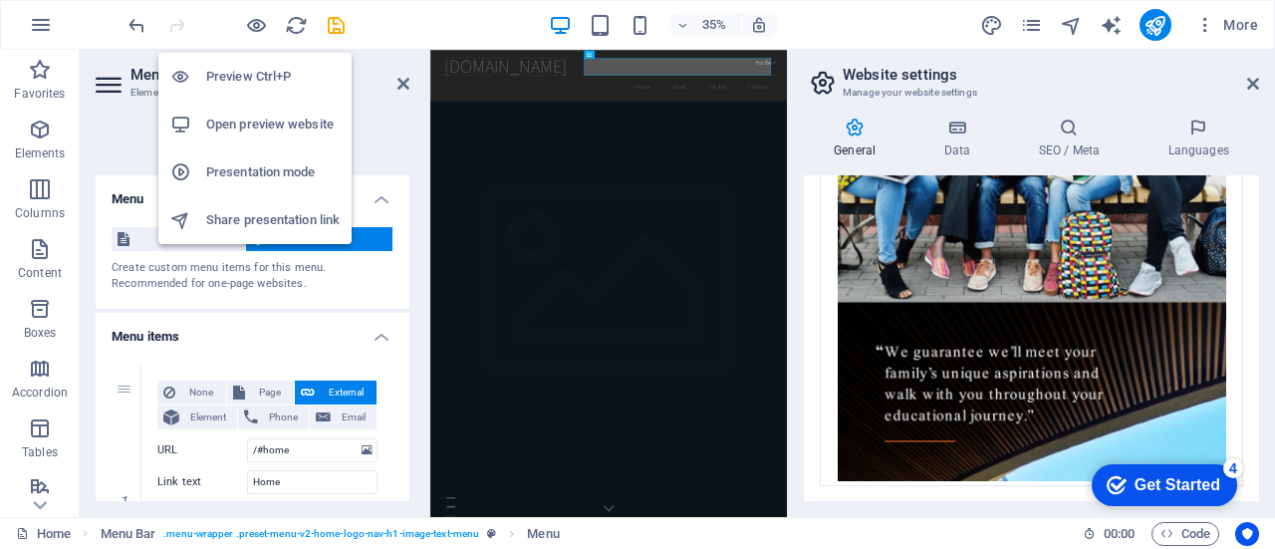
click at [238, 74] on h6 "Preview Ctrl+P" at bounding box center [273, 77] width 134 height 24
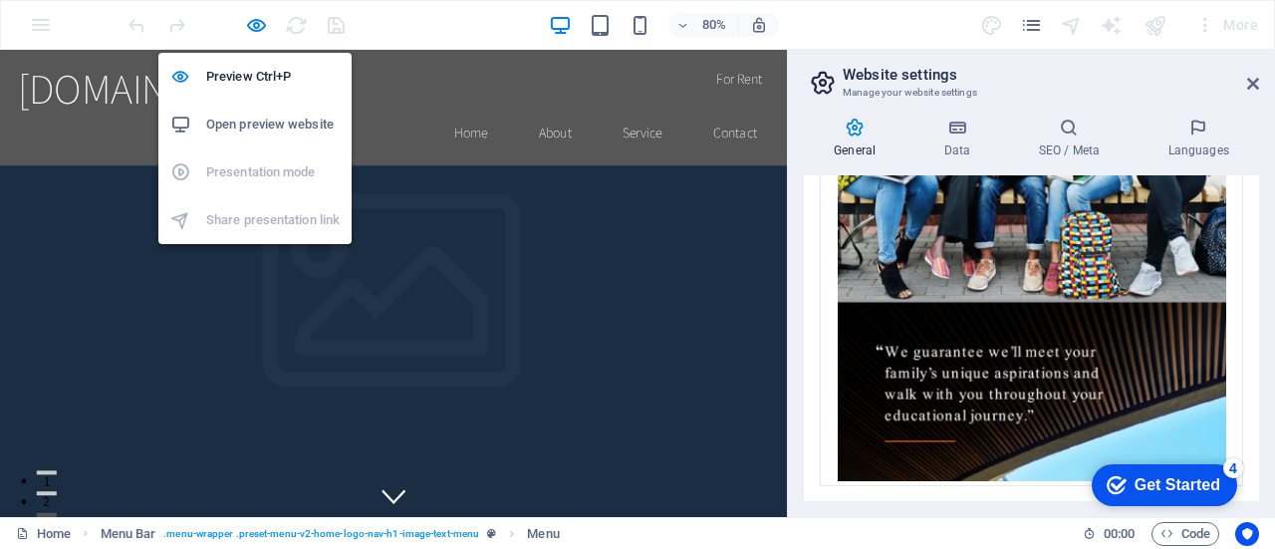
click at [236, 118] on h6 "Open preview website" at bounding box center [273, 125] width 134 height 24
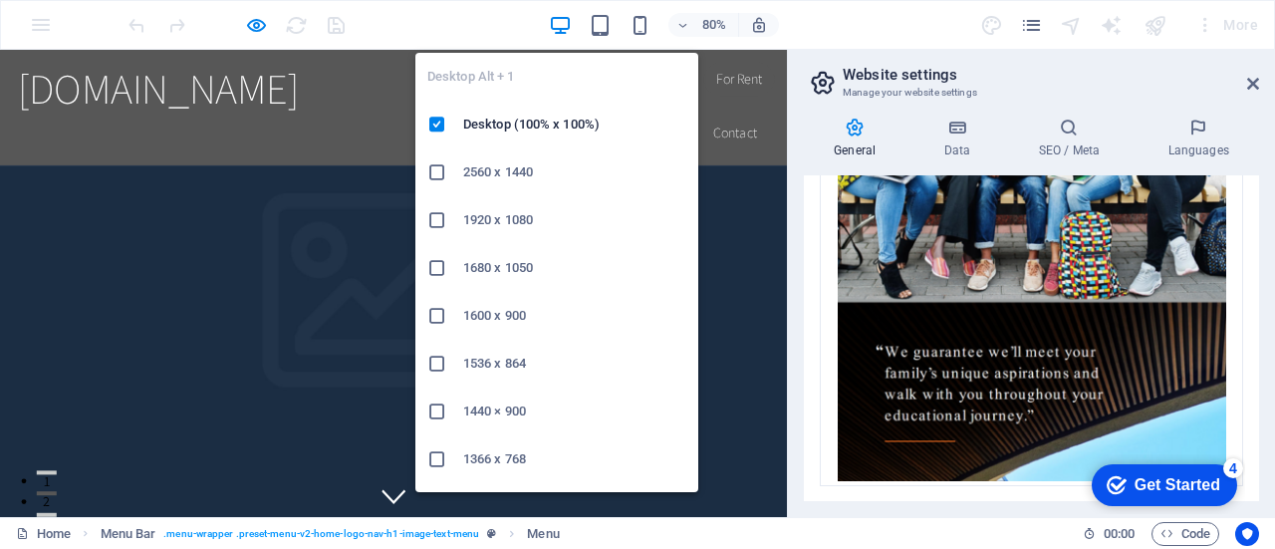
click at [564, 18] on icon "button" at bounding box center [560, 25] width 23 height 23
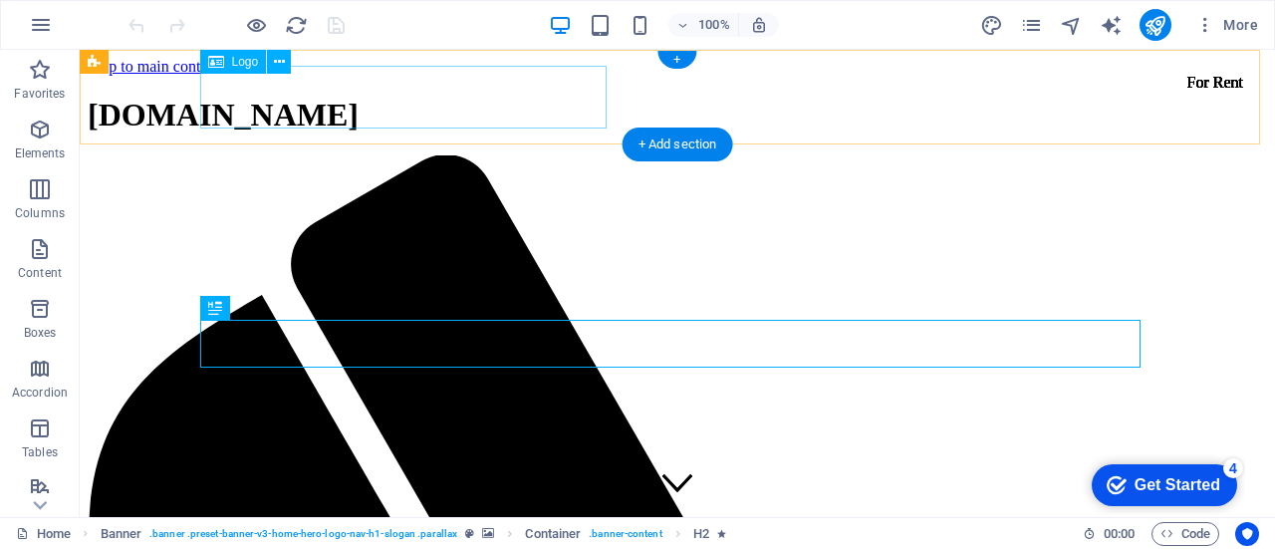
click at [511, 97] on div "[DOMAIN_NAME]" at bounding box center [678, 115] width 1180 height 37
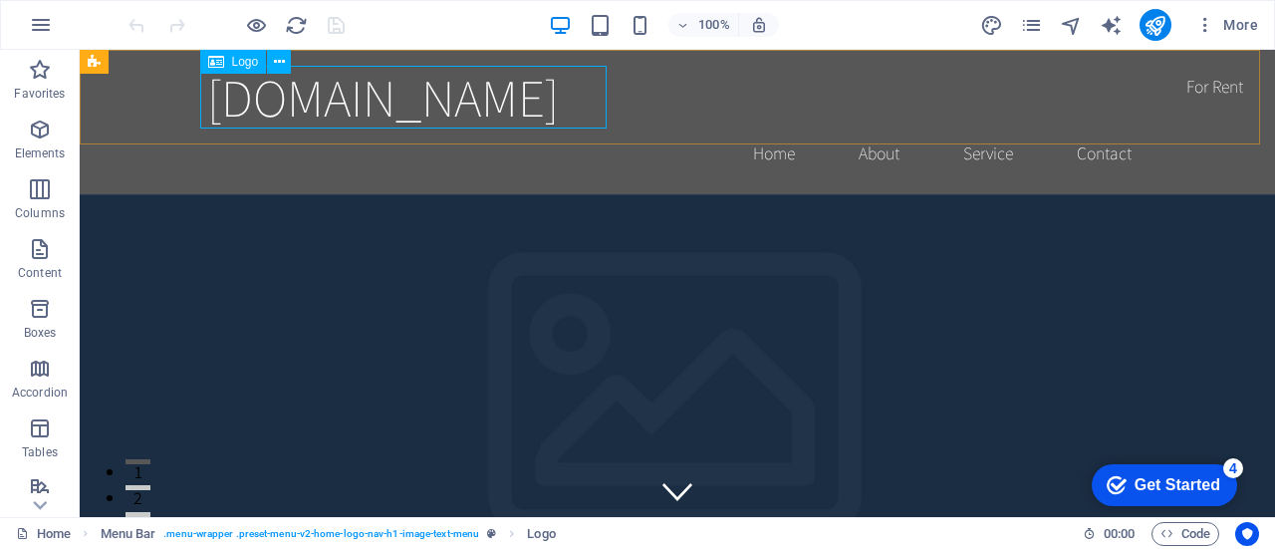
click at [243, 63] on span "Logo" at bounding box center [245, 62] width 27 height 12
click at [236, 63] on span "Logo" at bounding box center [245, 62] width 27 height 12
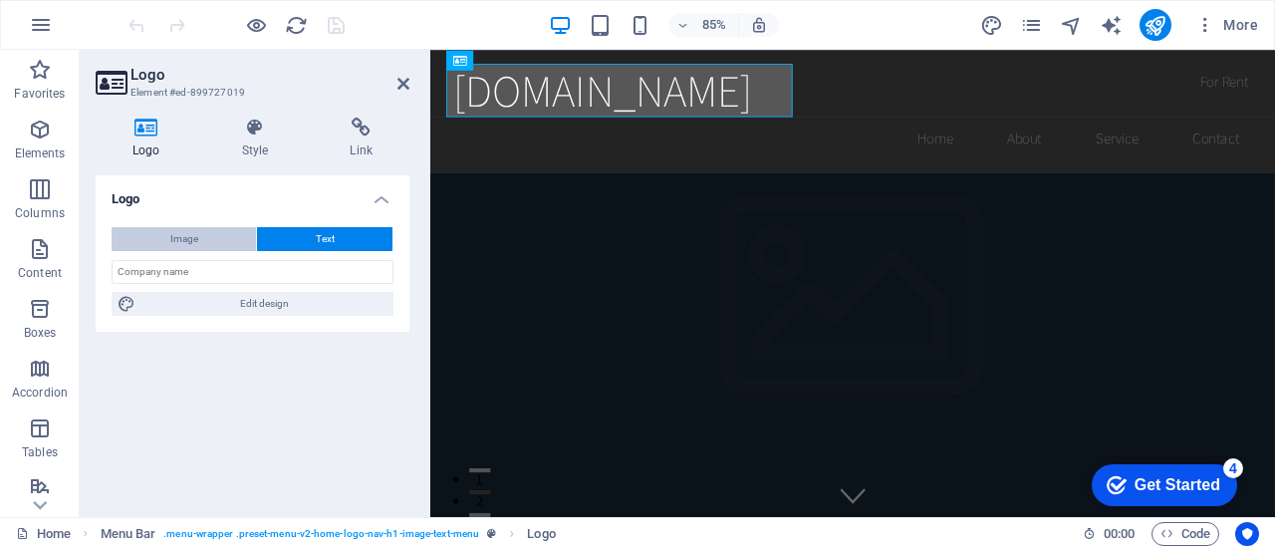
click at [204, 238] on button "Image" at bounding box center [184, 239] width 144 height 24
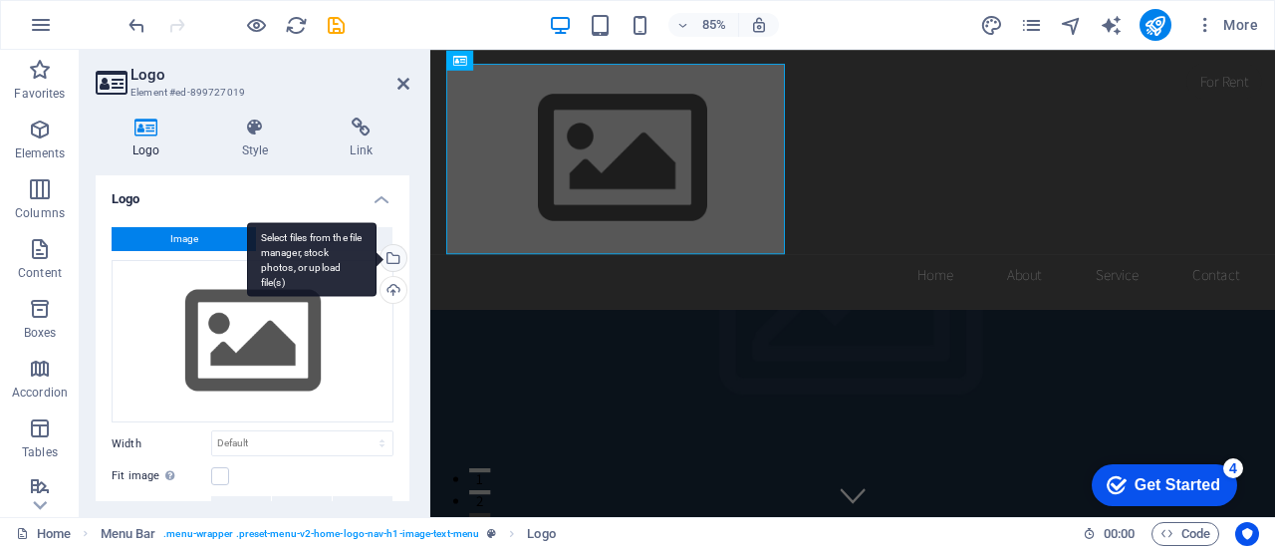
click at [396, 260] on div "Select files from the file manager, stock photos, or upload file(s)" at bounding box center [392, 260] width 30 height 30
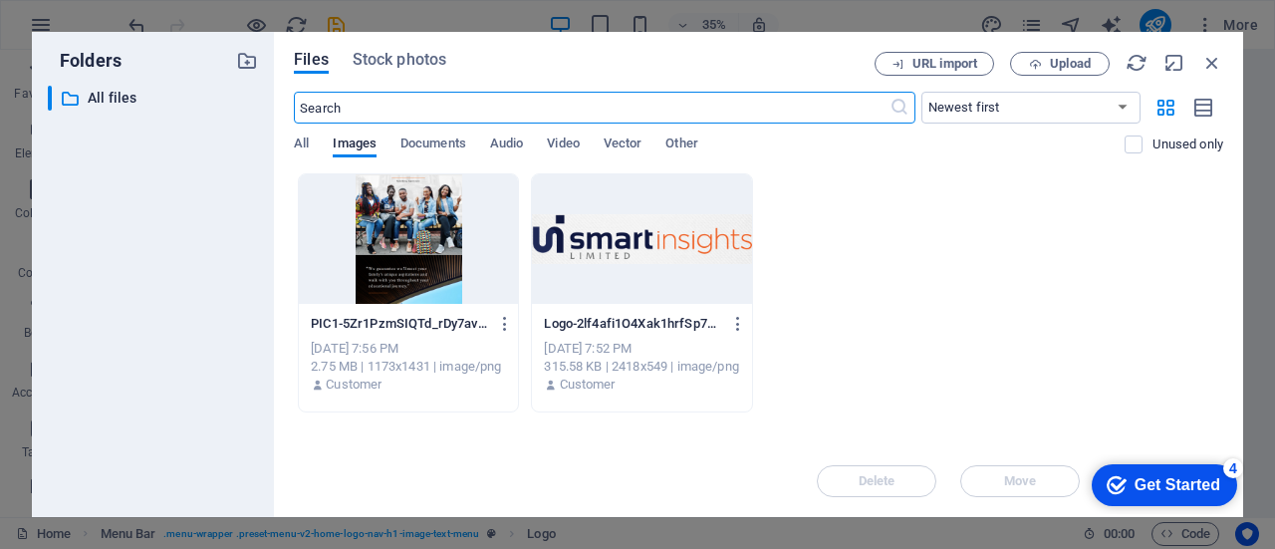
click at [672, 221] on div at bounding box center [641, 239] width 219 height 130
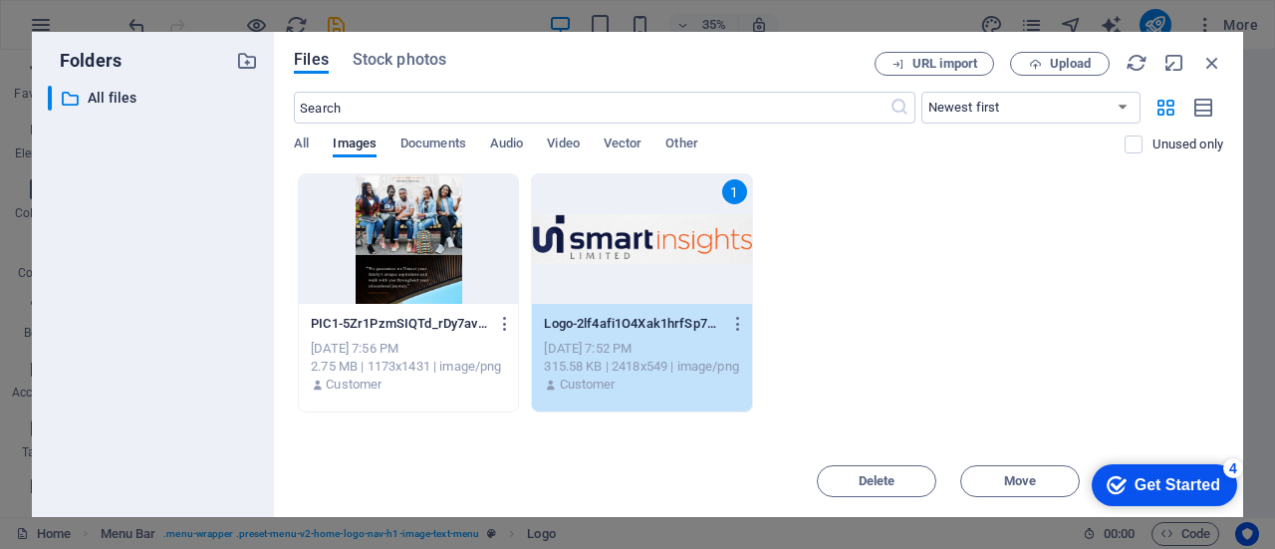
click at [1182, 476] on div "Get Started" at bounding box center [1178, 485] width 86 height 18
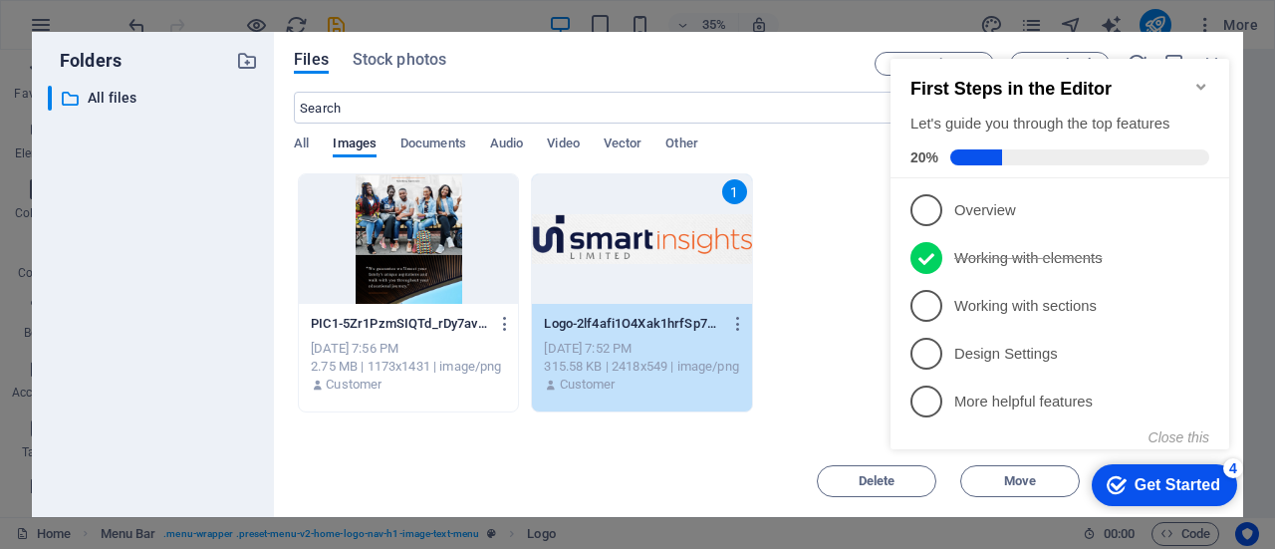
click at [813, 318] on div "PIC1-5Zr1PzmSIQTd_rDy7avrqQ.png PIC1-5Zr1PzmSIQTd_rDy7avrqQ.png Sep 2, 2025 7:5…" at bounding box center [759, 292] width 930 height 239
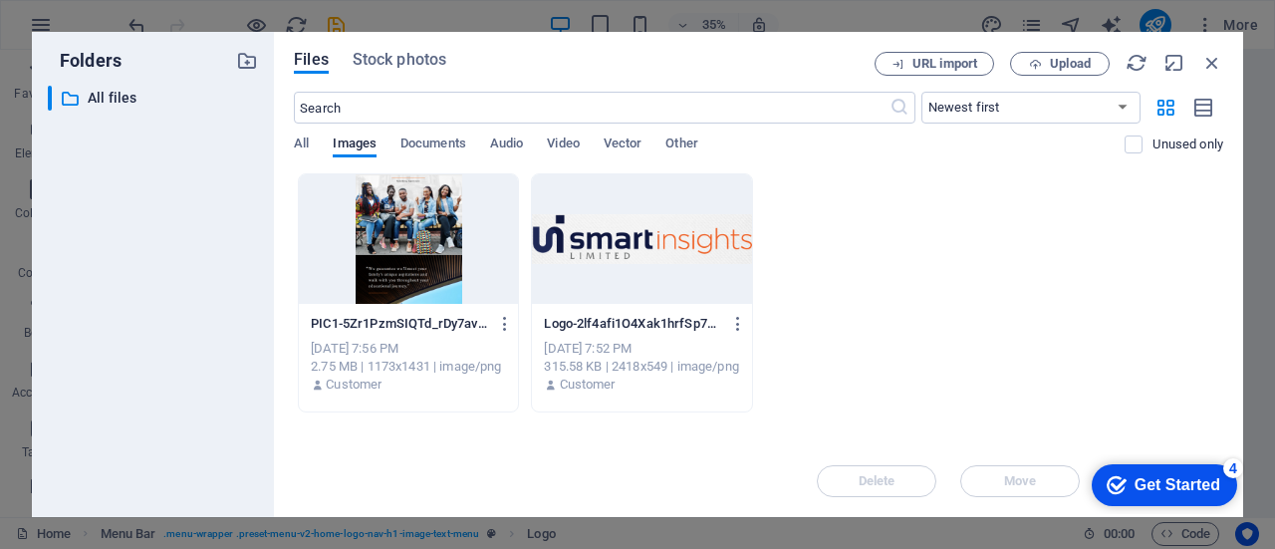
click at [663, 266] on div at bounding box center [641, 239] width 219 height 130
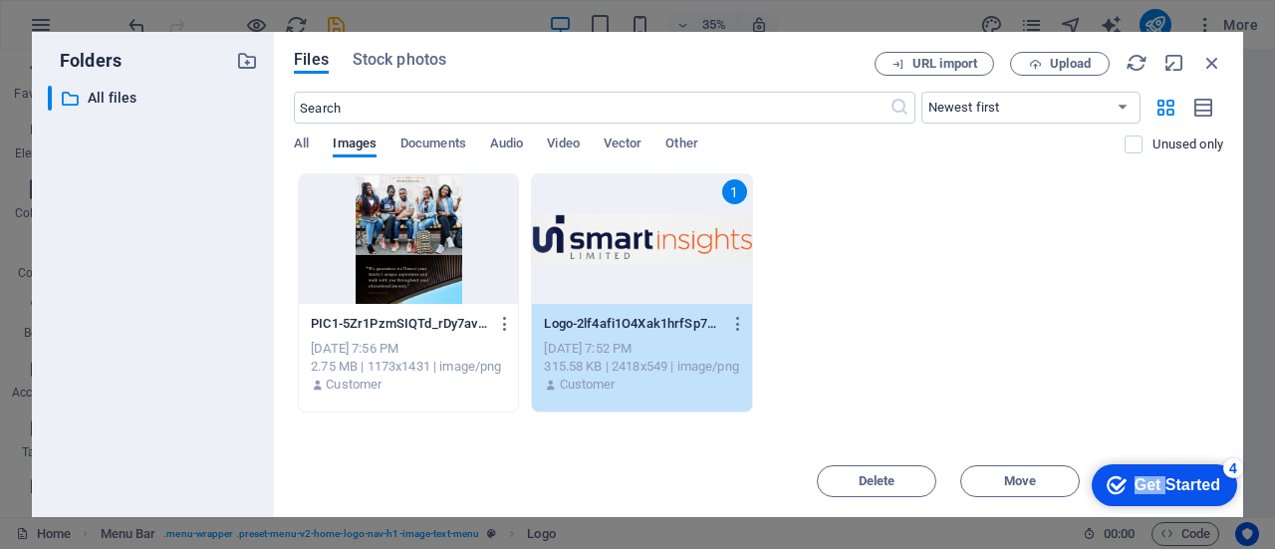
drag, startPoint x: 1164, startPoint y: 485, endPoint x: 2261, endPoint y: 837, distance: 1152.1
click html "checkmark Get Started 4 First Steps in the Editor Let's guide you through the t…"
drag, startPoint x: 1205, startPoint y: 480, endPoint x: 1252, endPoint y: 527, distance: 66.2
click html "checkmark Get Started 4 First Steps in the Editor Let's guide you through the t…"
click at [1071, 63] on span "Upload" at bounding box center [1070, 64] width 41 height 12
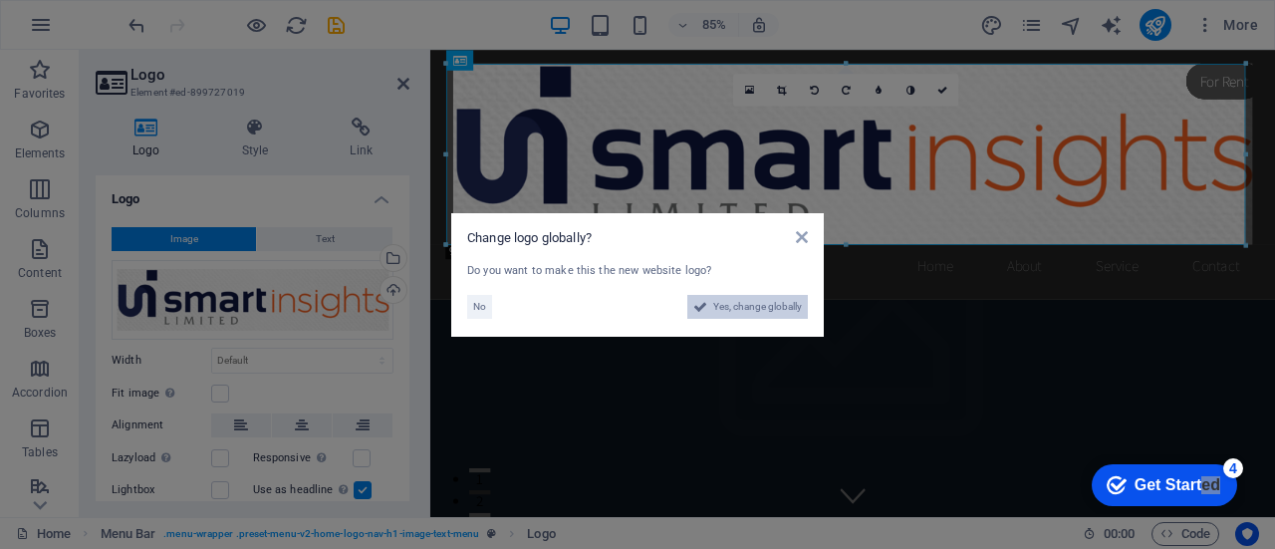
click at [746, 307] on span "Yes, change globally" at bounding box center [757, 307] width 89 height 24
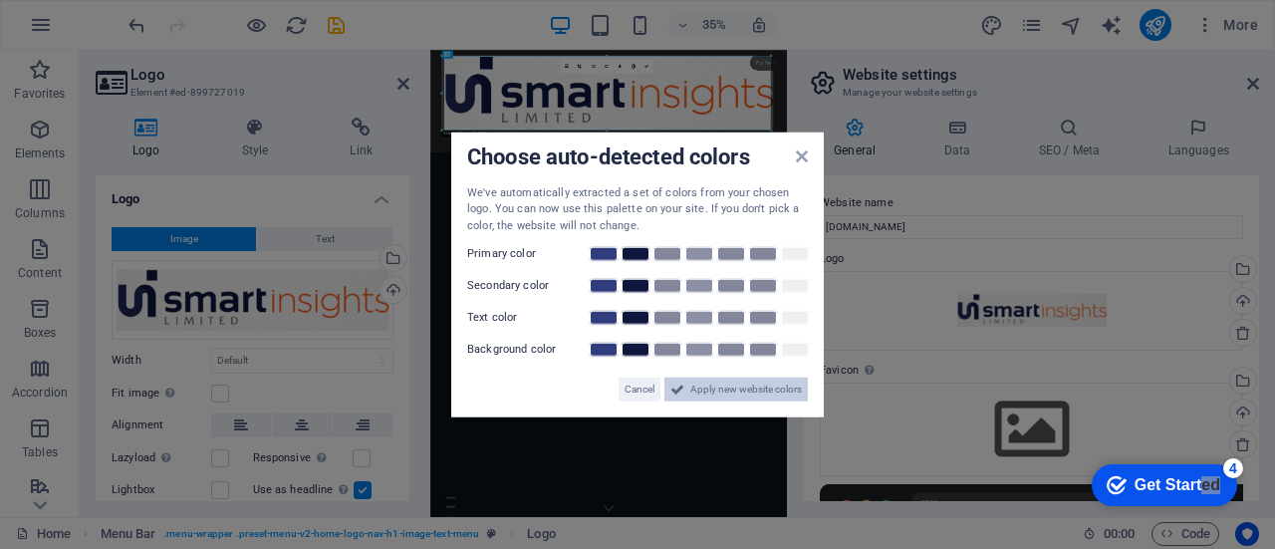
click at [688, 394] on button "Apply new website colors" at bounding box center [736, 390] width 143 height 24
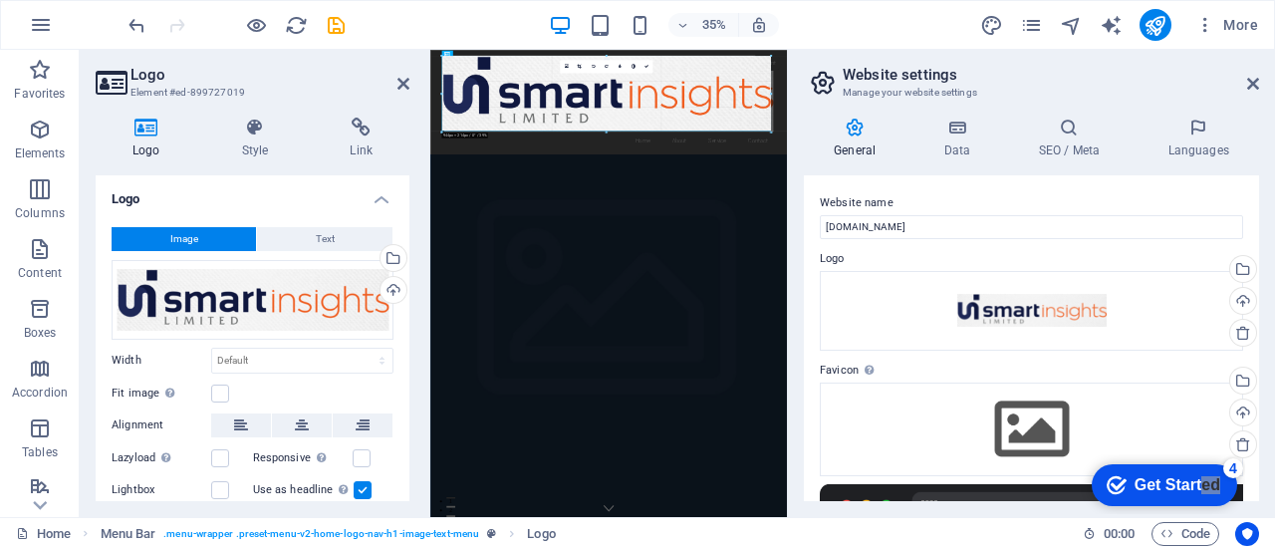
drag, startPoint x: 442, startPoint y: 91, endPoint x: 423, endPoint y: 87, distance: 20.3
click at [254, 130] on icon at bounding box center [255, 128] width 101 height 20
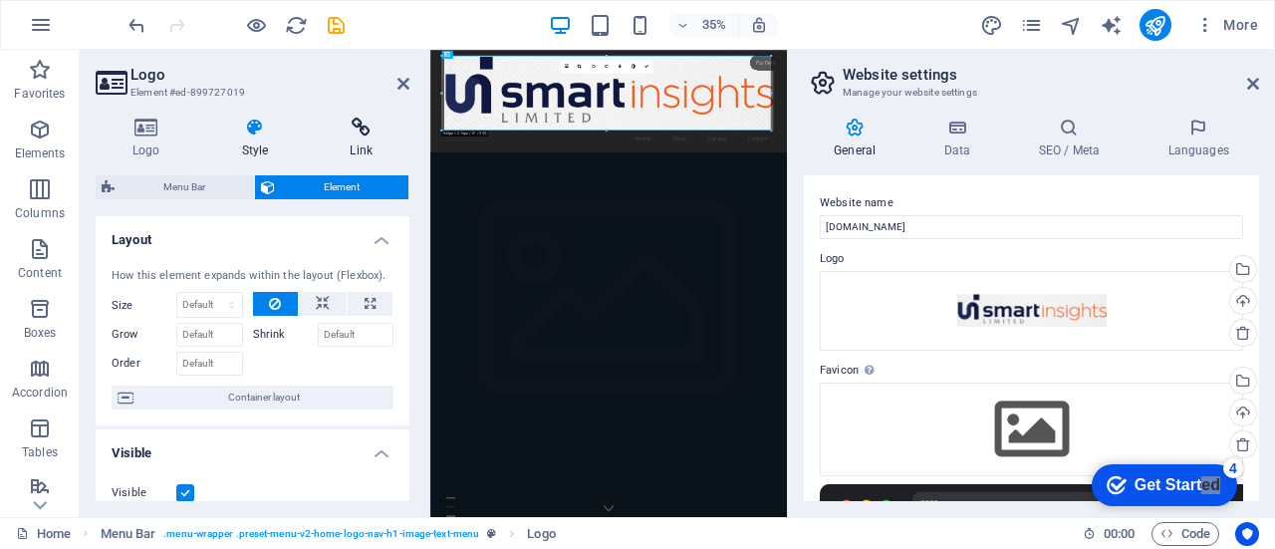
click at [370, 136] on icon at bounding box center [361, 128] width 97 height 20
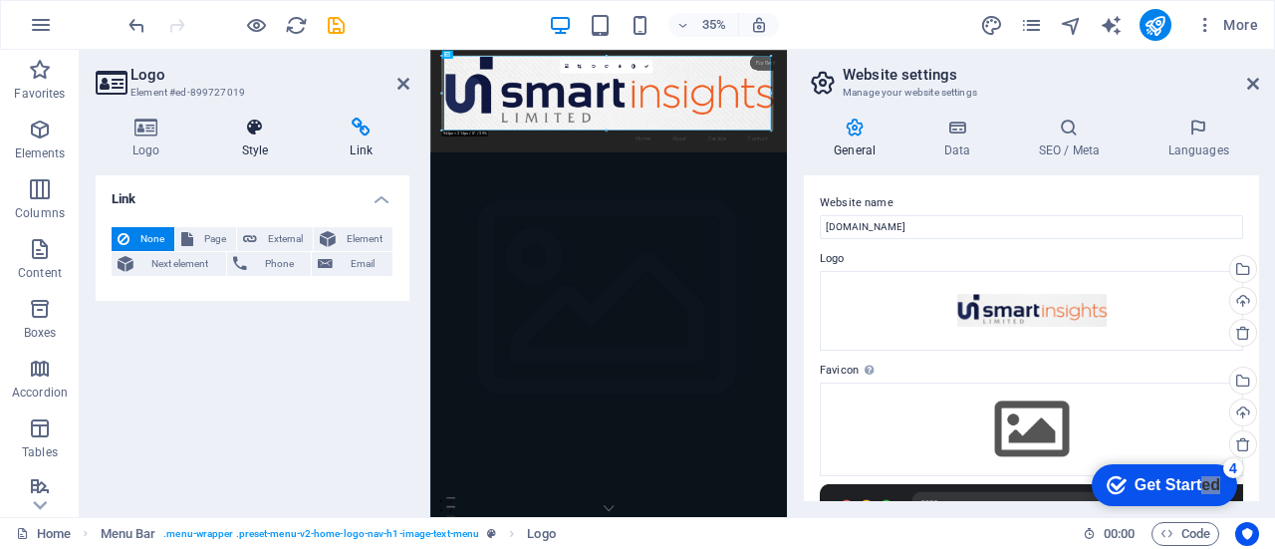
click at [254, 131] on icon at bounding box center [255, 128] width 101 height 20
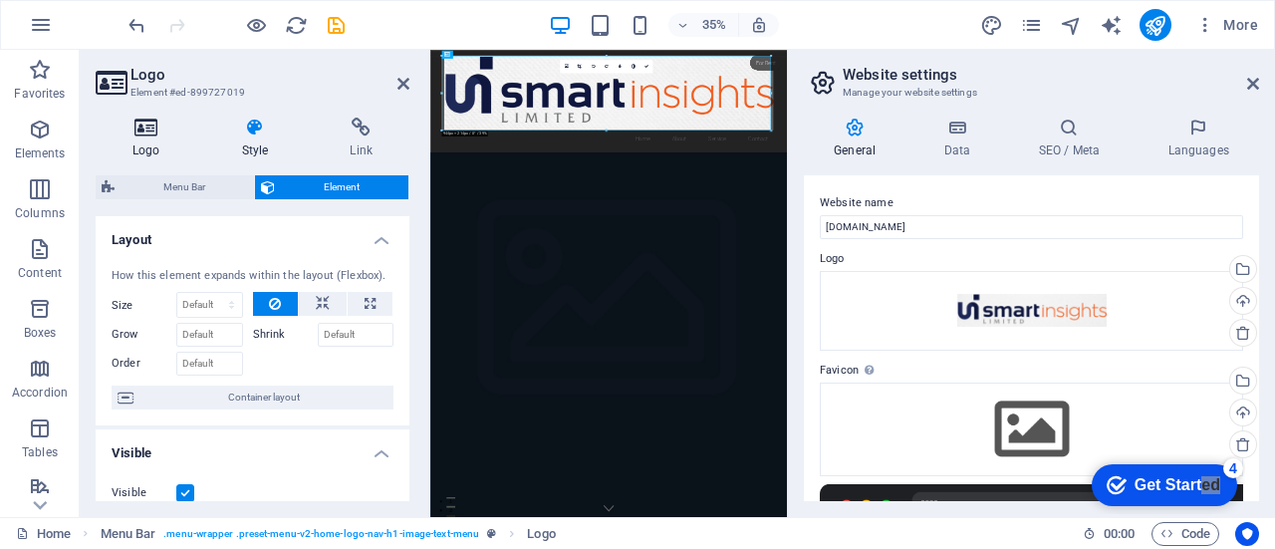
click at [144, 133] on icon at bounding box center [147, 128] width 102 height 20
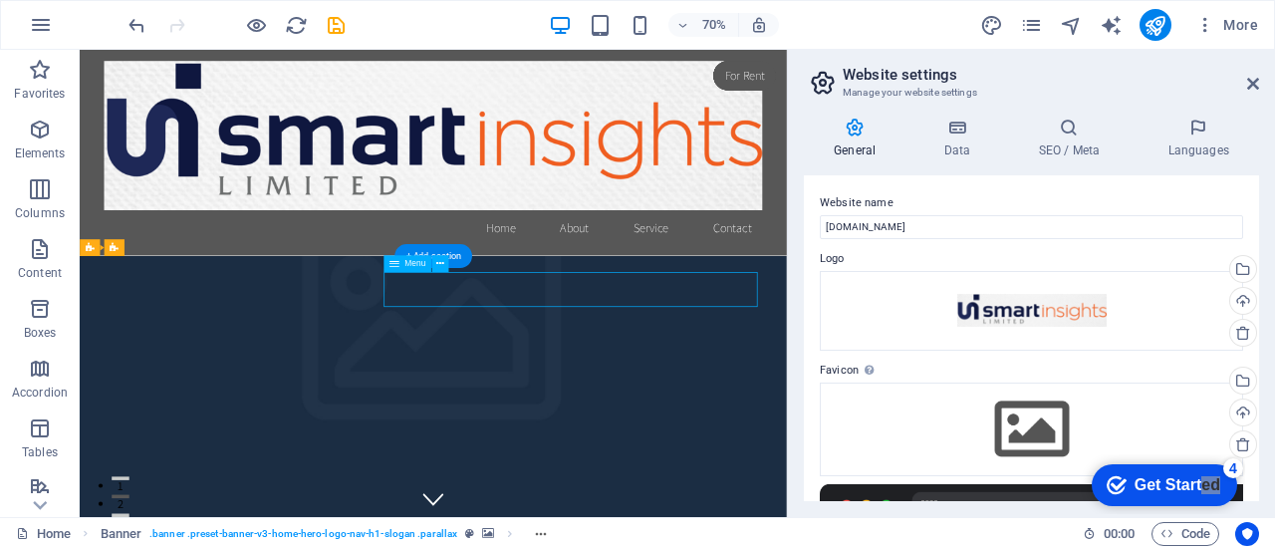
select select
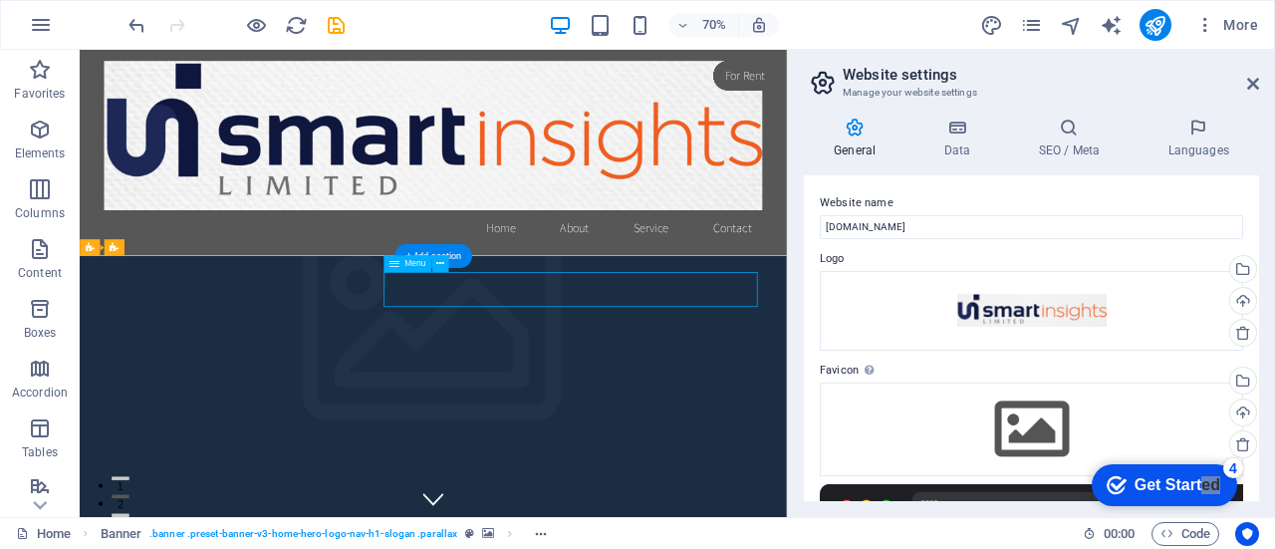
select select
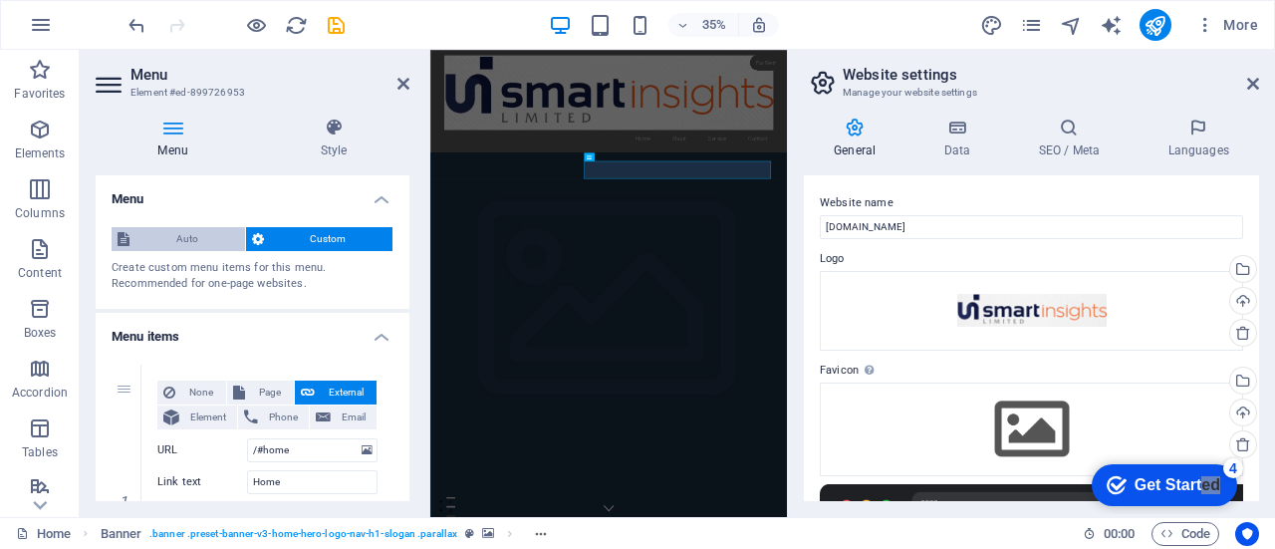
scroll to position [8, 0]
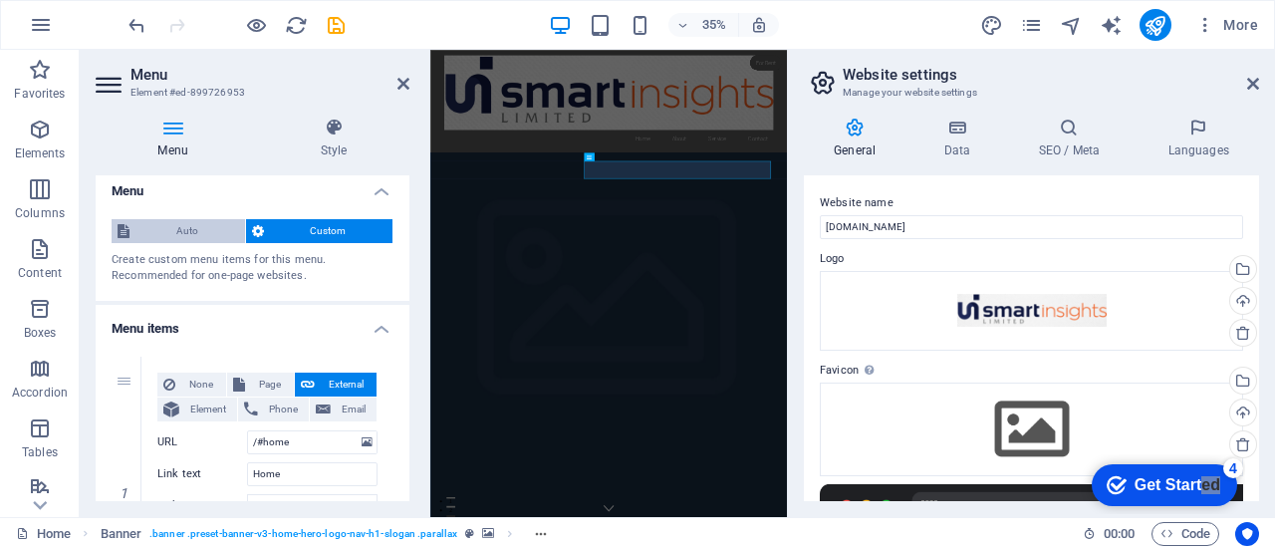
click at [170, 225] on span "Auto" at bounding box center [188, 231] width 104 height 24
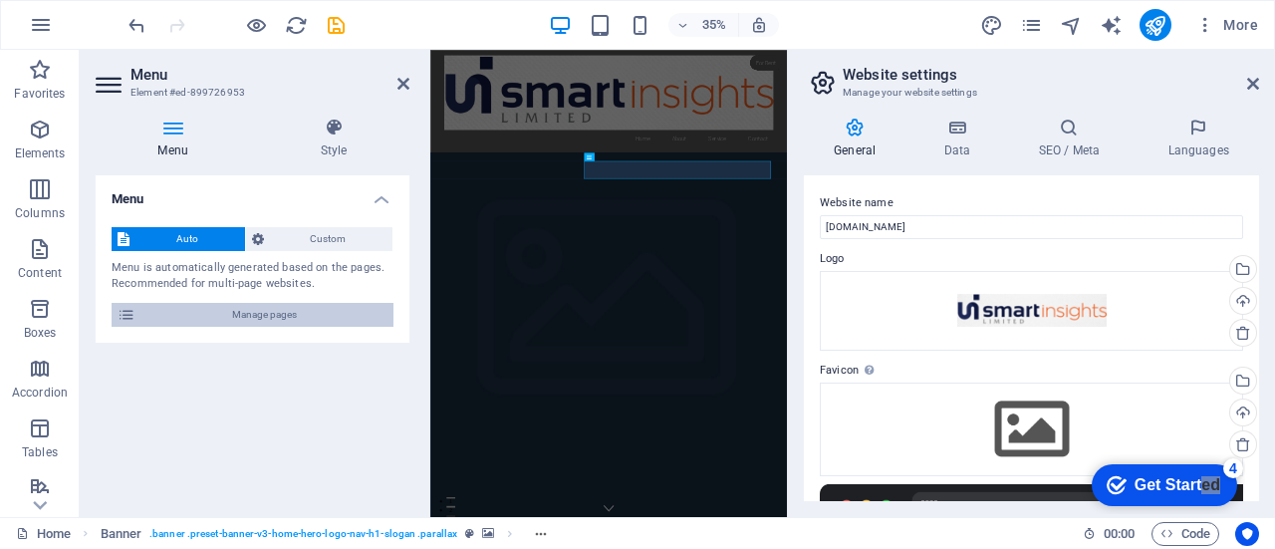
click at [236, 312] on span "Manage pages" at bounding box center [264, 315] width 246 height 24
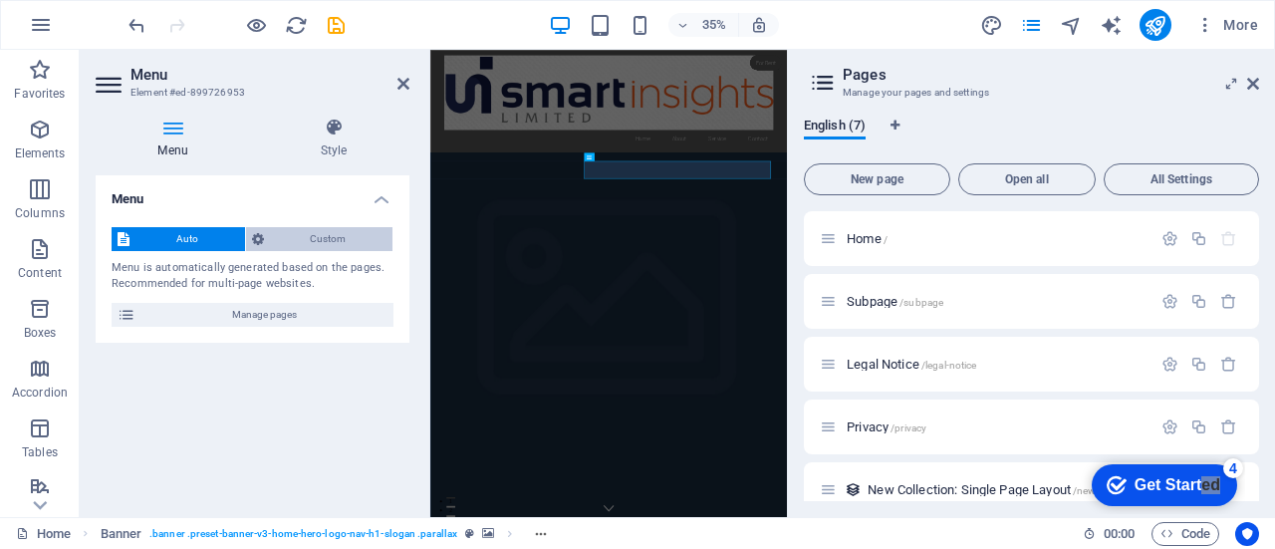
click at [314, 239] on span "Custom" at bounding box center [329, 239] width 118 height 24
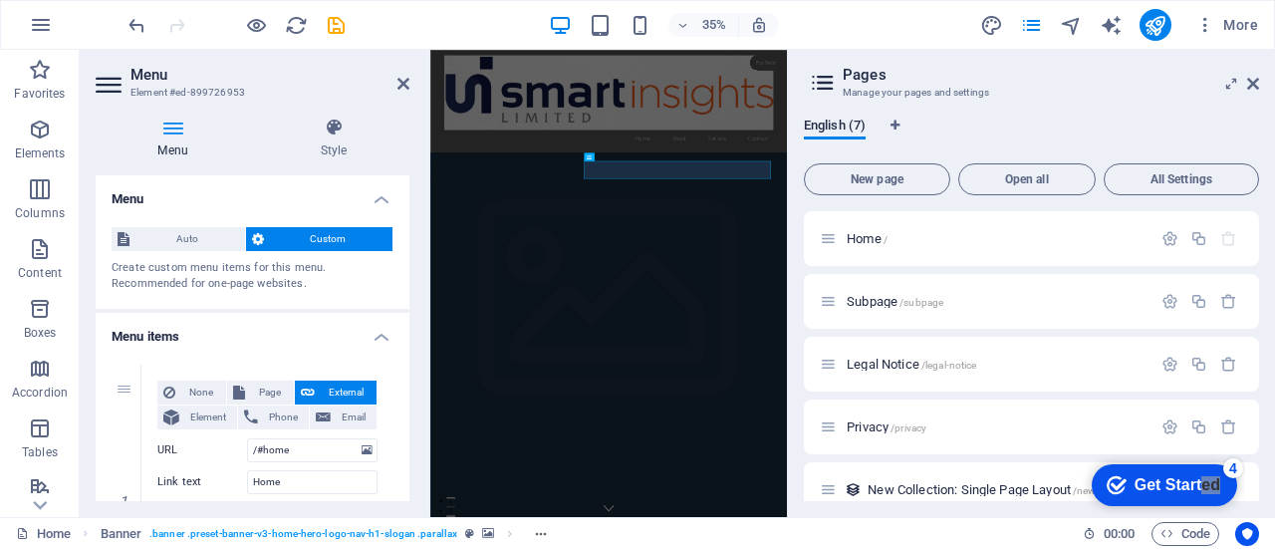
drag, startPoint x: 411, startPoint y: 195, endPoint x: 404, endPoint y: 305, distance: 109.8
click at [404, 305] on div "Menu Style Menu Auto Custom Create custom menu items for this menu. Recommended…" at bounding box center [253, 310] width 346 height 416
click at [401, 83] on icon at bounding box center [404, 84] width 12 height 16
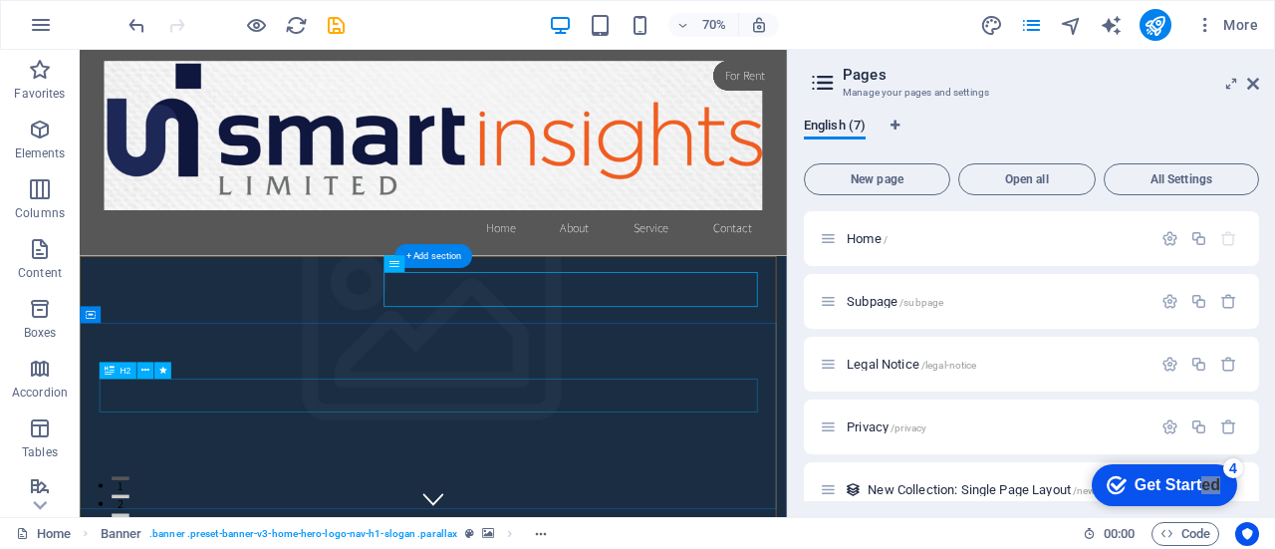
click at [144, 367] on icon at bounding box center [145, 370] width 8 height 15
click at [119, 370] on div "H2" at bounding box center [117, 370] width 37 height 17
click at [122, 369] on span "H2" at bounding box center [125, 370] width 11 height 8
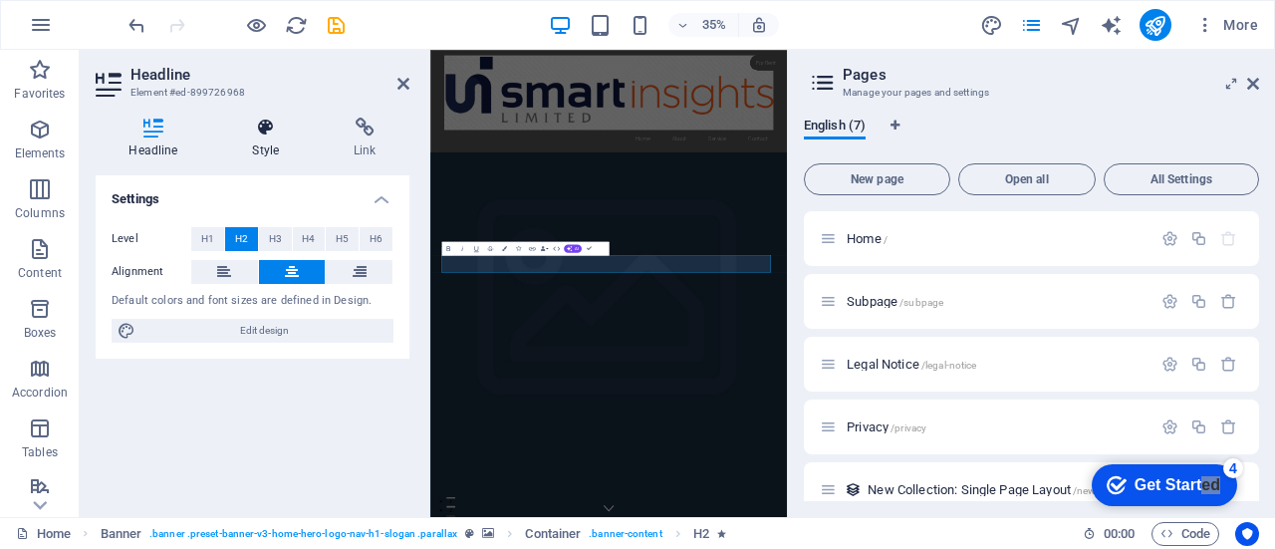
click at [268, 132] on icon at bounding box center [266, 128] width 94 height 20
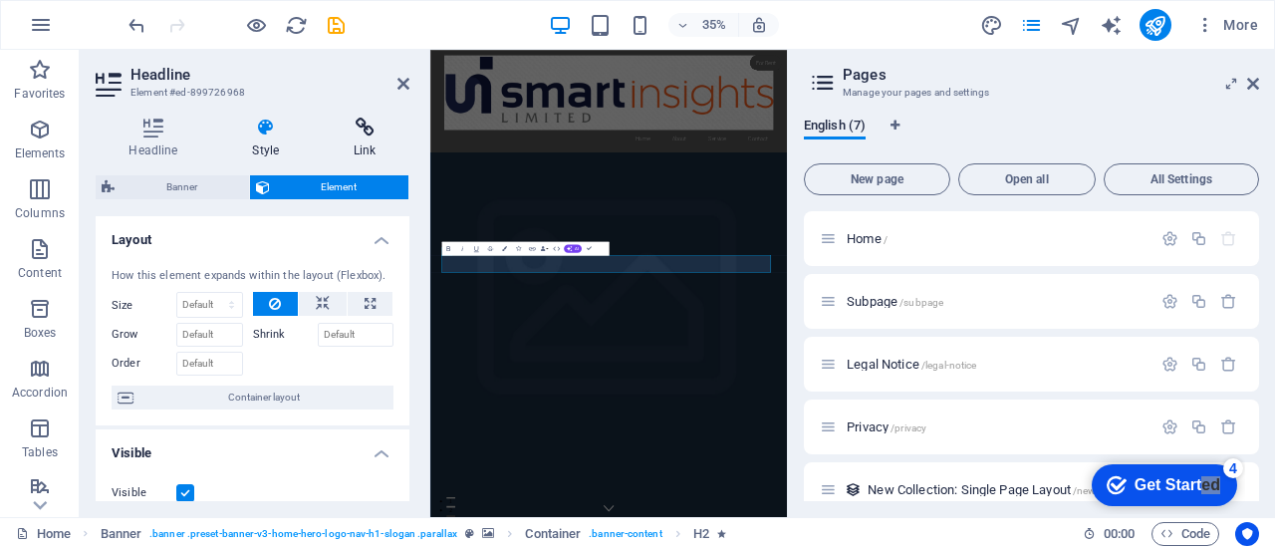
click at [365, 133] on icon at bounding box center [365, 128] width 89 height 20
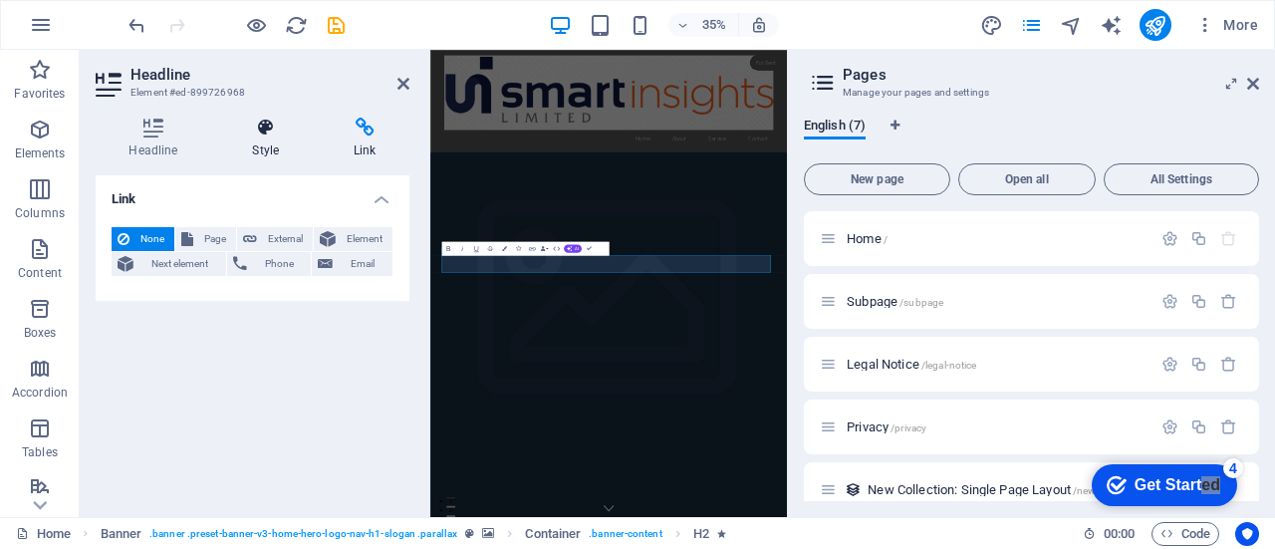
click at [260, 143] on h4 "Style" at bounding box center [270, 139] width 102 height 42
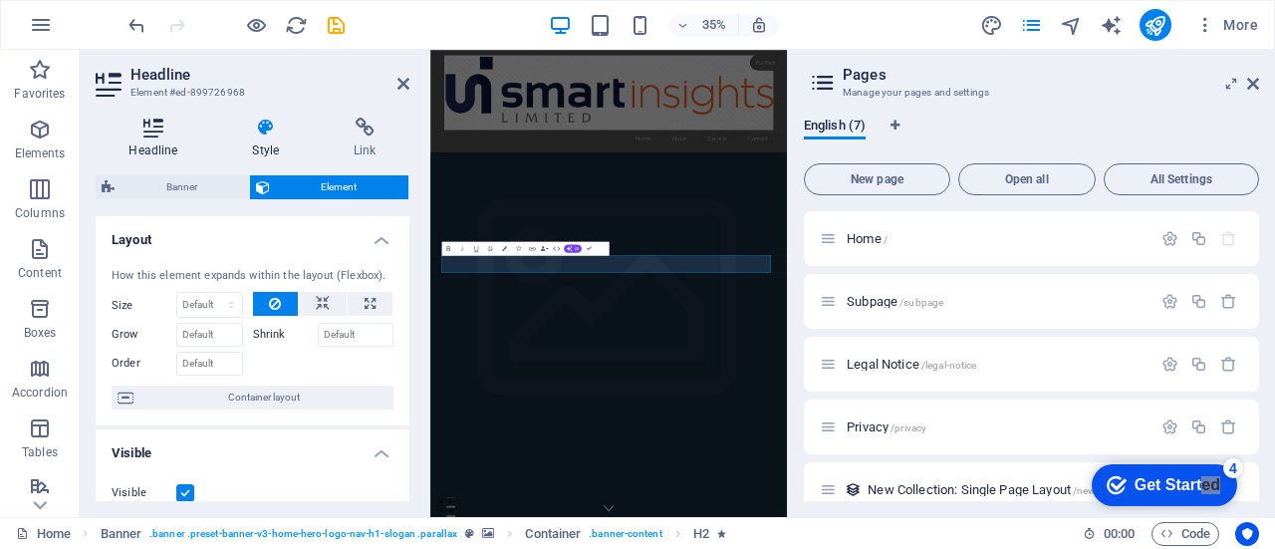
click at [133, 130] on icon at bounding box center [154, 128] width 116 height 20
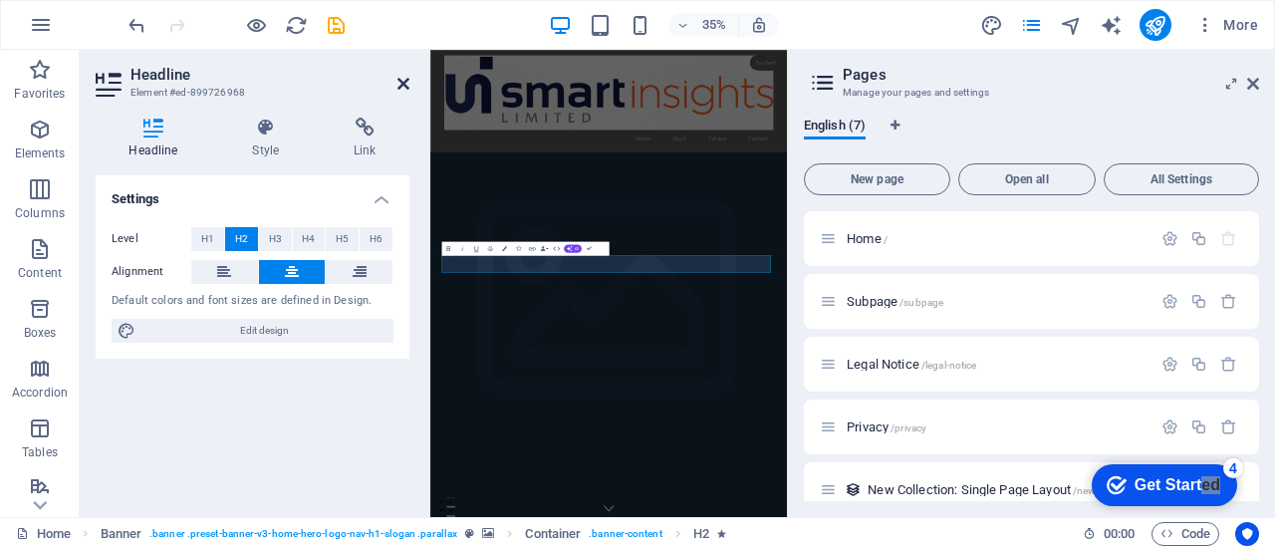
click at [401, 81] on icon at bounding box center [404, 84] width 12 height 16
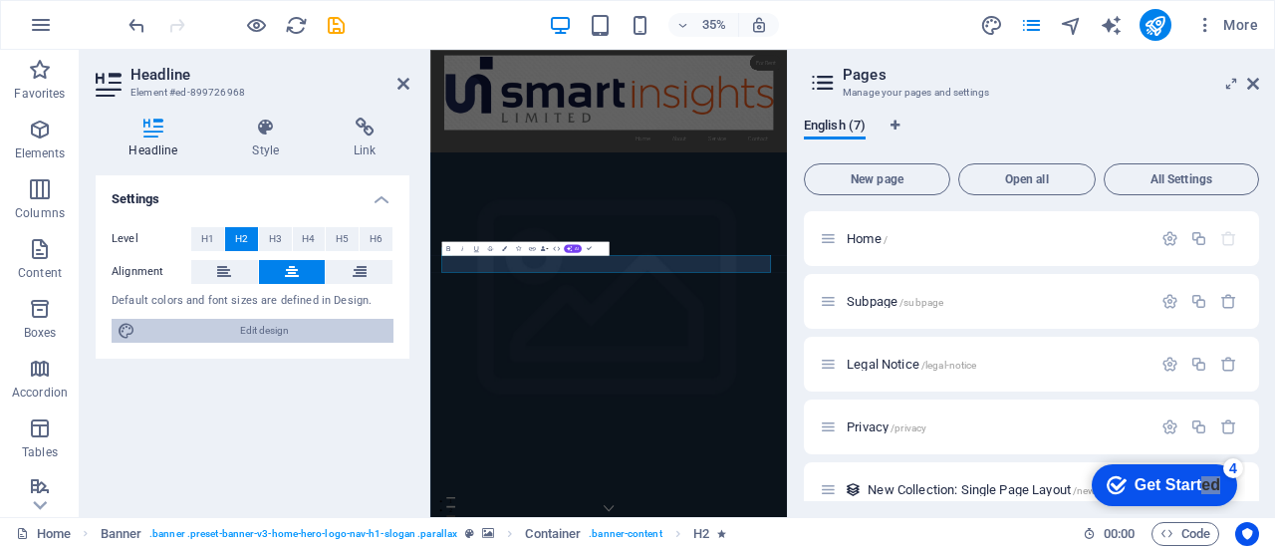
click at [301, 336] on span "Edit design" at bounding box center [264, 331] width 246 height 24
select select "rem"
select select "200"
select select "px"
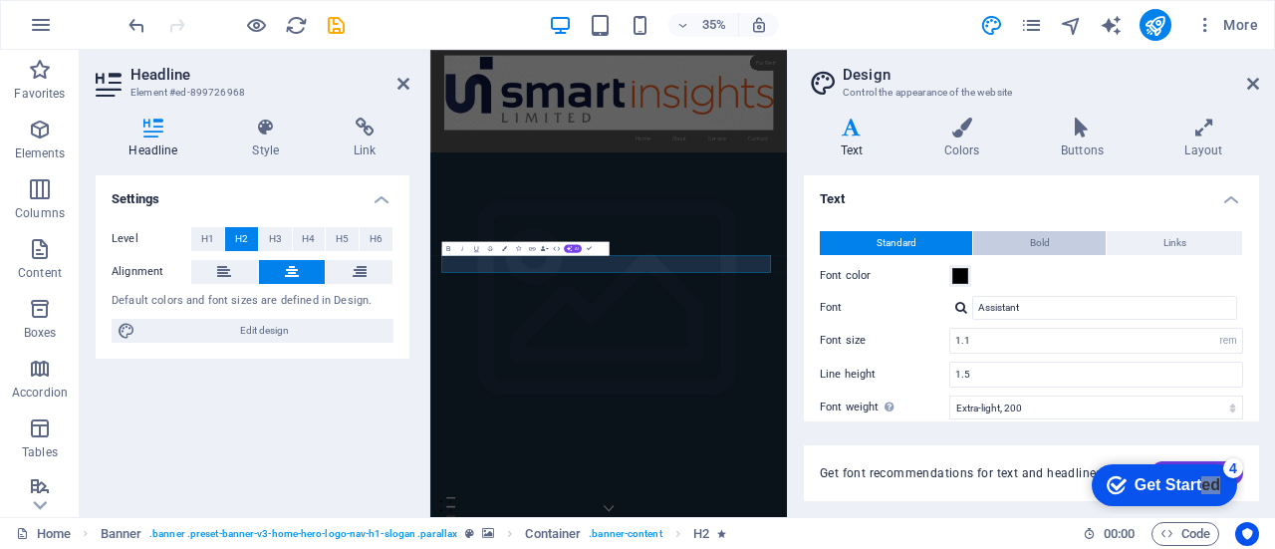
click at [1060, 240] on button "Bold" at bounding box center [1040, 243] width 133 height 24
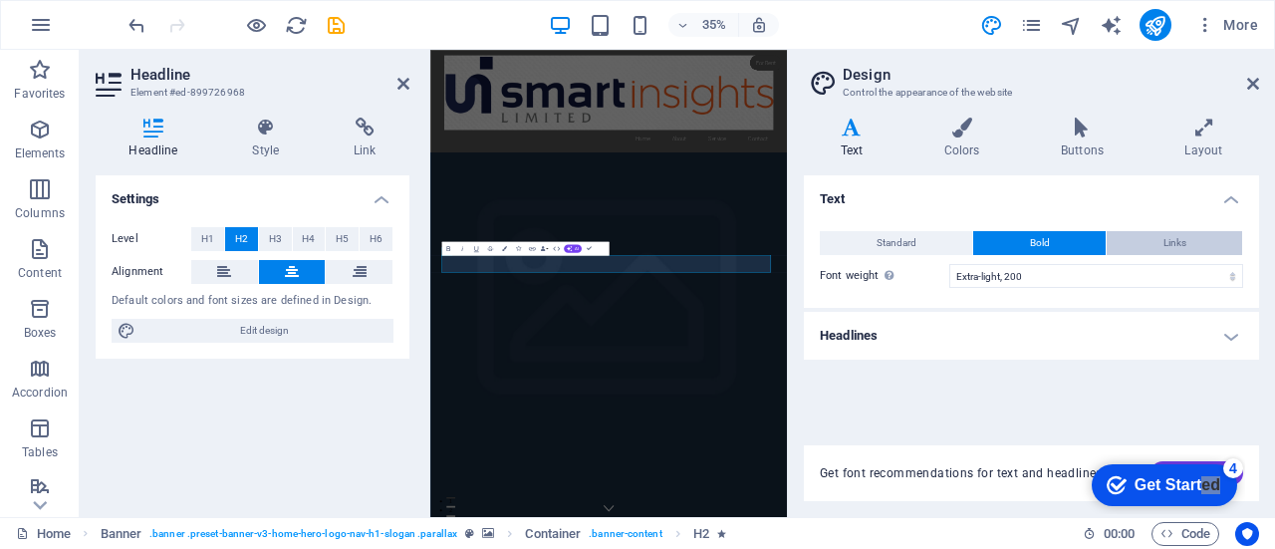
click at [1190, 237] on button "Links" at bounding box center [1175, 243] width 136 height 24
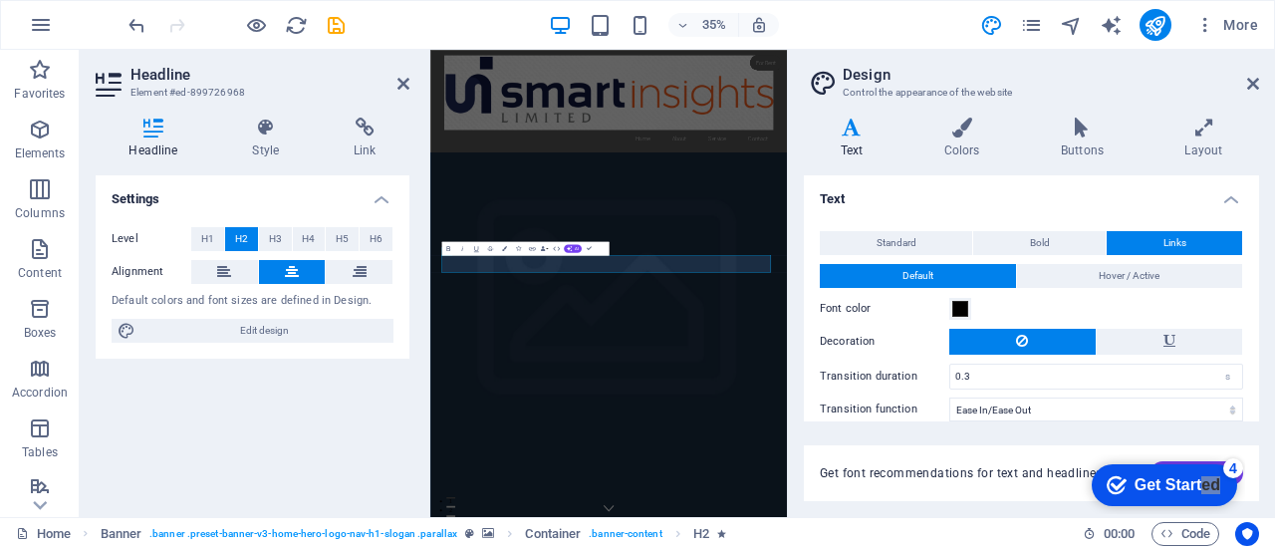
drag, startPoint x: 1262, startPoint y: 219, endPoint x: 1274, endPoint y: 416, distance: 196.7
click at [1274, 416] on div "Variants Text Colors Buttons Layout Text Standard Bold Links Font color Font As…" at bounding box center [1031, 310] width 487 height 416
click at [1109, 21] on icon "text_generator" at bounding box center [1111, 25] width 23 height 23
select select "English"
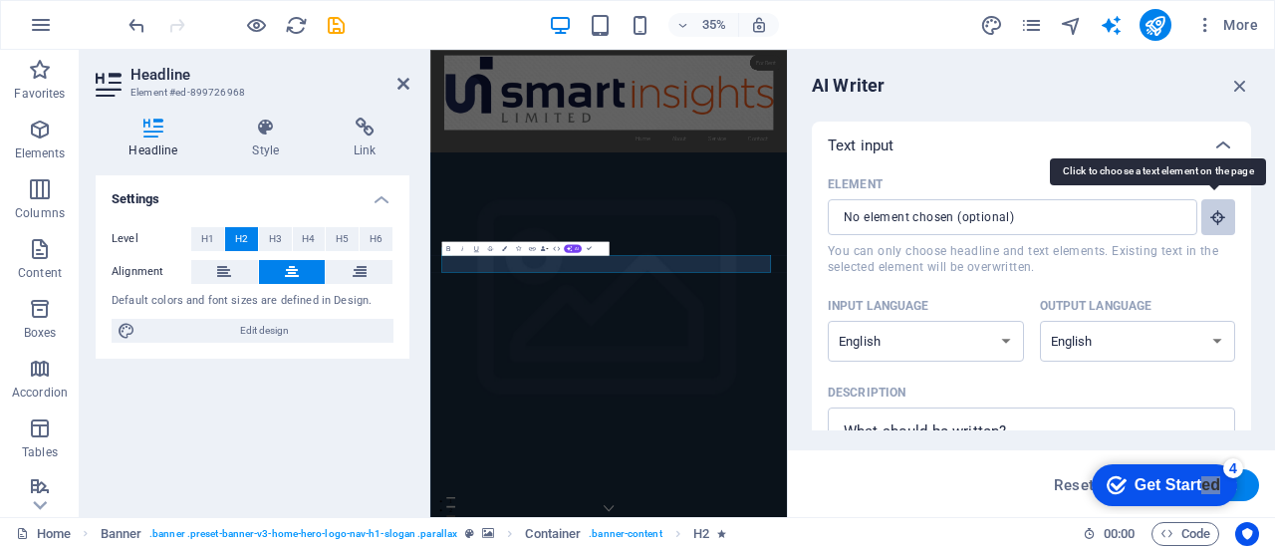
click at [1214, 209] on icon "button" at bounding box center [1219, 217] width 18 height 18
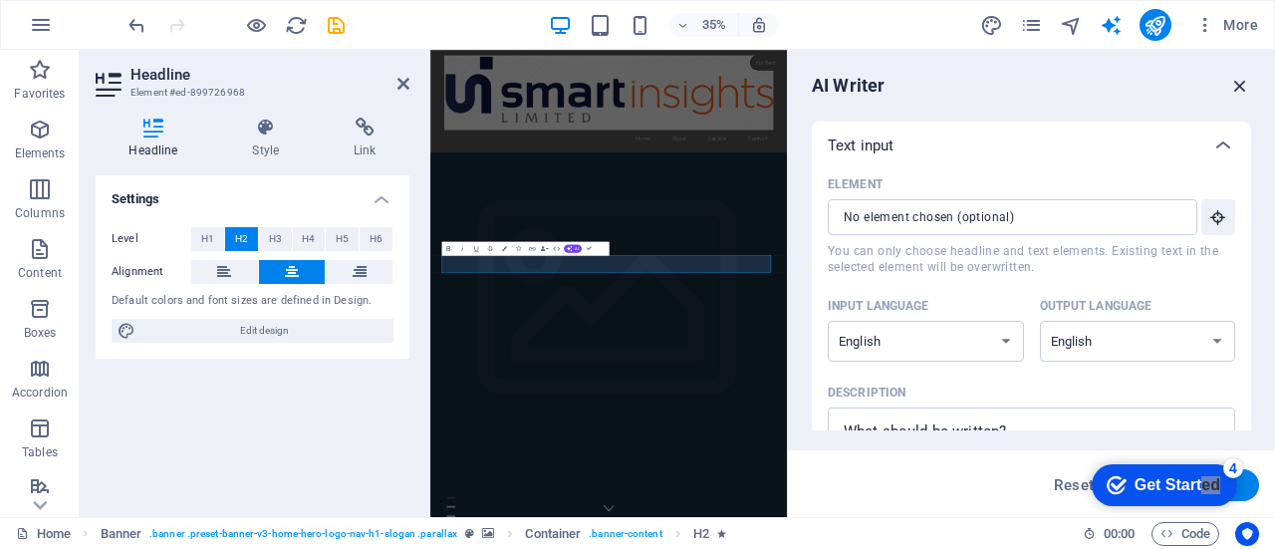
click at [1237, 82] on icon "button" at bounding box center [1241, 86] width 22 height 22
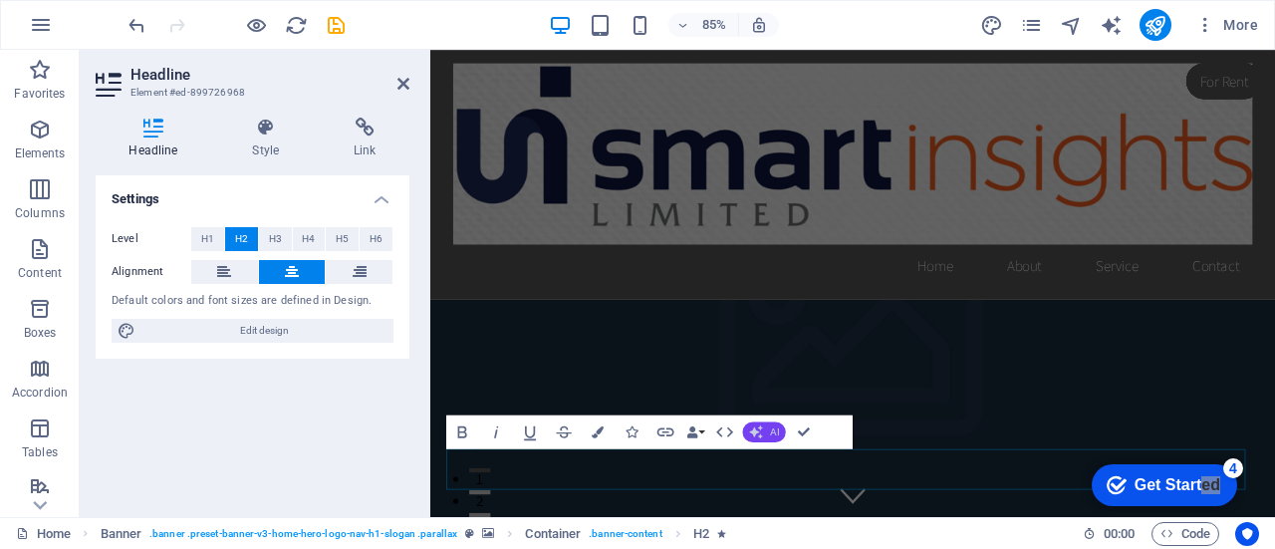
click at [767, 431] on button "AI" at bounding box center [764, 432] width 43 height 20
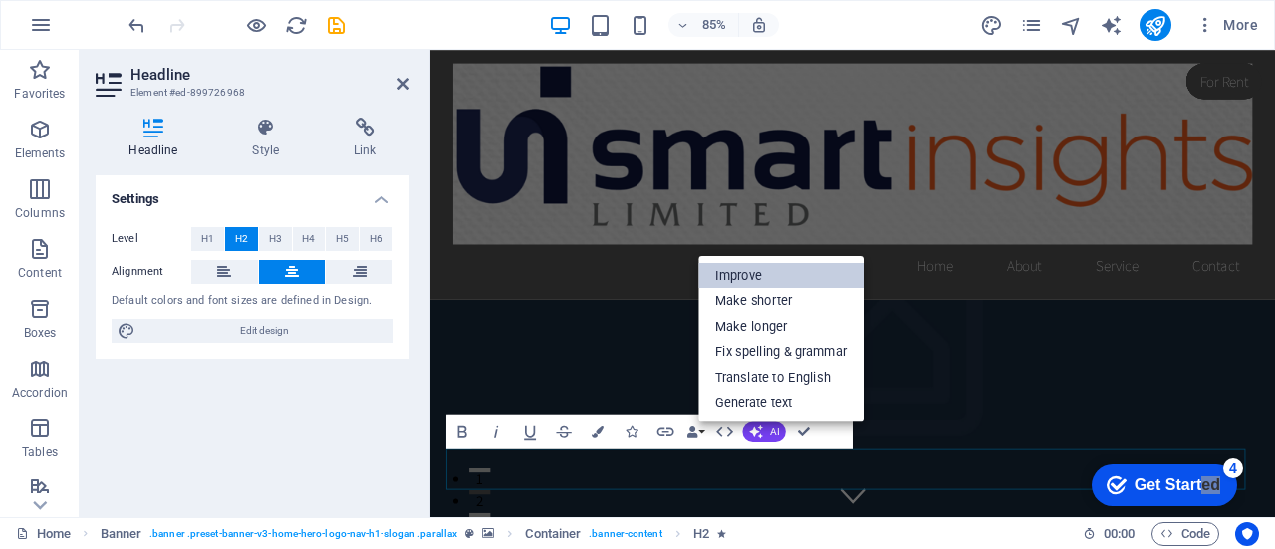
click at [743, 279] on link "Improve" at bounding box center [781, 275] width 165 height 26
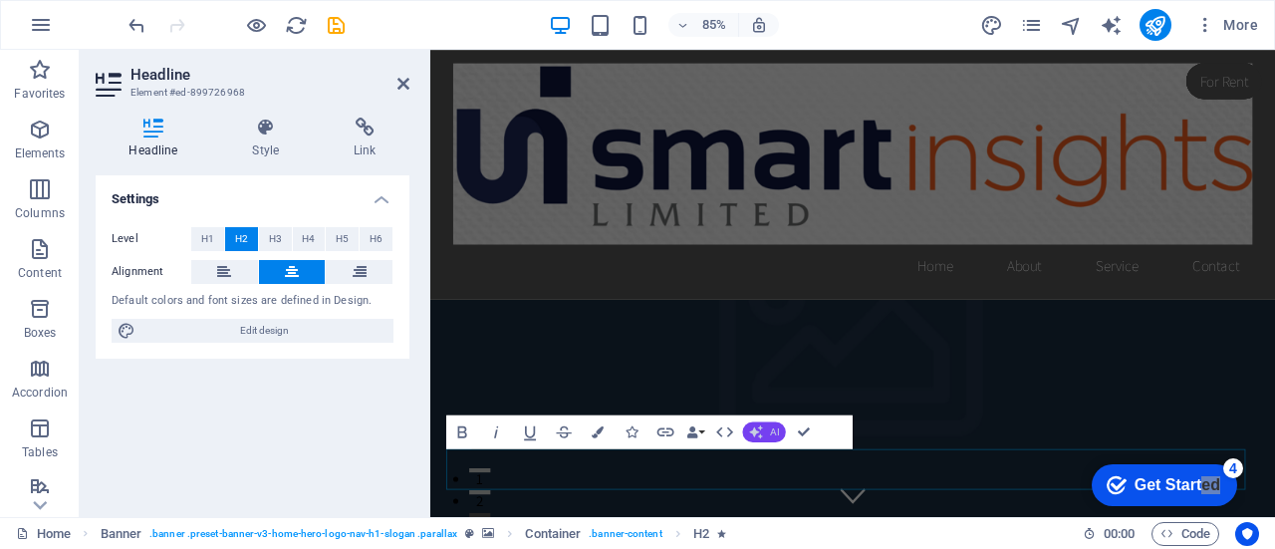
click at [765, 429] on button "AI" at bounding box center [764, 432] width 43 height 20
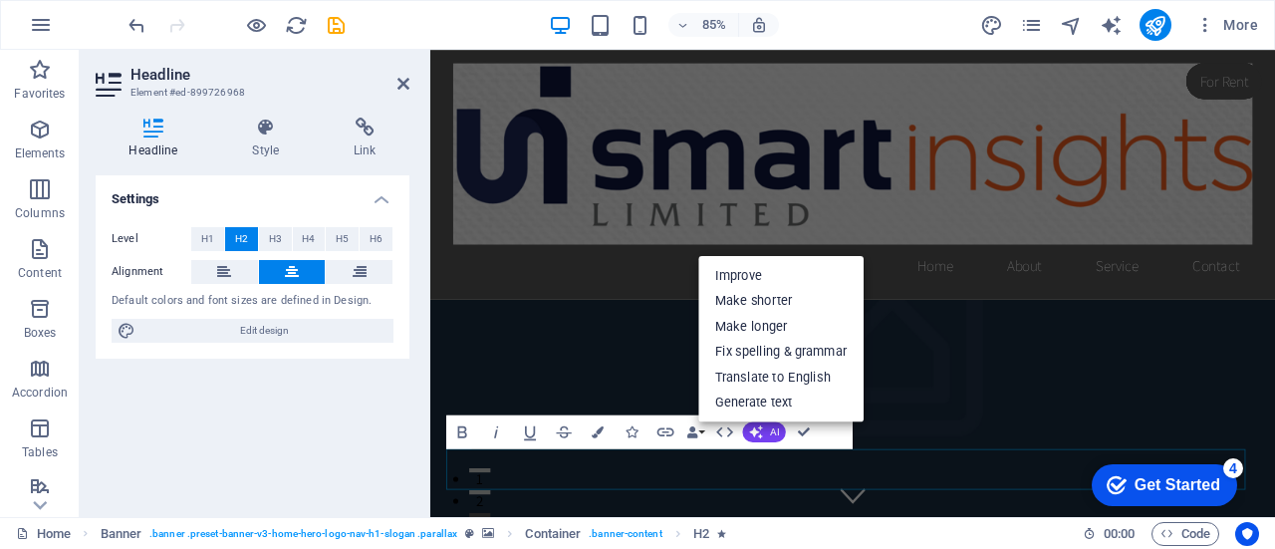
click at [1168, 503] on div "checkmark Get Started 4" at bounding box center [1164, 485] width 145 height 42
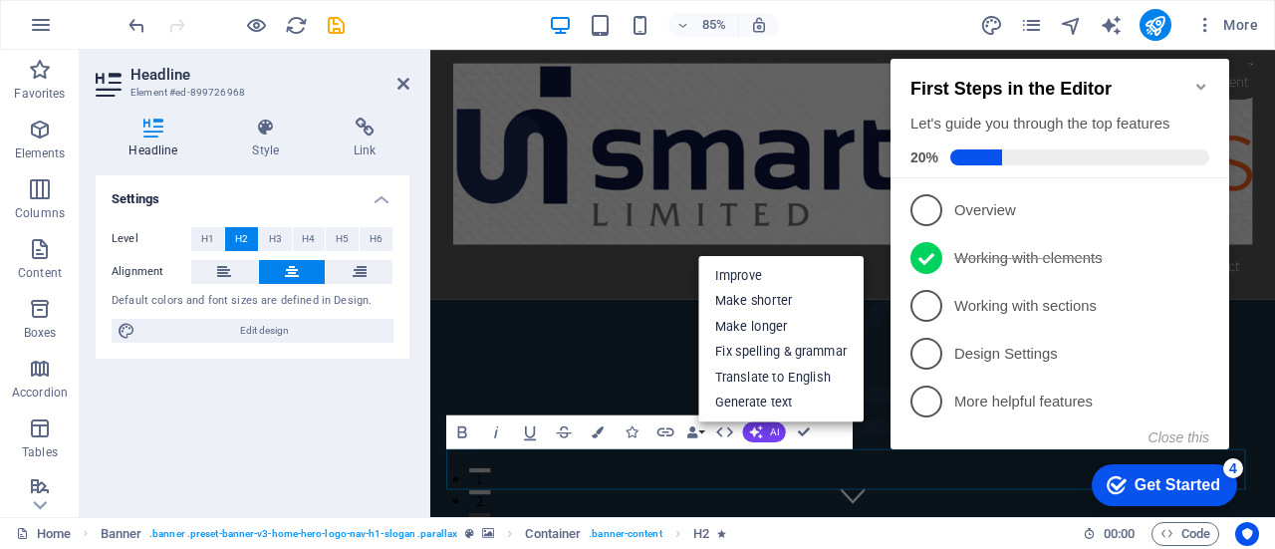
click at [1168, 503] on div "checkmark Get Started 4" at bounding box center [1164, 485] width 145 height 42
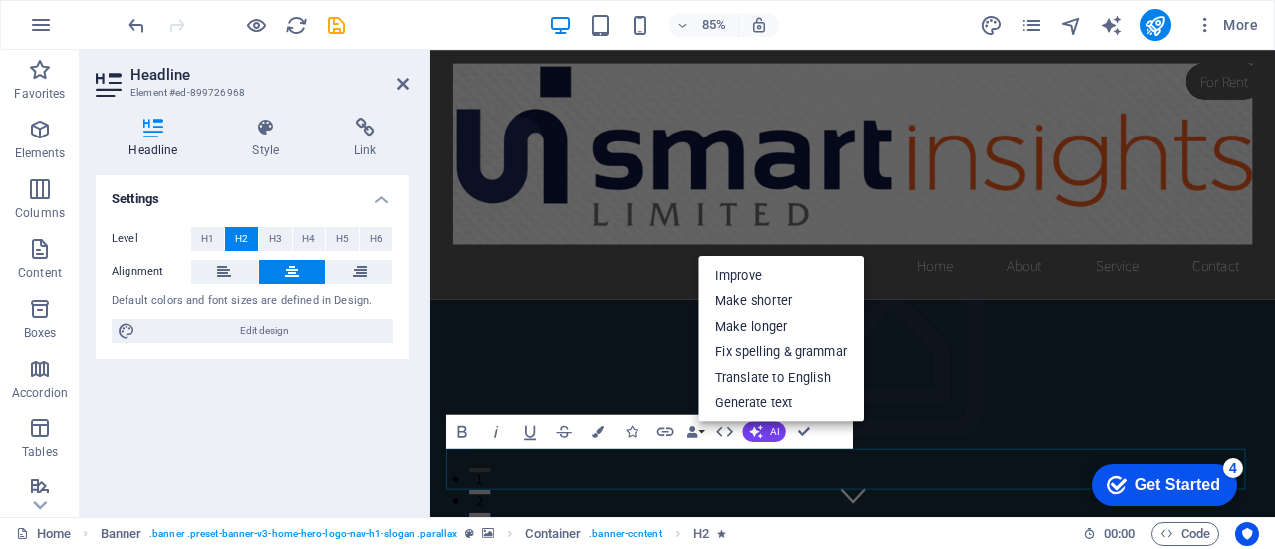
click at [293, 410] on div "Settings Level H1 H2 H3 H4 H5 H6 Alignment Default colors and font sizes are de…" at bounding box center [253, 338] width 314 height 326
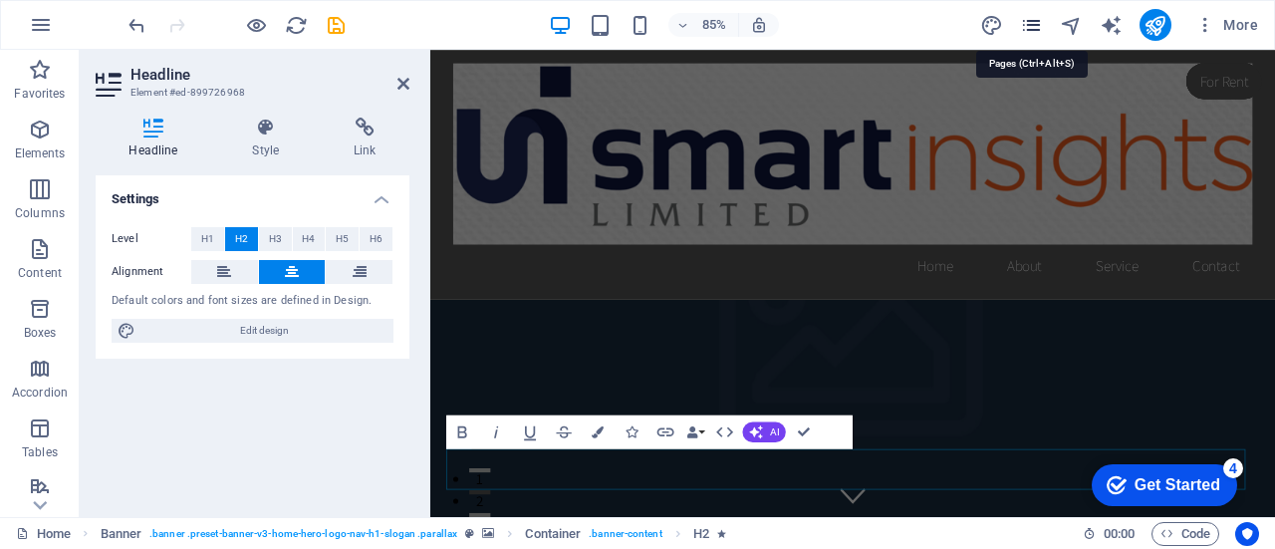
click at [1031, 23] on icon "pages" at bounding box center [1031, 25] width 23 height 23
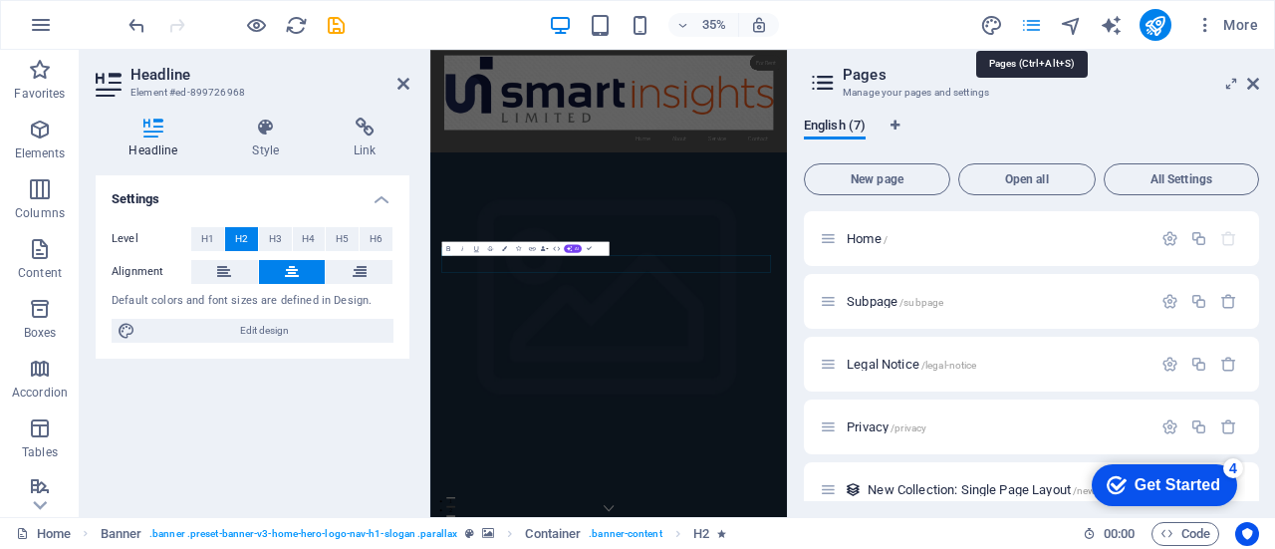
click at [1030, 25] on icon "pages" at bounding box center [1031, 25] width 23 height 23
click at [1258, 86] on icon at bounding box center [1254, 84] width 12 height 16
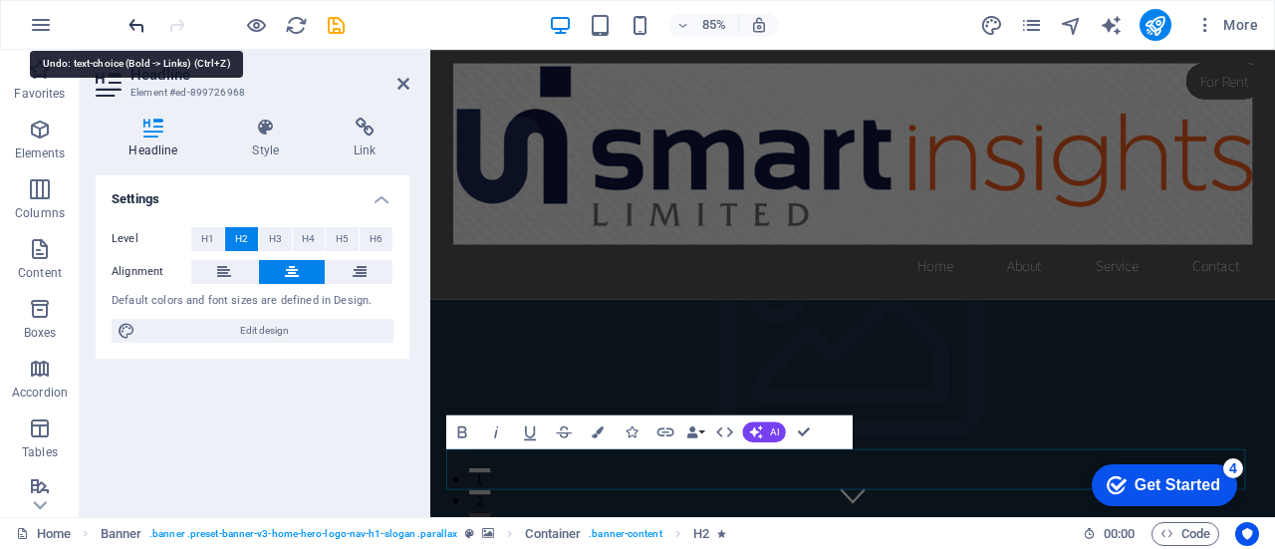
click at [137, 22] on icon "undo" at bounding box center [137, 25] width 23 height 23
click at [137, 24] on icon "undo" at bounding box center [137, 25] width 23 height 23
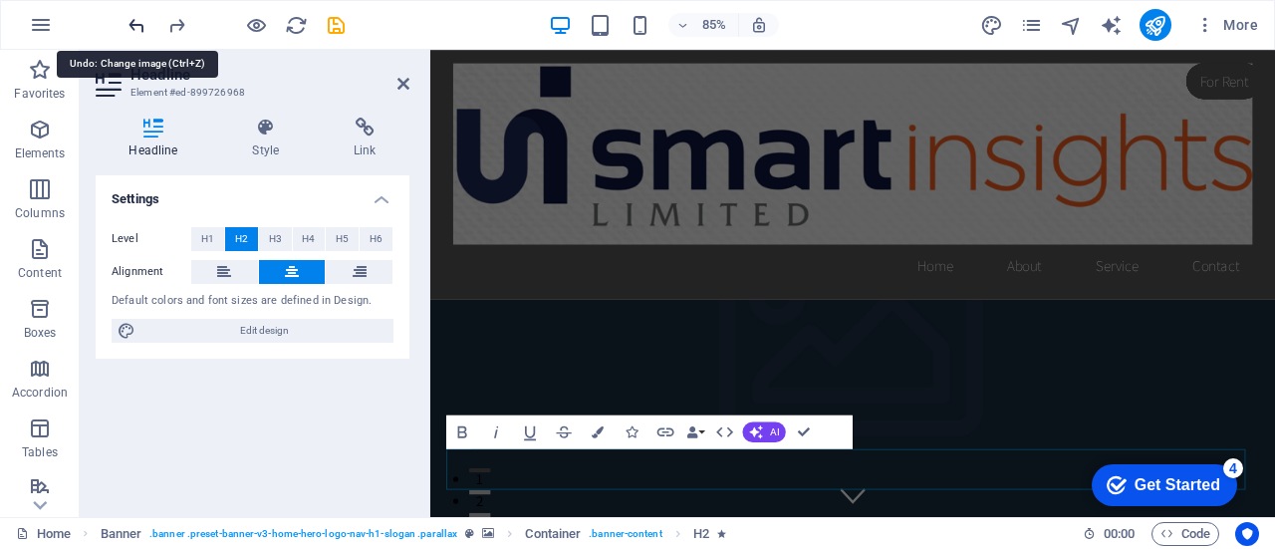
click at [137, 24] on icon "undo" at bounding box center [137, 25] width 23 height 23
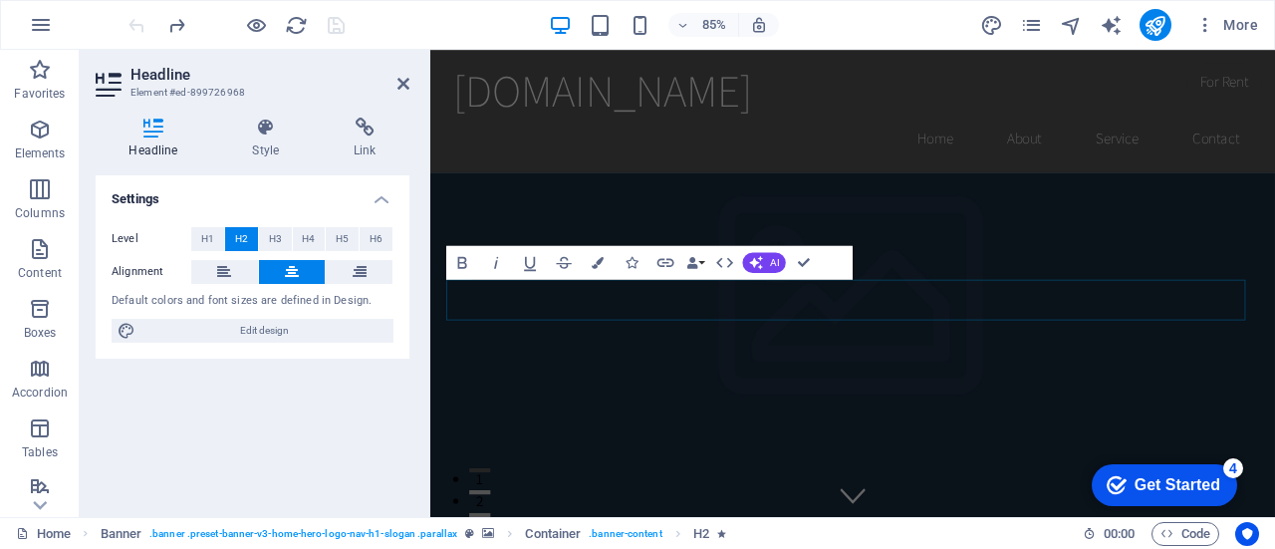
click at [137, 24] on div at bounding box center [236, 25] width 223 height 32
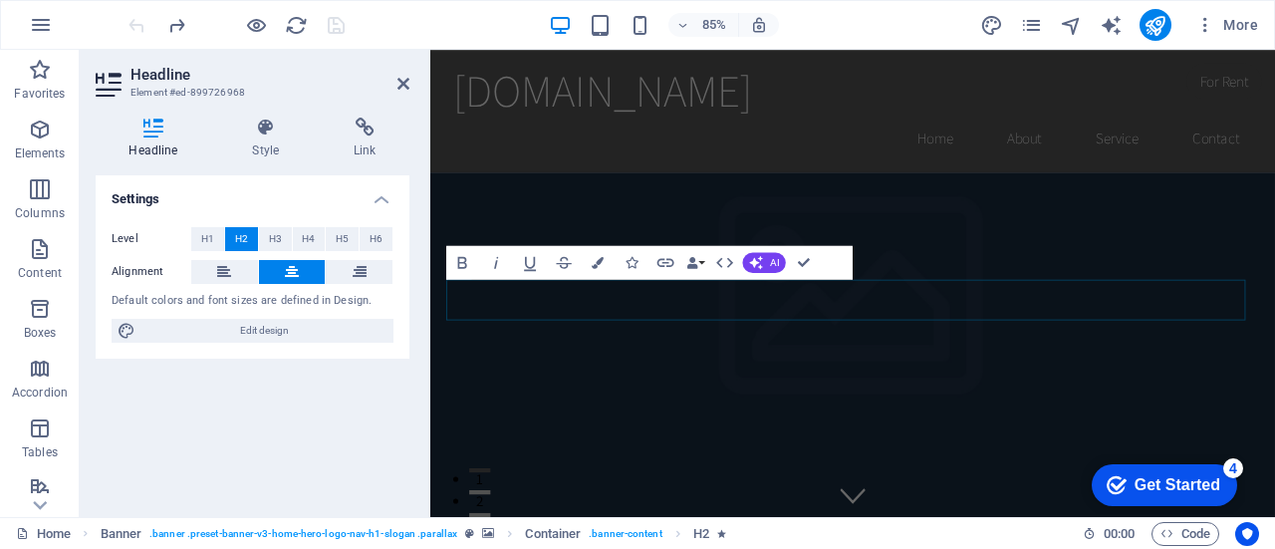
click at [137, 24] on div at bounding box center [236, 25] width 223 height 32
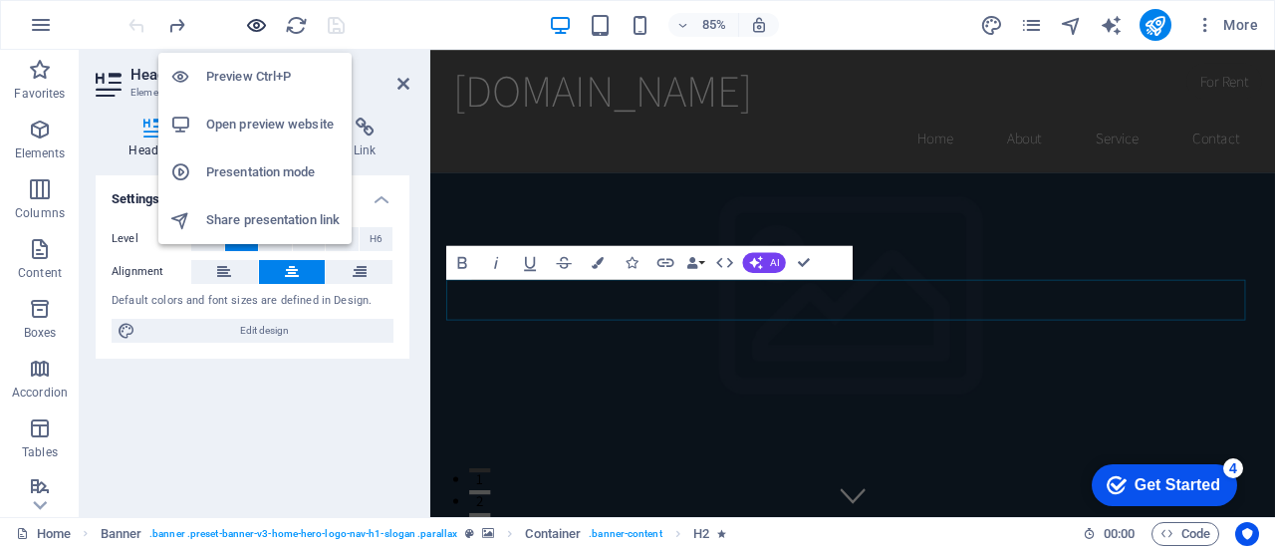
click at [254, 21] on icon "button" at bounding box center [256, 25] width 23 height 23
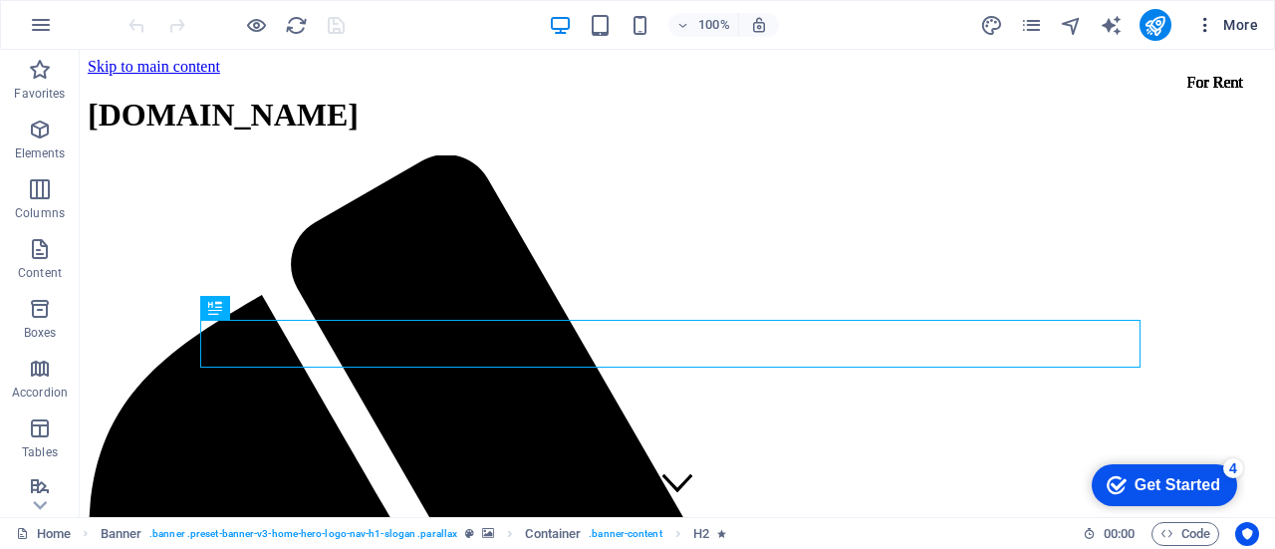
click at [1210, 22] on icon "button" at bounding box center [1206, 25] width 20 height 20
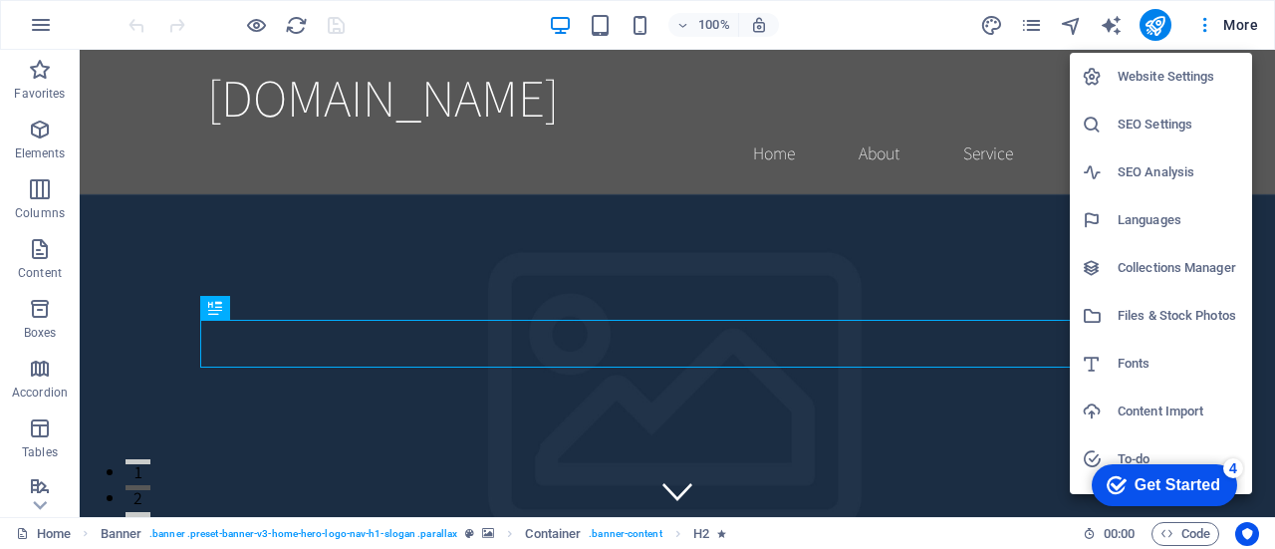
drag, startPoint x: 1255, startPoint y: 232, endPoint x: 1267, endPoint y: 353, distance: 121.2
click at [1267, 353] on div "Website Settings SEO Settings SEO Analysis Languages Collections Manager Files …" at bounding box center [637, 280] width 1275 height 537
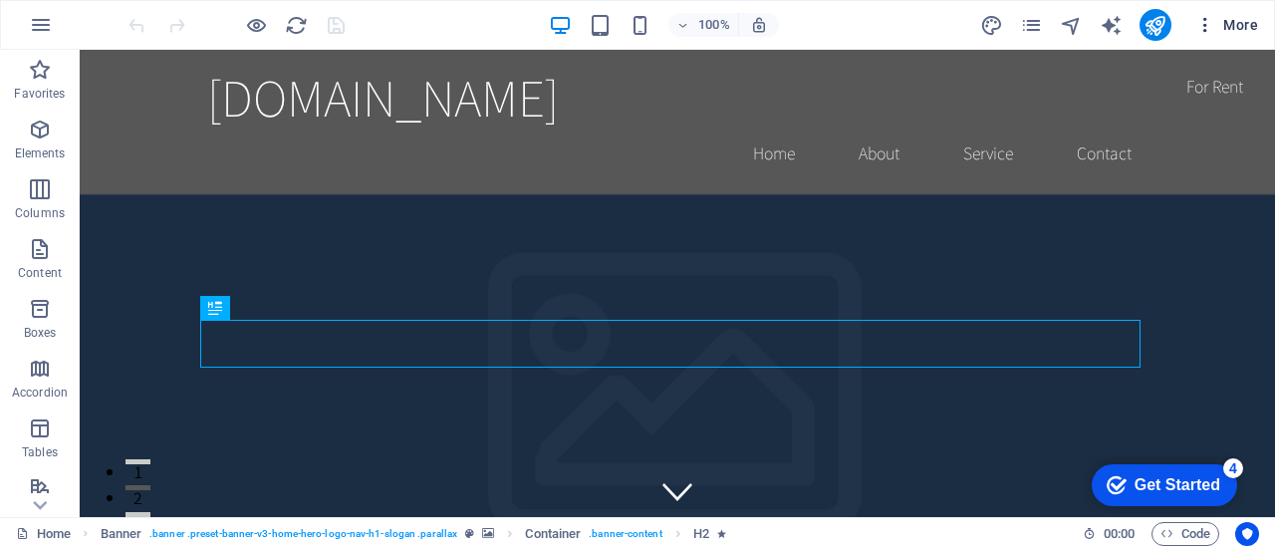
click at [1203, 20] on icon "button" at bounding box center [1206, 25] width 20 height 20
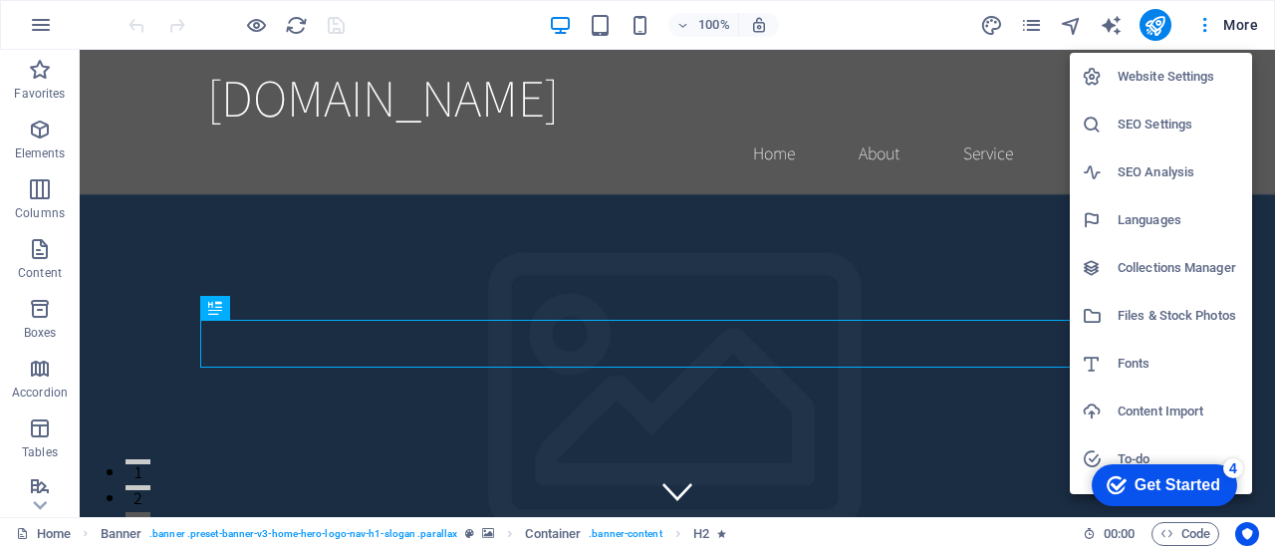
scroll to position [85, 0]
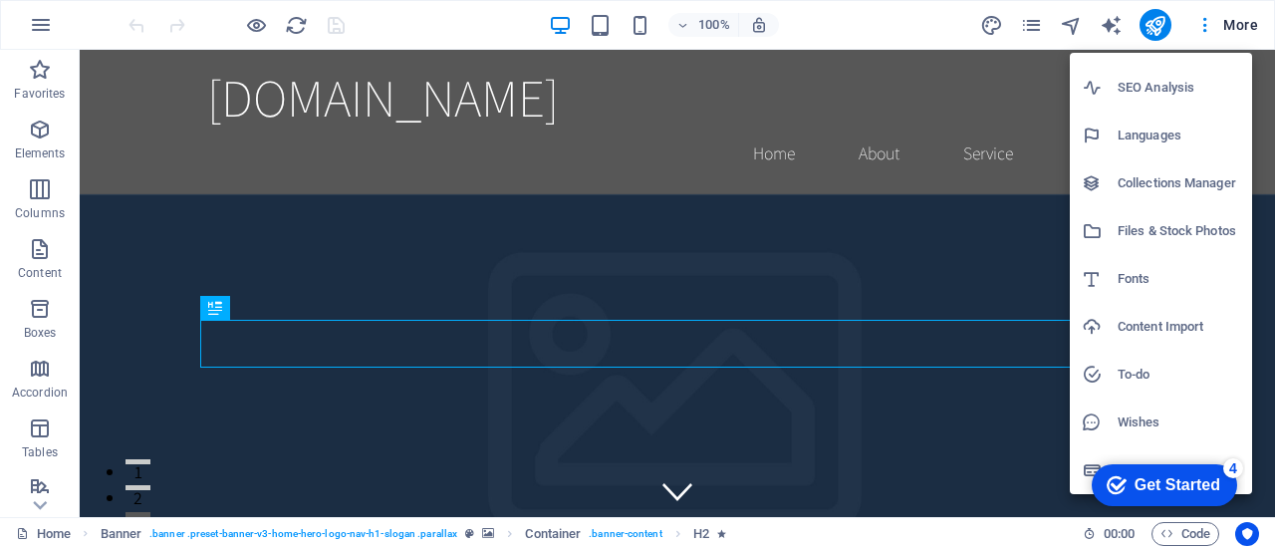
click at [1211, 23] on div at bounding box center [637, 274] width 1275 height 549
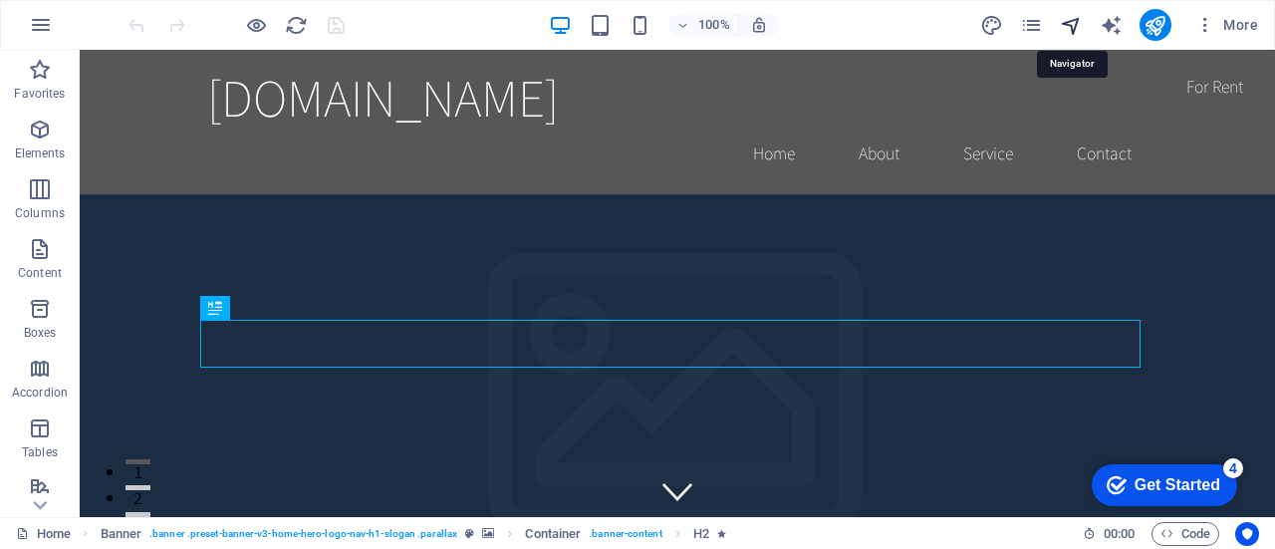
click at [1074, 23] on icon "navigator" at bounding box center [1071, 25] width 23 height 23
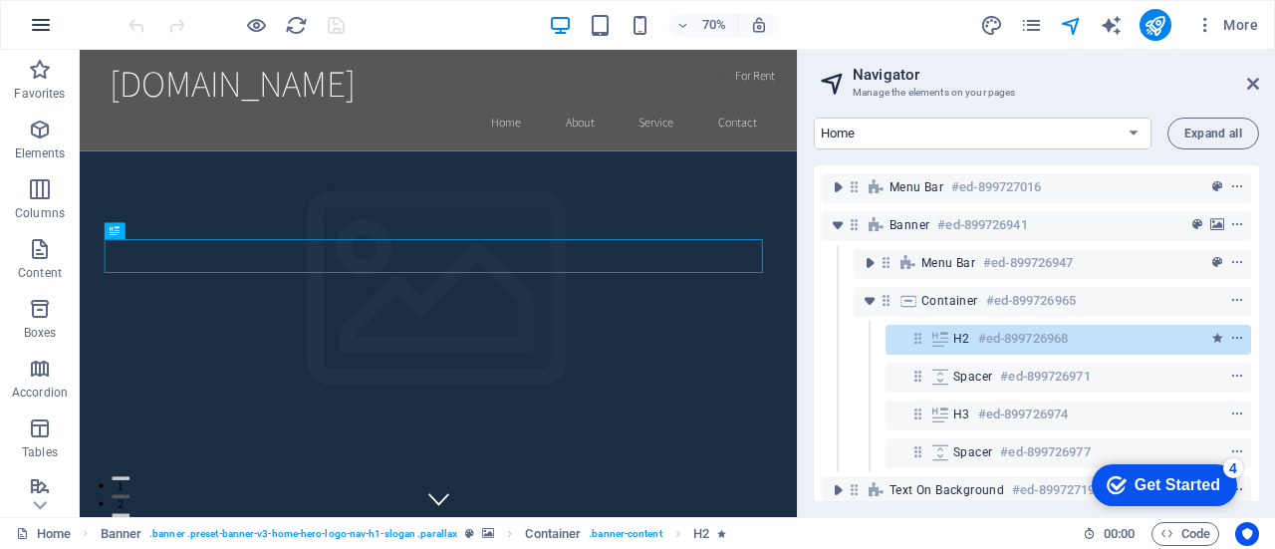
click at [40, 20] on icon "button" at bounding box center [41, 25] width 24 height 24
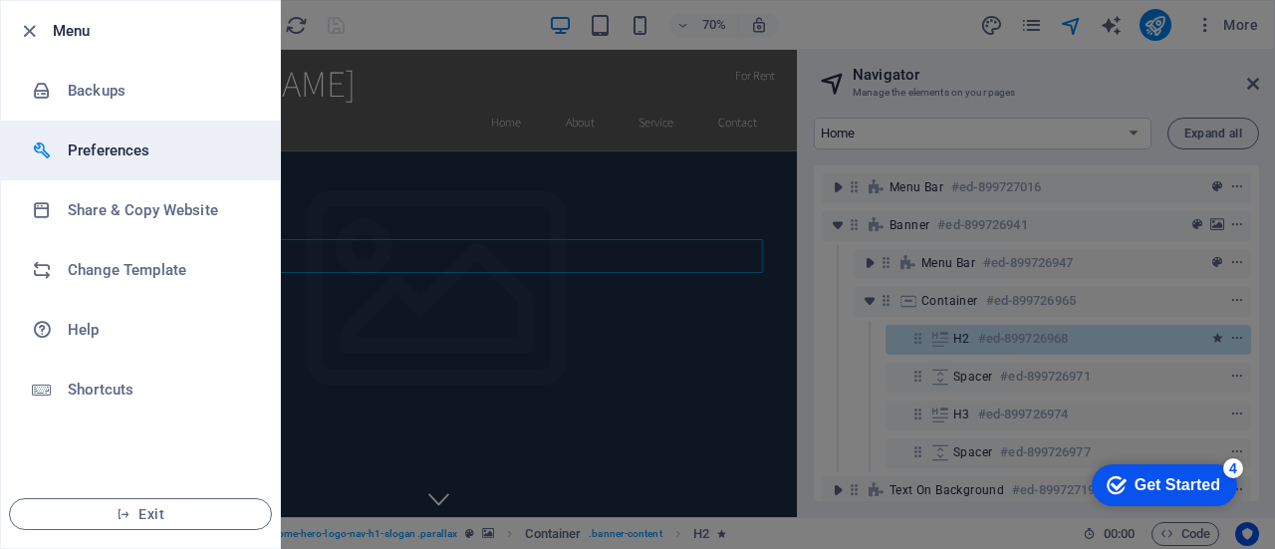
click at [104, 143] on h6 "Preferences" at bounding box center [160, 151] width 184 height 24
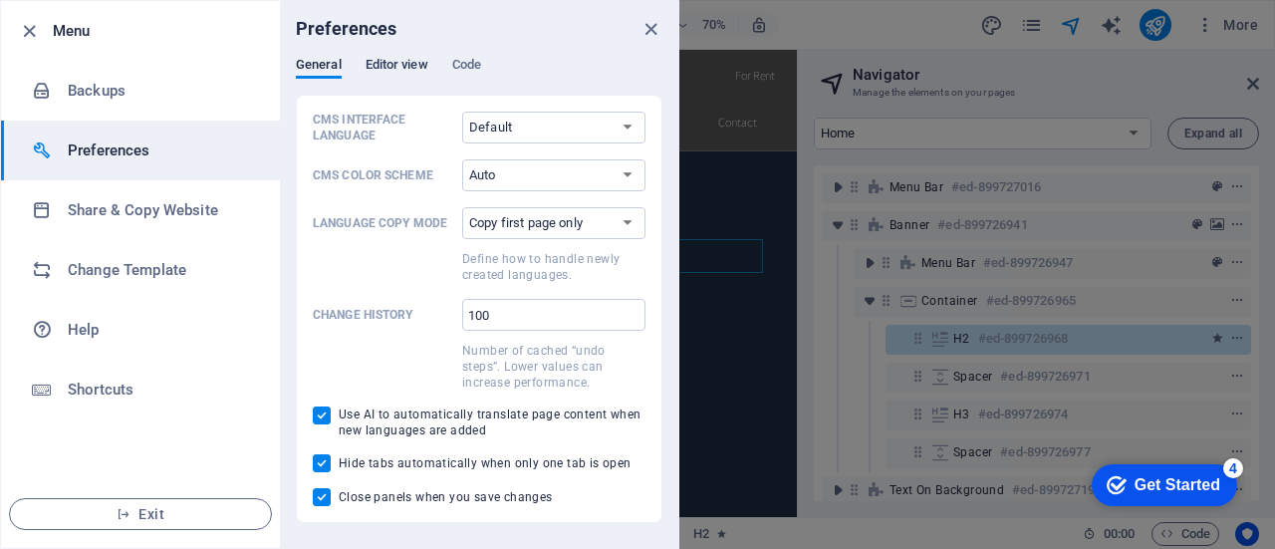
click at [379, 66] on span "Editor view" at bounding box center [397, 67] width 63 height 28
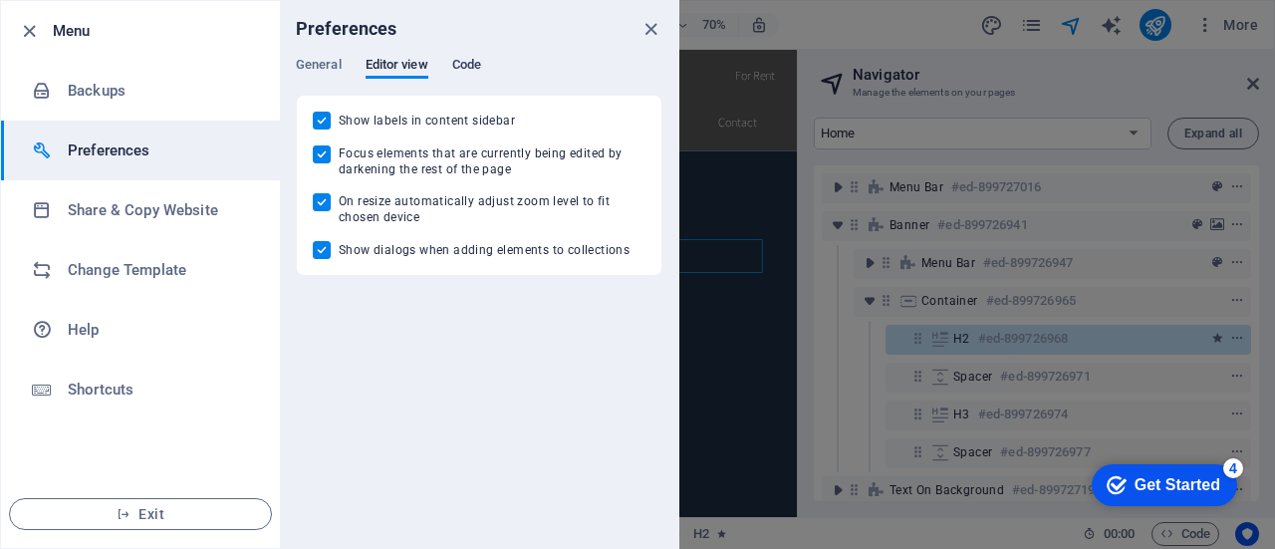
click at [472, 62] on span "Code" at bounding box center [466, 67] width 29 height 28
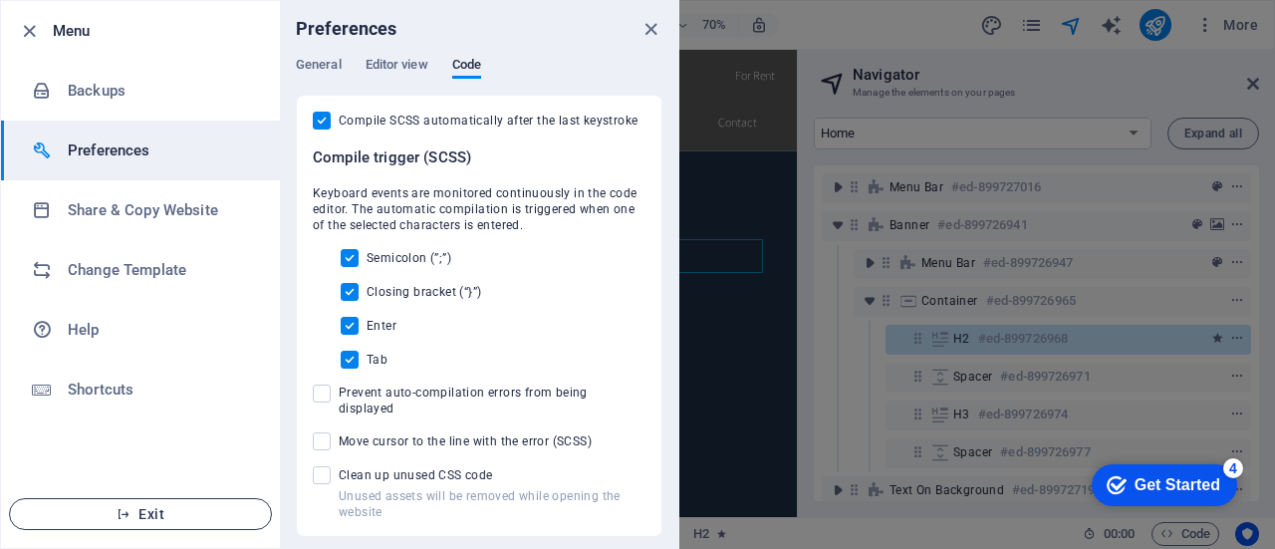
click at [152, 514] on span "Exit" at bounding box center [140, 514] width 229 height 16
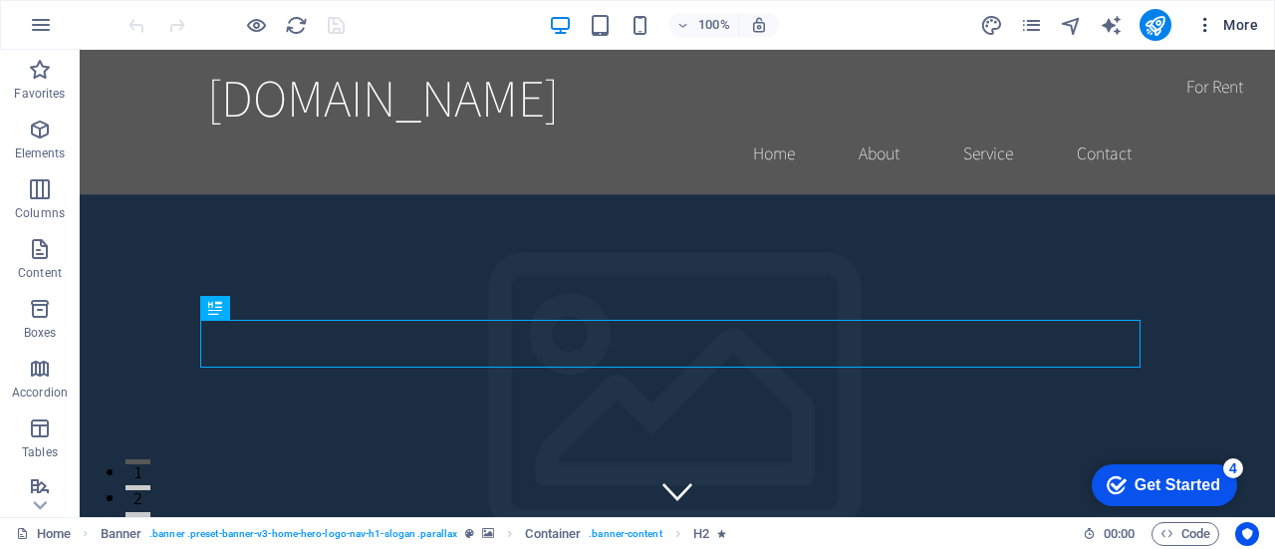
click at [1209, 22] on icon "button" at bounding box center [1206, 25] width 20 height 20
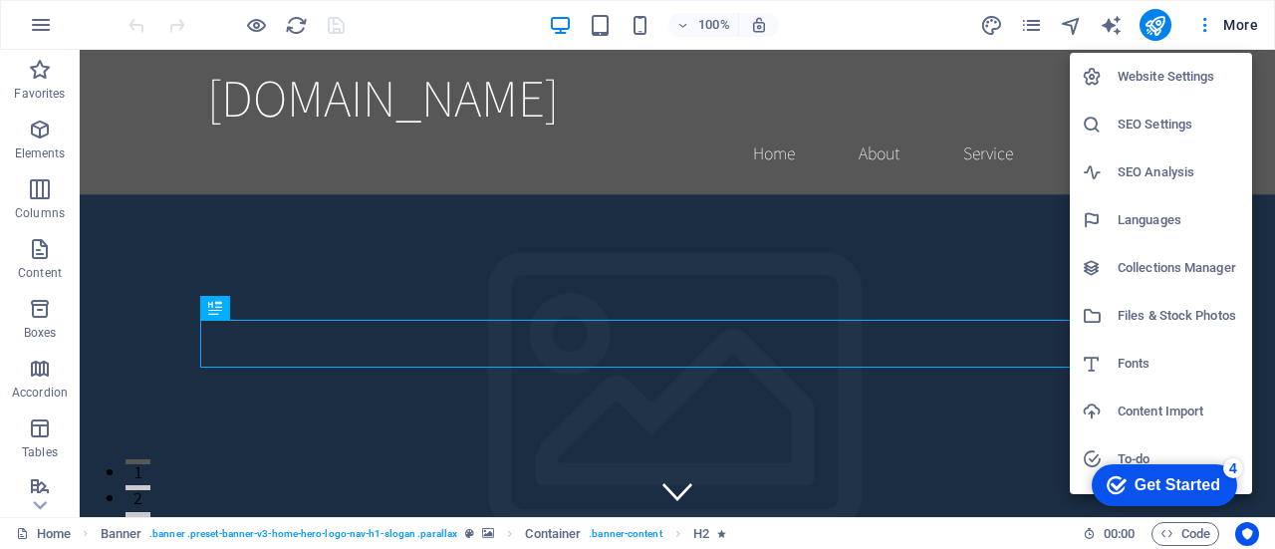
click at [1187, 75] on h6 "Website Settings" at bounding box center [1179, 77] width 123 height 24
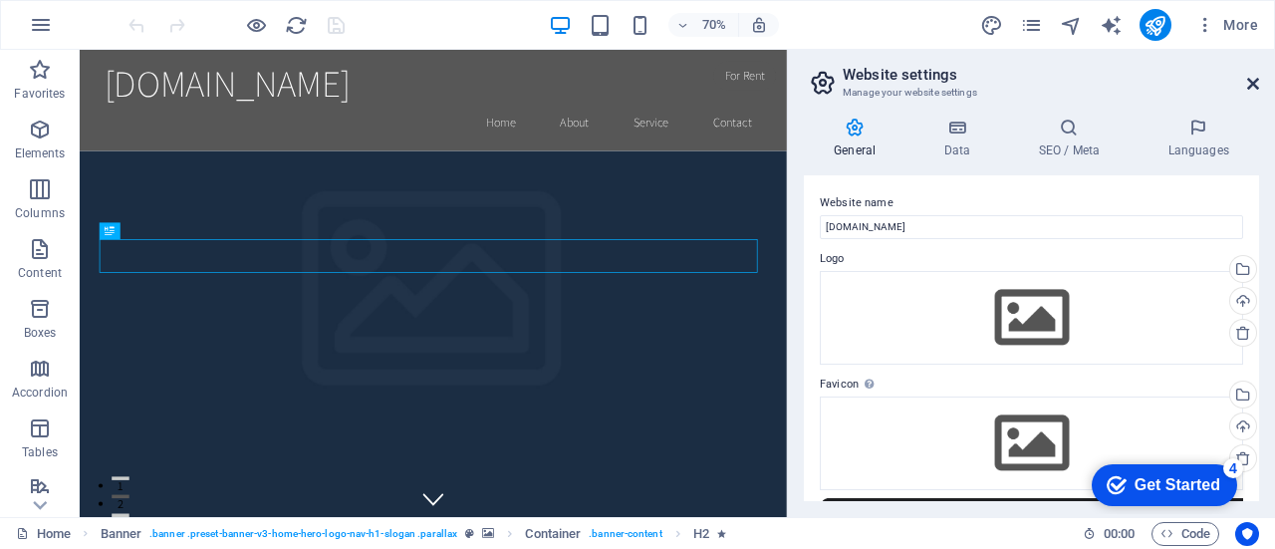
click at [1256, 80] on icon at bounding box center [1254, 84] width 12 height 16
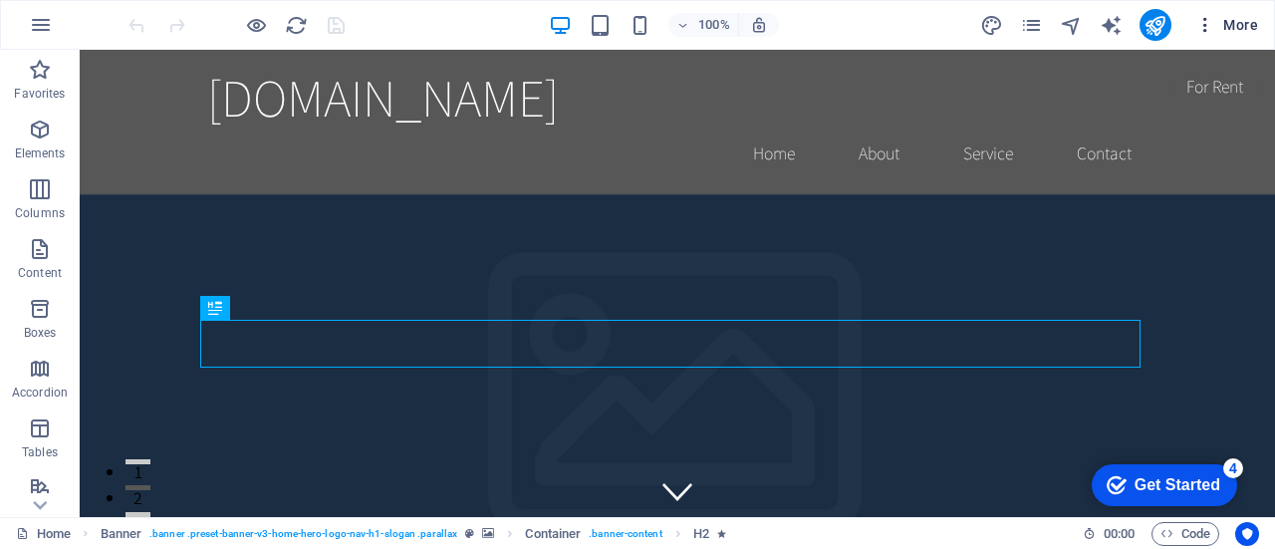
click at [1237, 23] on span "More" at bounding box center [1227, 25] width 63 height 20
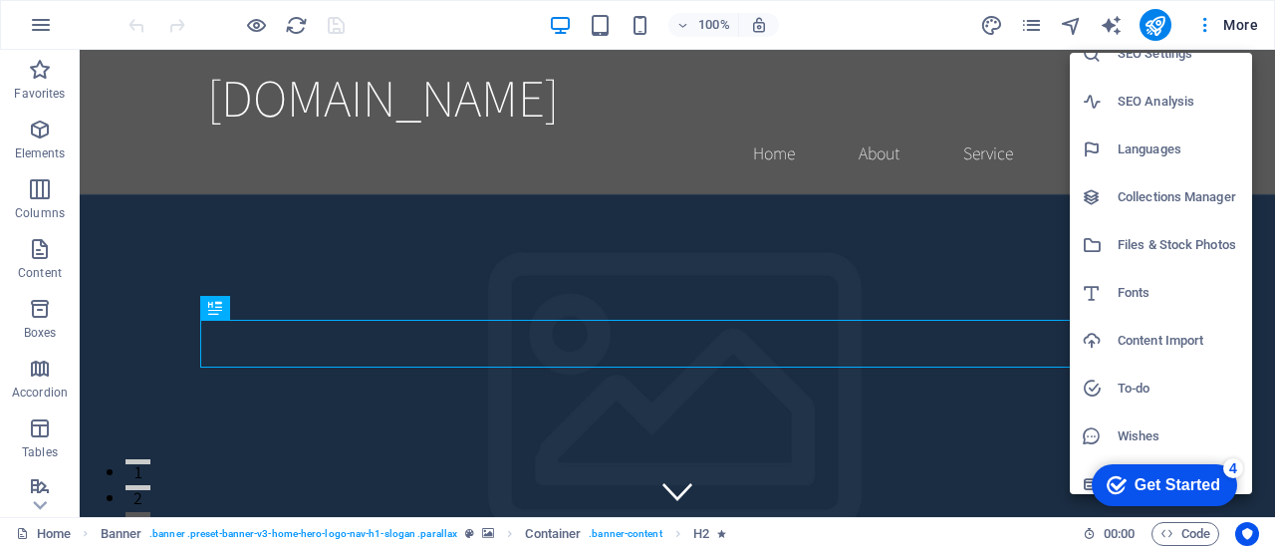
scroll to position [85, 0]
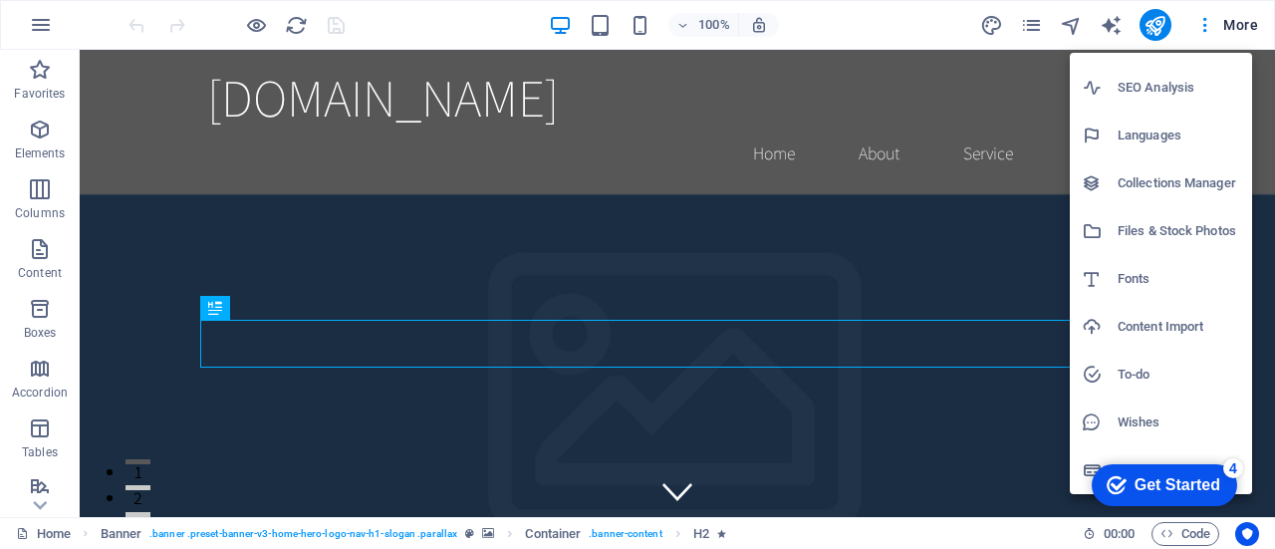
click at [1249, 473] on li "Data" at bounding box center [1161, 470] width 182 height 48
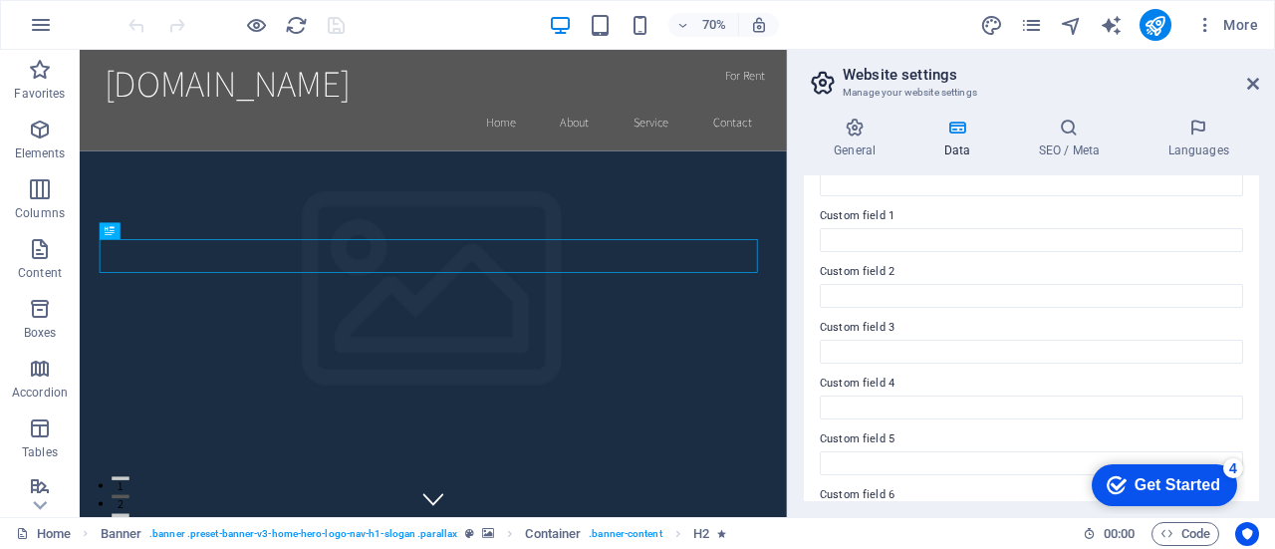
scroll to position [631, 0]
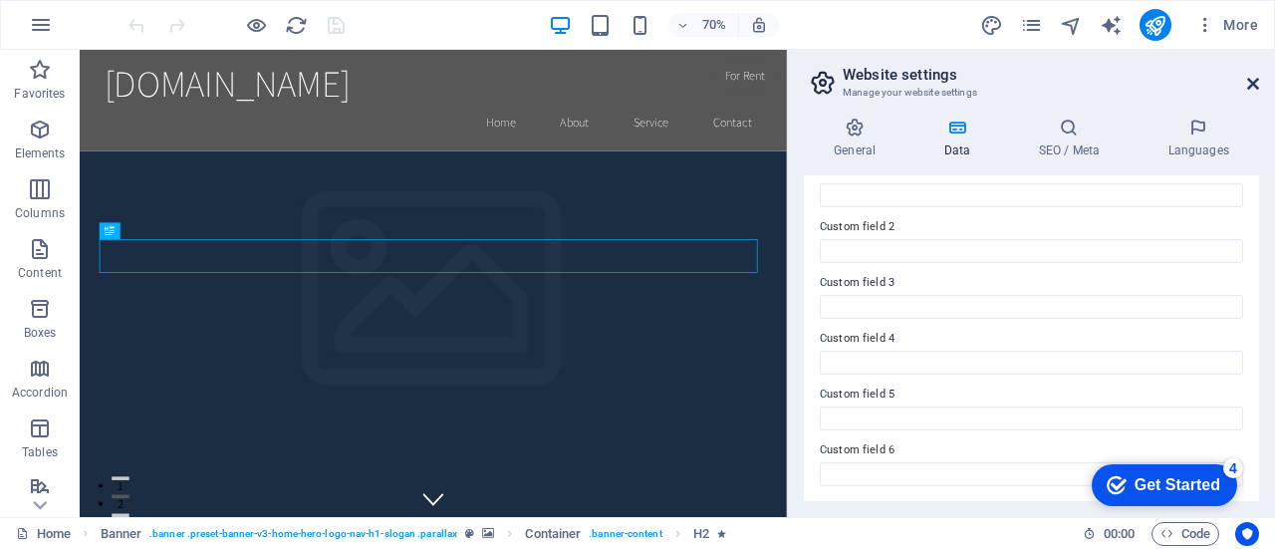
click at [1252, 78] on icon at bounding box center [1254, 84] width 12 height 16
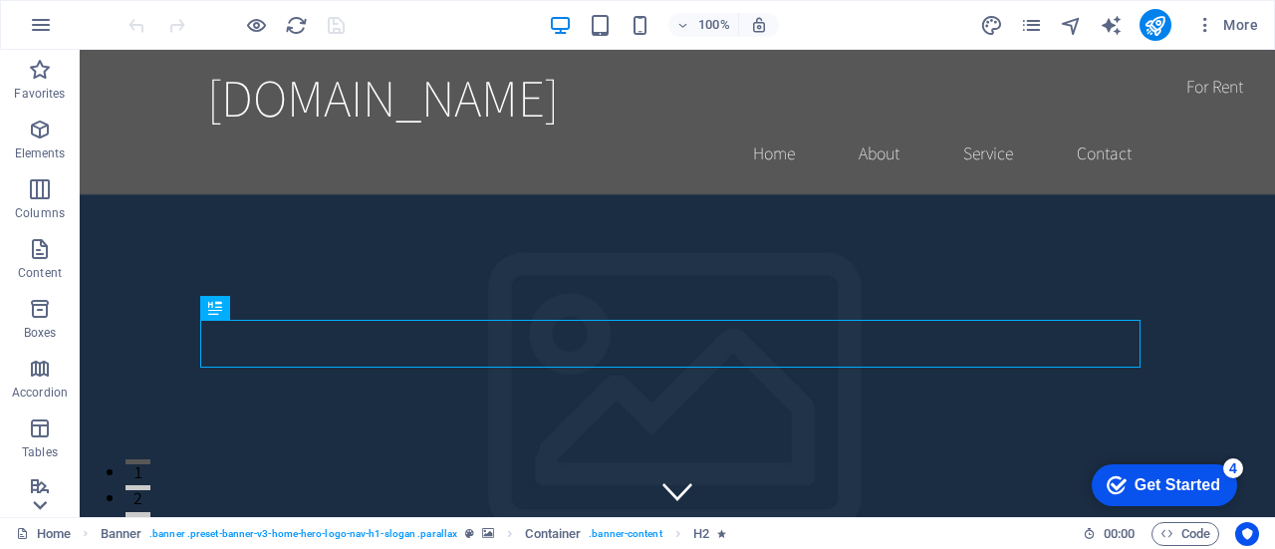
click at [38, 66] on icon at bounding box center [41, 61] width 14 height 9
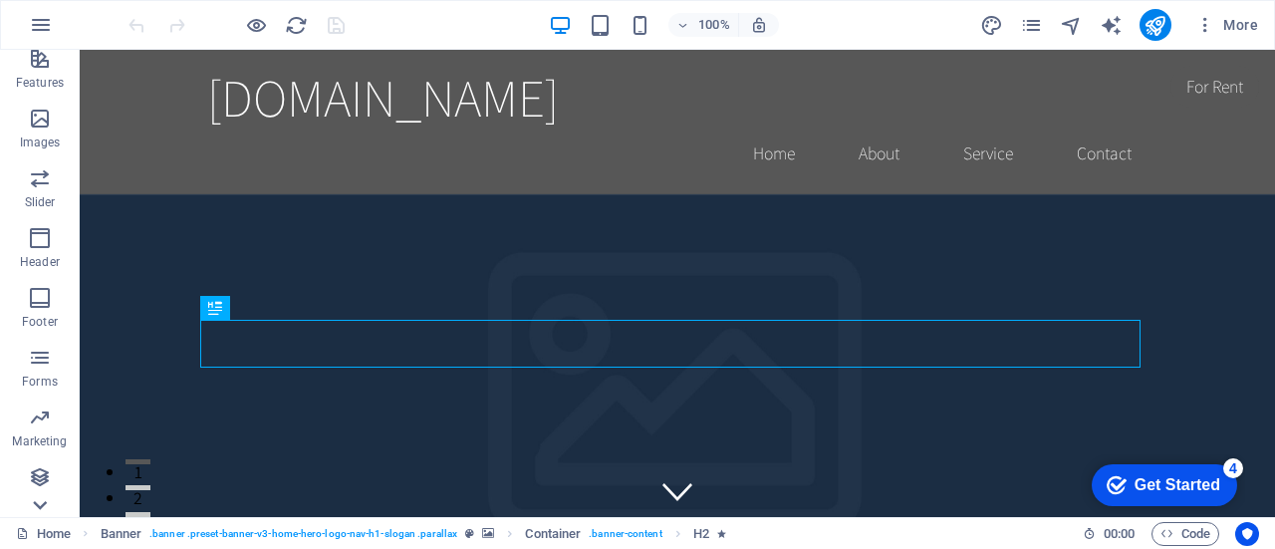
scroll to position [429, 0]
click at [41, 57] on icon at bounding box center [40, 62] width 28 height 28
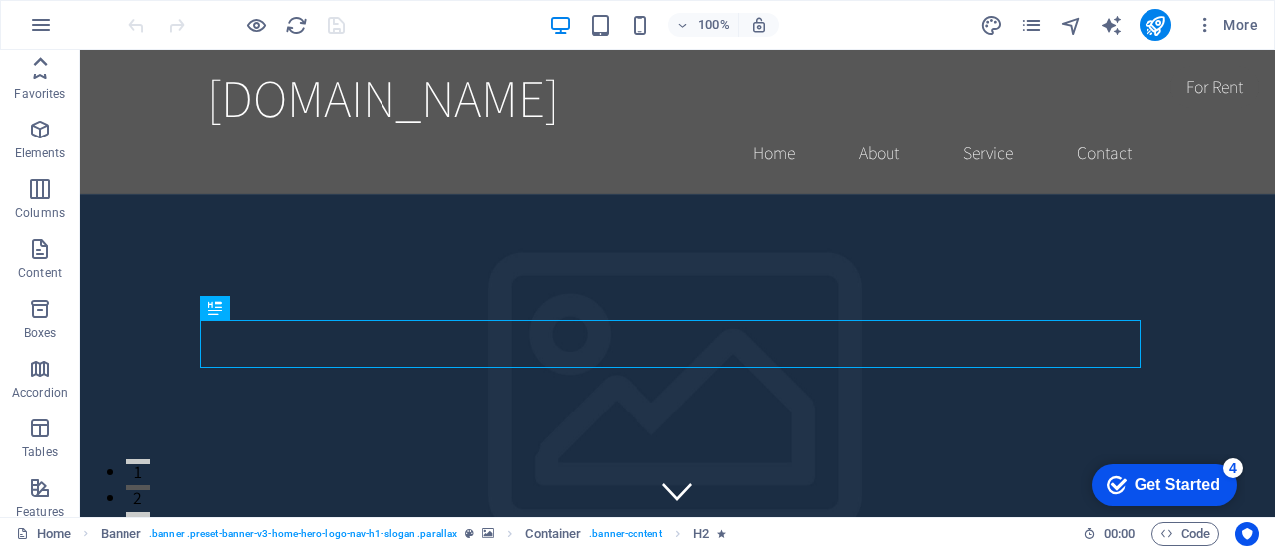
scroll to position [0, 0]
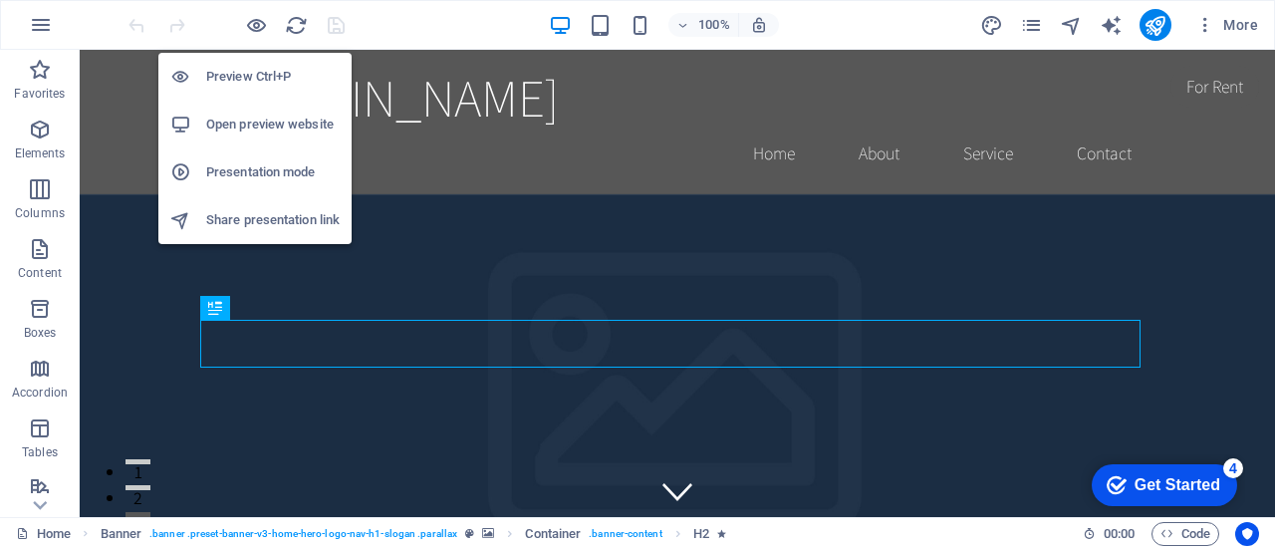
click at [321, 38] on div "Preview Ctrl+P Open preview website Presentation mode Share presentation link" at bounding box center [254, 140] width 193 height 207
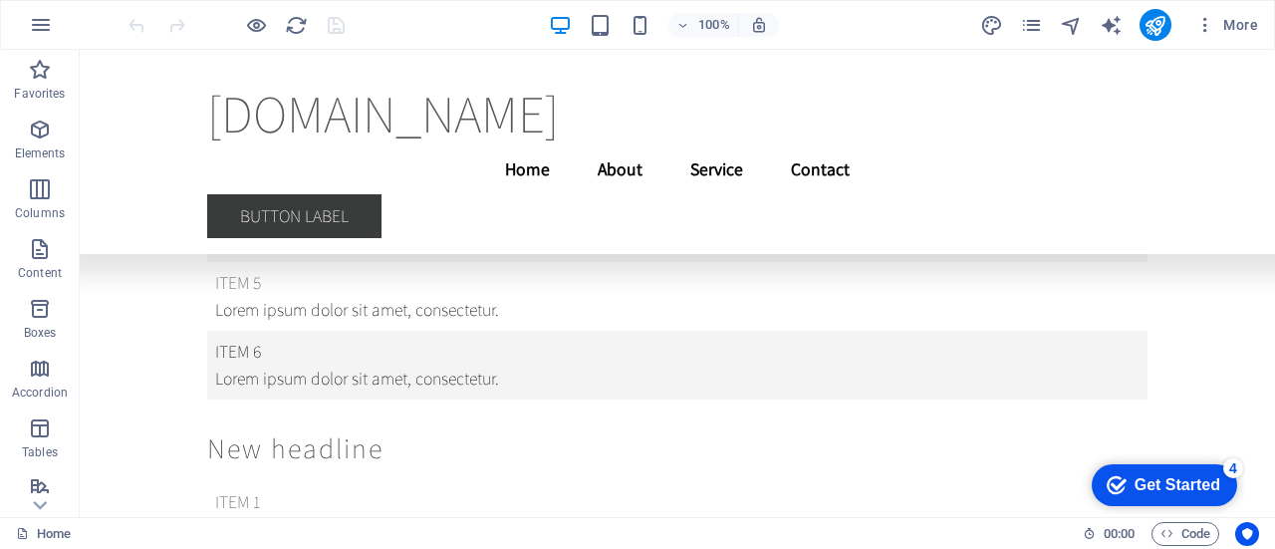
scroll to position [29224, 0]
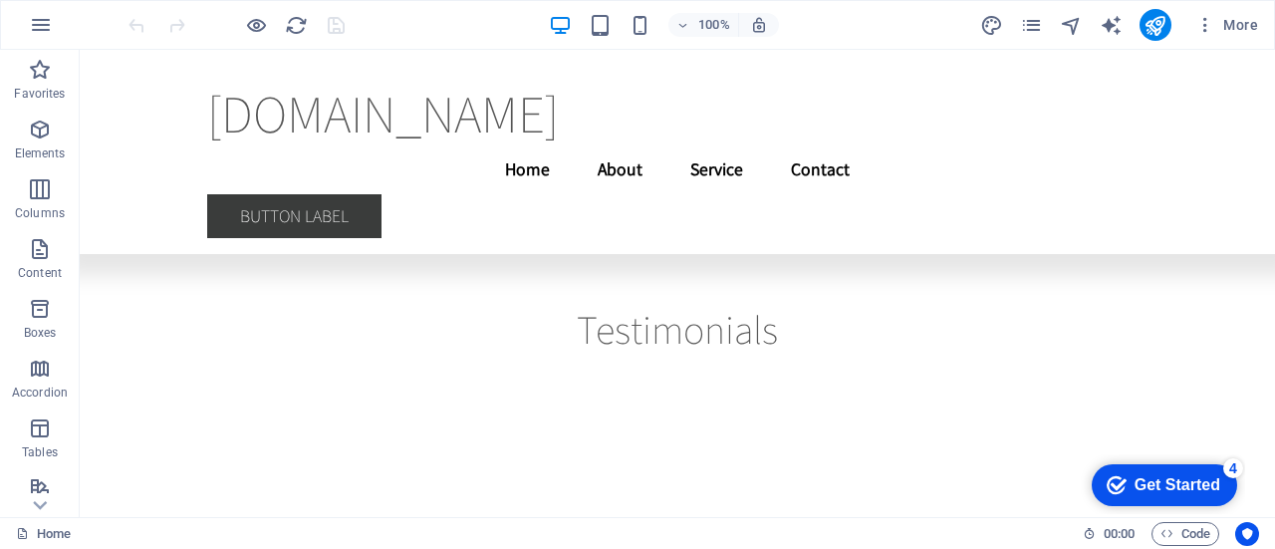
click at [1188, 484] on div "Get Started" at bounding box center [1178, 485] width 86 height 18
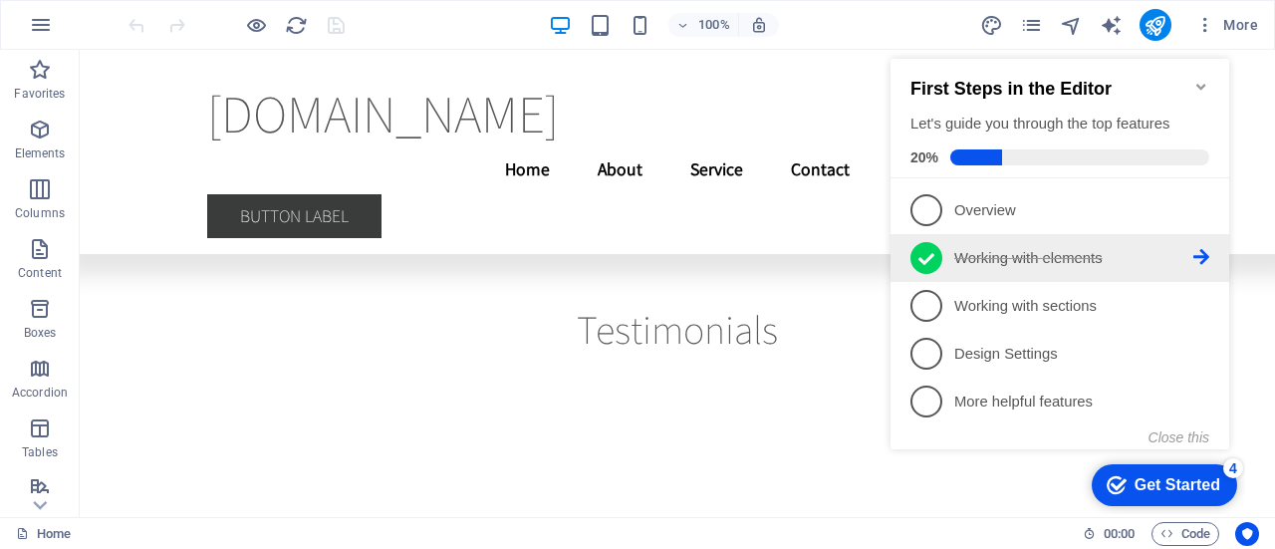
click at [915, 256] on span "2" at bounding box center [927, 258] width 32 height 32
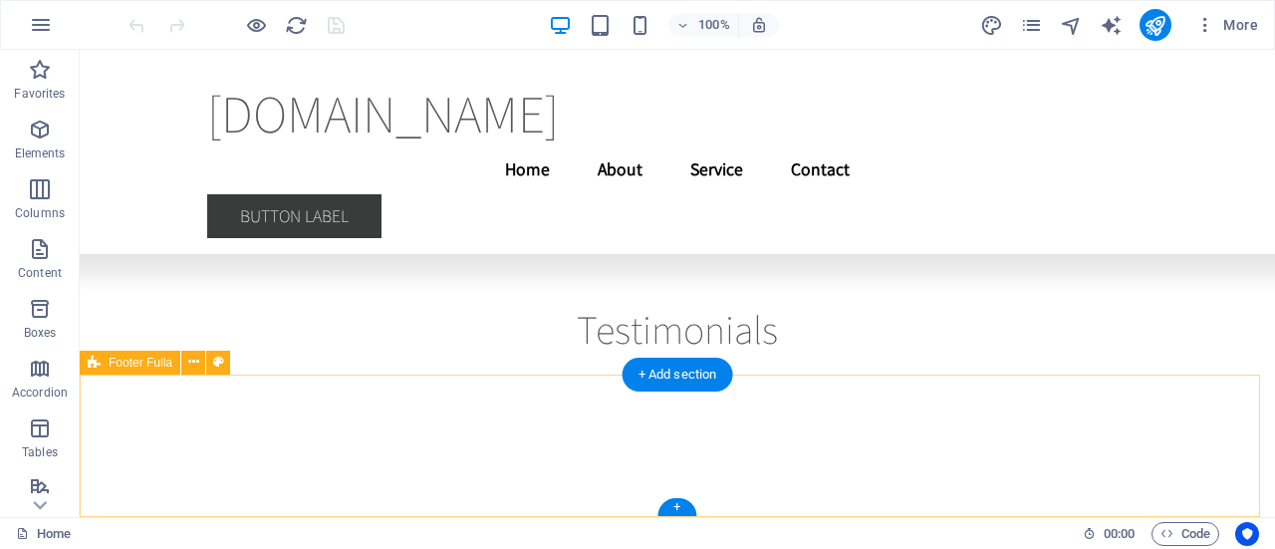
scroll to position [0, 0]
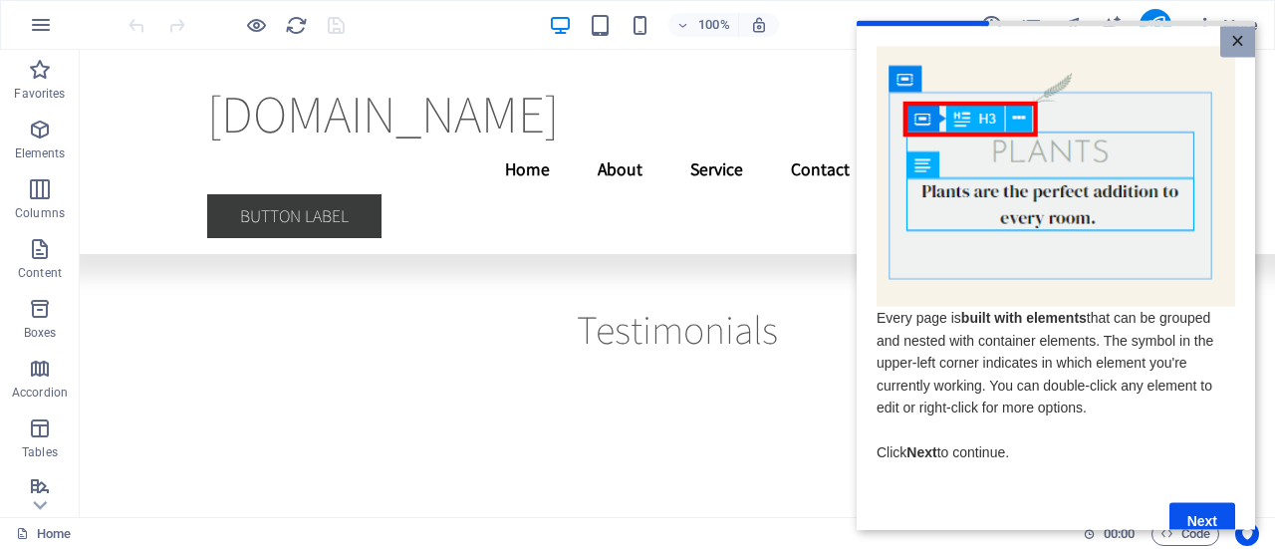
click at [1234, 38] on link "×" at bounding box center [1238, 41] width 35 height 31
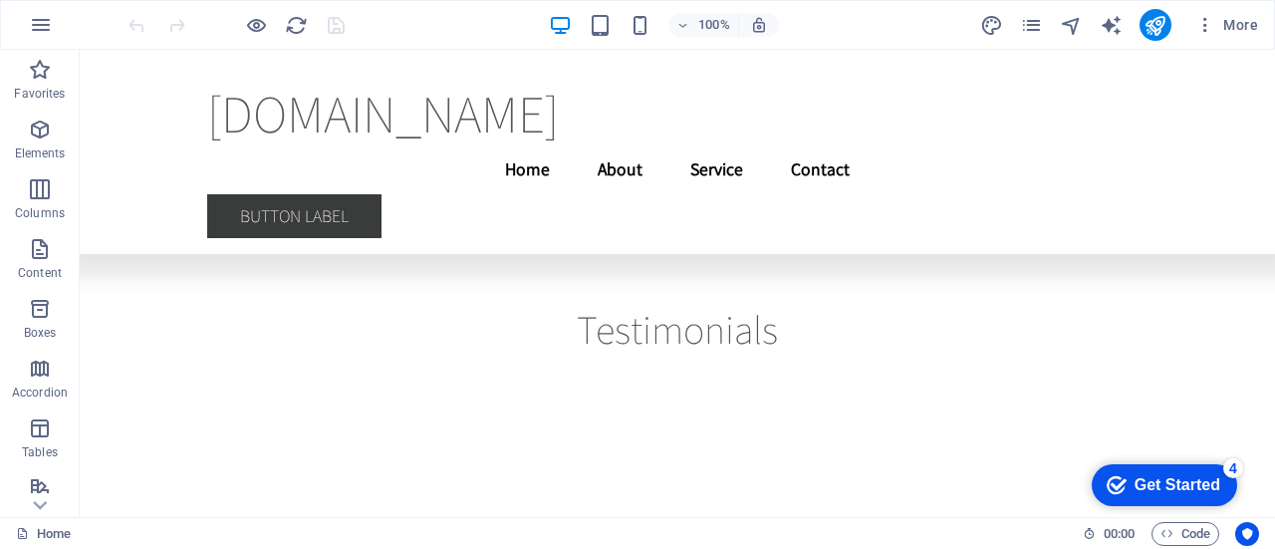
click at [1216, 490] on div "Get Started" at bounding box center [1178, 485] width 86 height 18
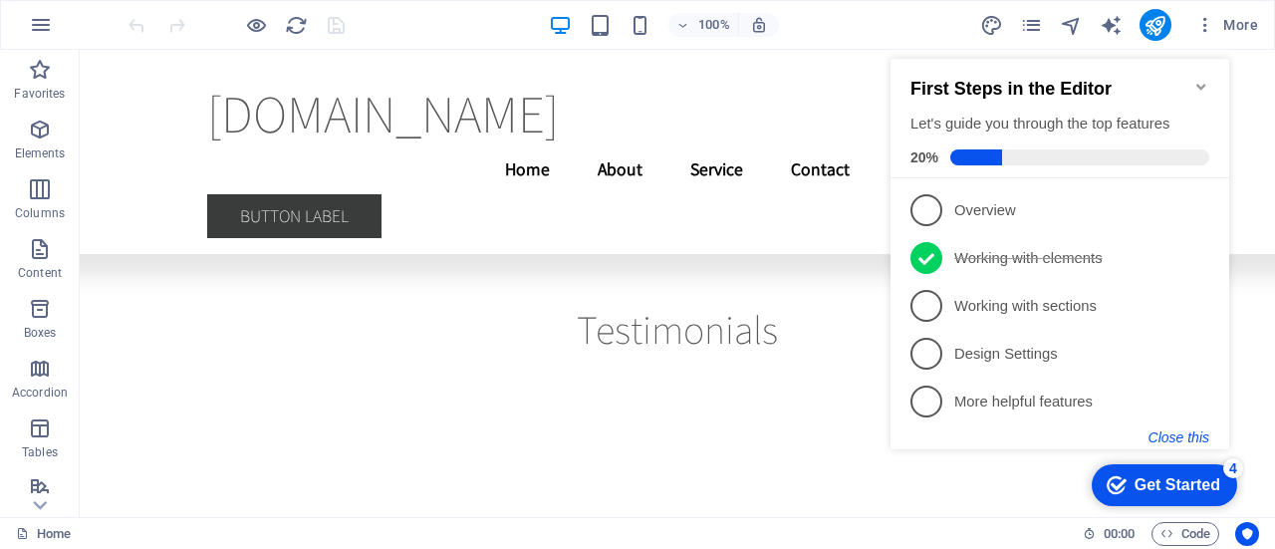
click at [1187, 435] on button "Close this" at bounding box center [1179, 437] width 61 height 16
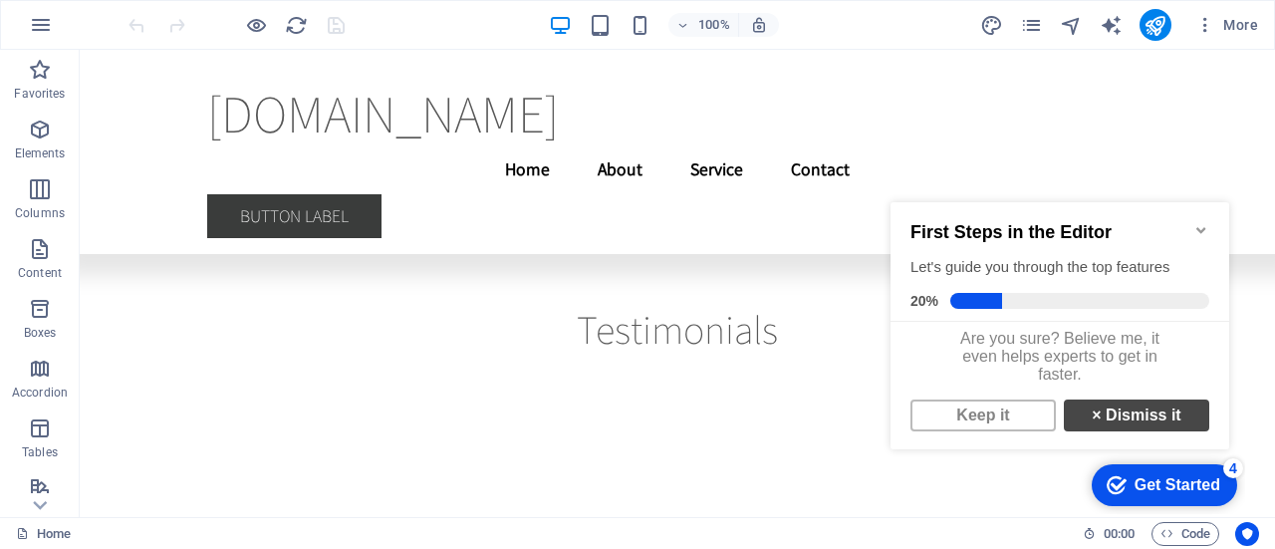
click at [1119, 422] on link "× Dismiss it" at bounding box center [1136, 416] width 145 height 32
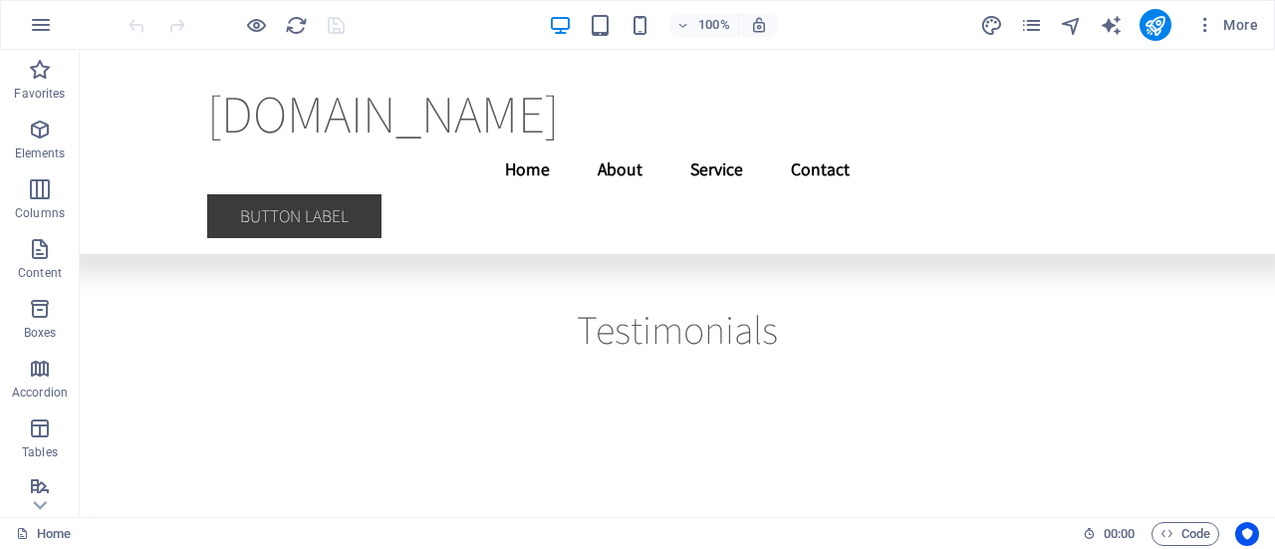
drag, startPoint x: 1267, startPoint y: 498, endPoint x: 1354, endPoint y: 589, distance: 126.1
click at [184, 63] on icon at bounding box center [182, 62] width 11 height 21
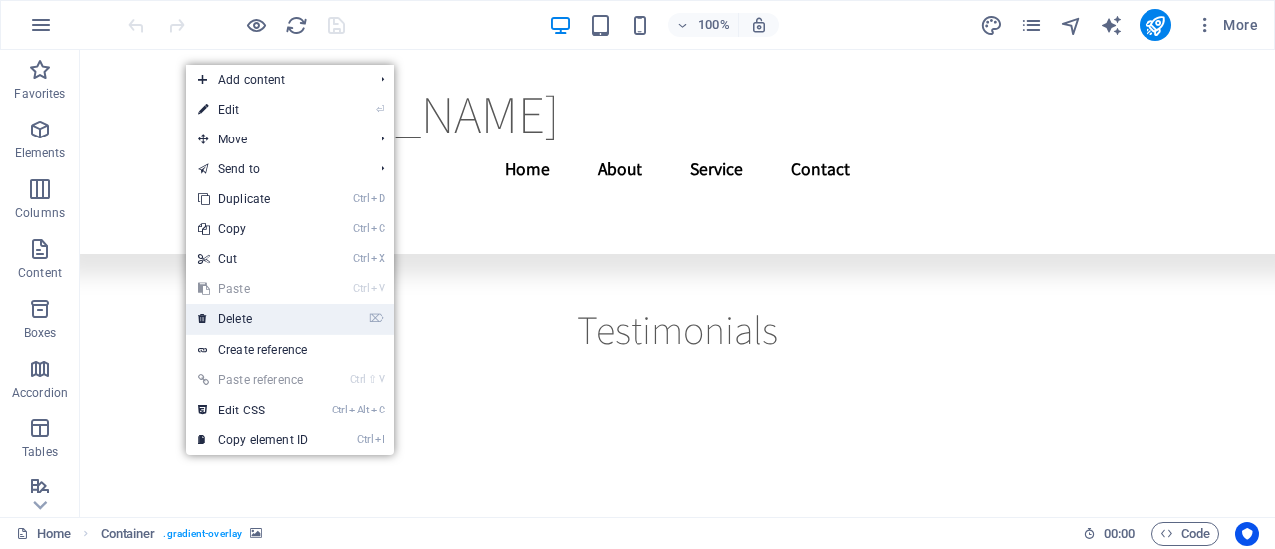
click at [239, 321] on link "⌦ Delete" at bounding box center [253, 319] width 134 height 30
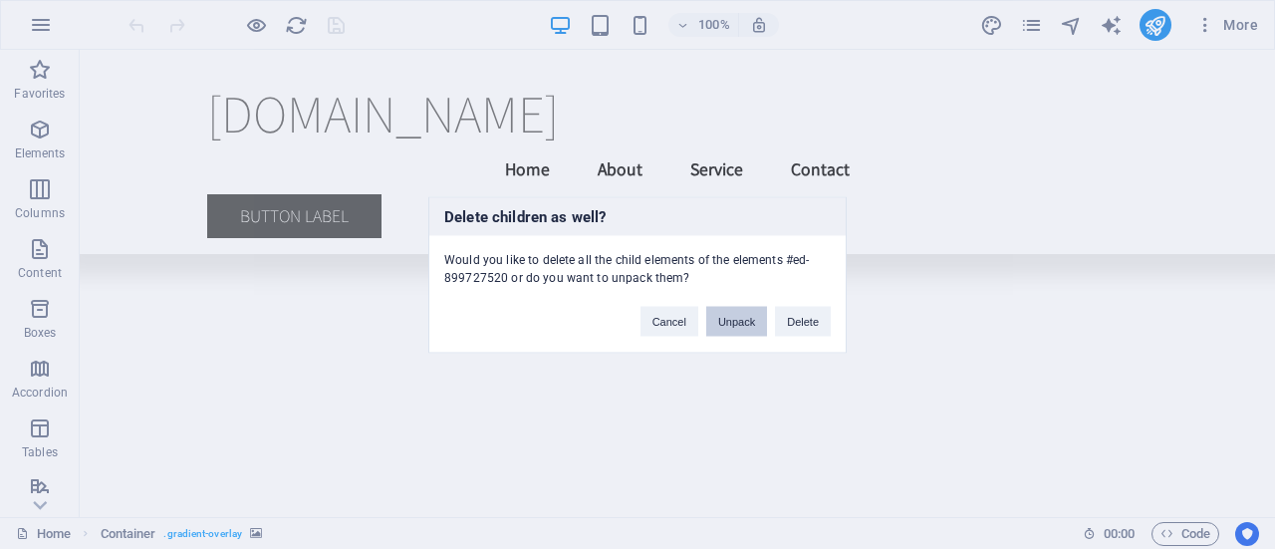
click at [736, 321] on button "Unpack" at bounding box center [736, 321] width 61 height 30
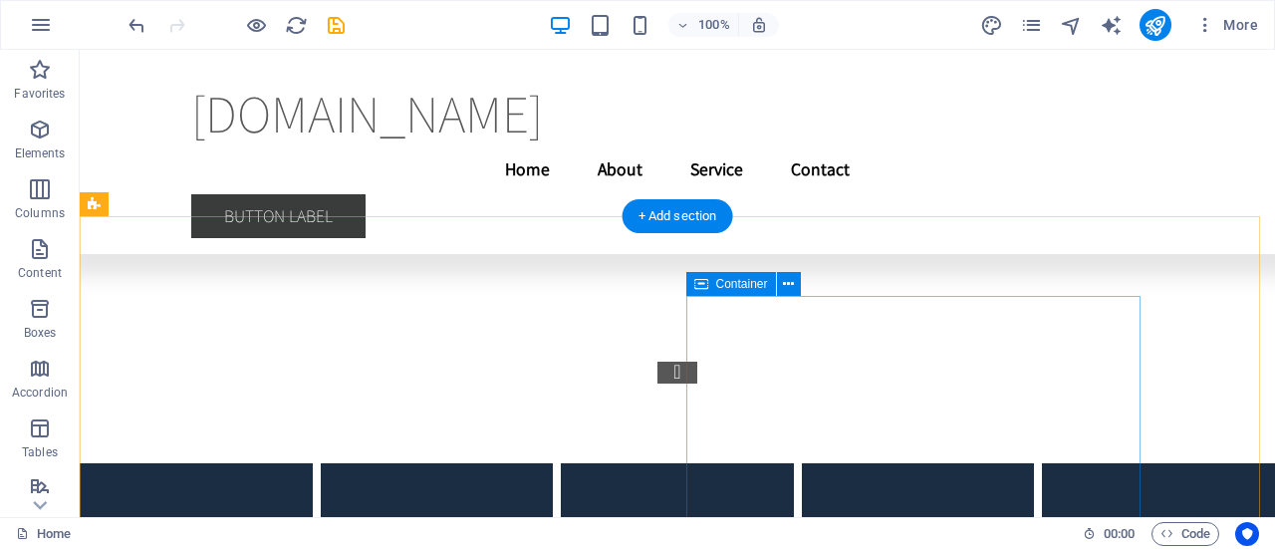
scroll to position [3608, 0]
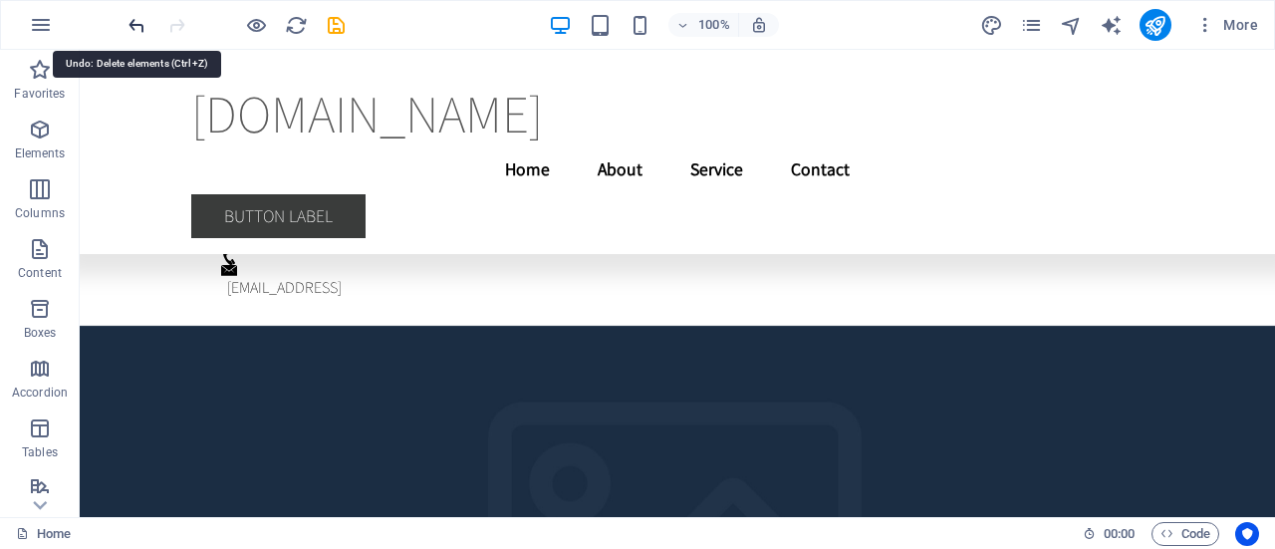
click at [142, 22] on icon "undo" at bounding box center [137, 25] width 23 height 23
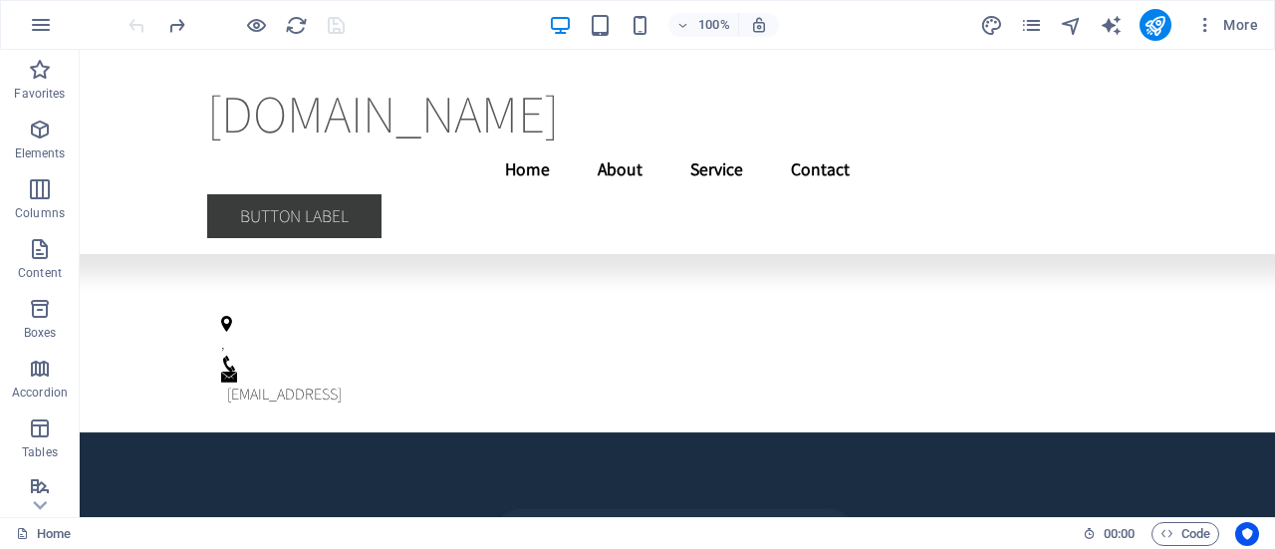
scroll to position [3784, 0]
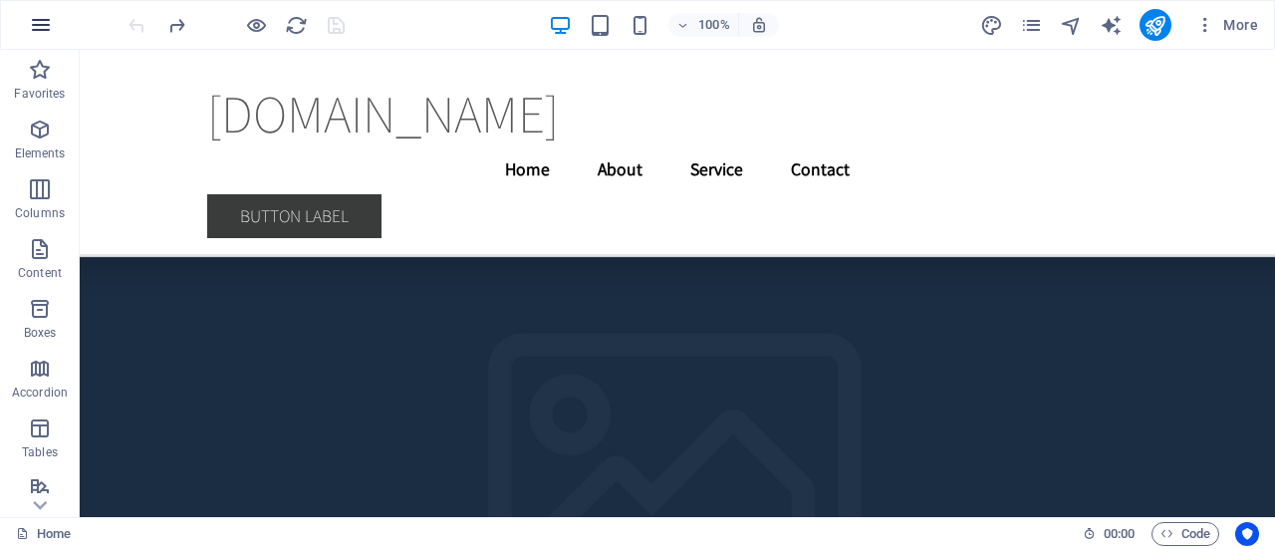
click at [39, 23] on icon "button" at bounding box center [41, 25] width 24 height 24
